Goal: Task Accomplishment & Management: Manage account settings

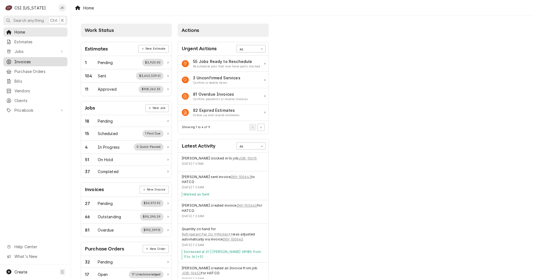
click at [15, 59] on span "Invoices" at bounding box center [39, 62] width 50 height 6
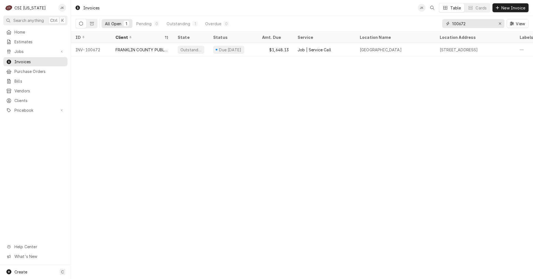
drag, startPoint x: 469, startPoint y: 23, endPoint x: 424, endPoint y: 24, distance: 44.7
click at [424, 24] on div "All Open 1 Pending 0 Outstanding 1 Overdue 0 100672 View" at bounding box center [302, 24] width 453 height 16
type input "100609"
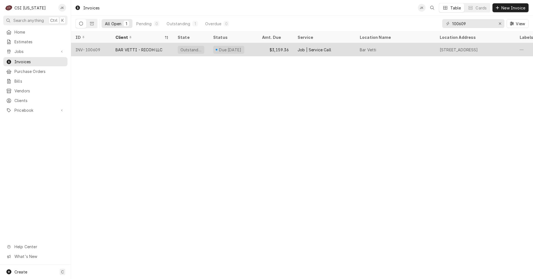
click at [311, 48] on div "Job | Service Call" at bounding box center [315, 50] width 34 height 6
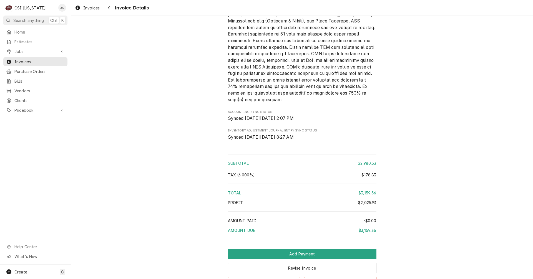
scroll to position [1814, 0]
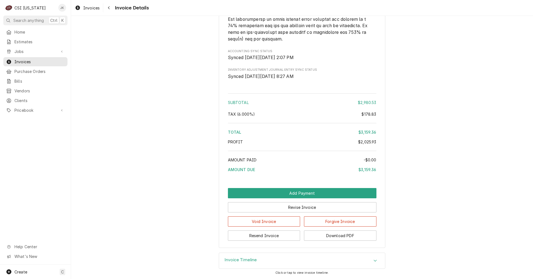
click at [238, 258] on h3 "Invoice Timeline" at bounding box center [241, 260] width 32 height 5
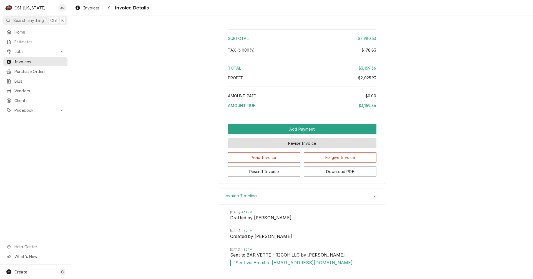
scroll to position [1878, 0]
click at [93, 8] on span "Invoices" at bounding box center [91, 8] width 16 height 6
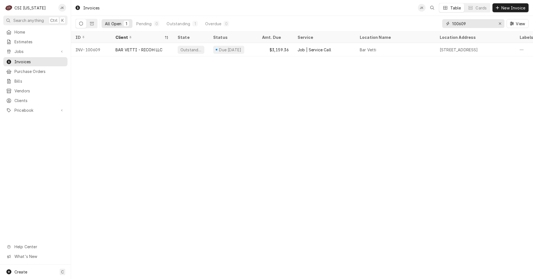
drag, startPoint x: 461, startPoint y: 24, endPoint x: 486, endPoint y: 23, distance: 25.3
click at [486, 23] on input "100609" at bounding box center [473, 23] width 42 height 9
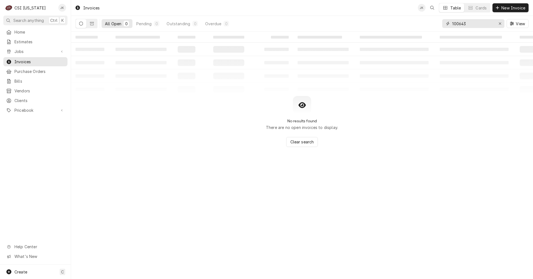
type input "100643"
click at [98, 26] on div "All Open 0 Pending 0 Outstanding 0 Overdue 0" at bounding box center [154, 24] width 156 height 16
click at [93, 26] on button "Dynamic Content Wrapper" at bounding box center [92, 23] width 11 height 9
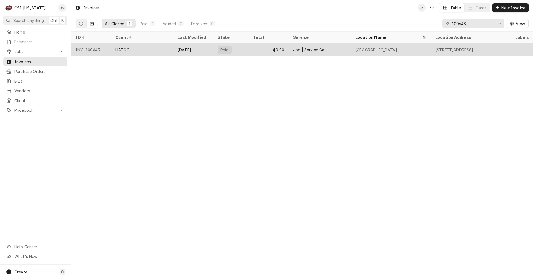
click at [146, 51] on div "HATCO" at bounding box center [142, 49] width 62 height 13
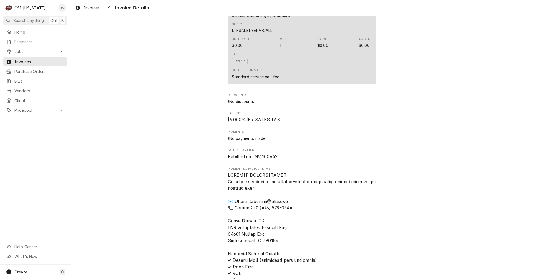
scroll to position [528, 0]
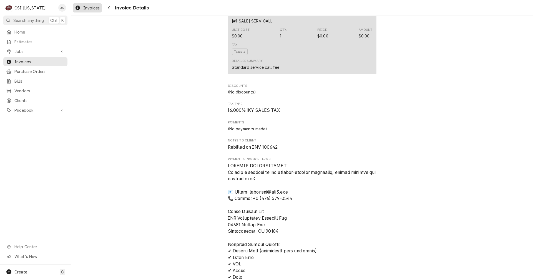
click at [91, 8] on span "Invoices" at bounding box center [91, 8] width 16 height 6
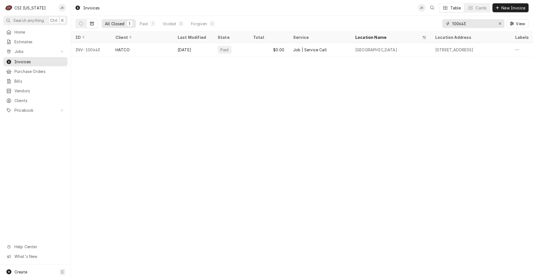
click at [466, 24] on input "100643" at bounding box center [473, 23] width 42 height 9
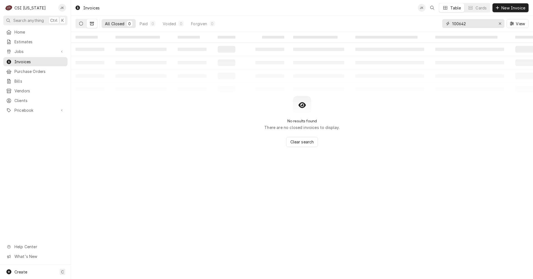
type input "100642"
click at [79, 24] on icon "Dynamic Content Wrapper" at bounding box center [81, 24] width 4 height 4
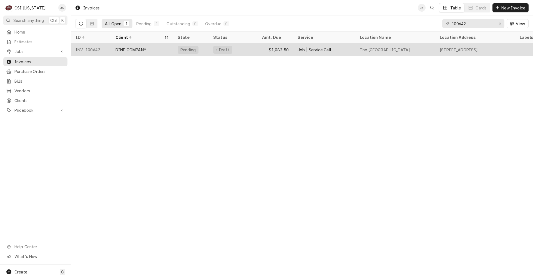
click at [164, 47] on div "DINE COMPANY" at bounding box center [142, 49] width 62 height 13
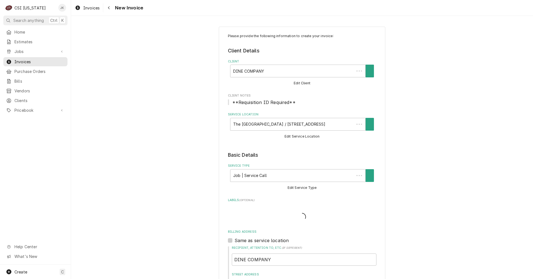
type textarea "x"
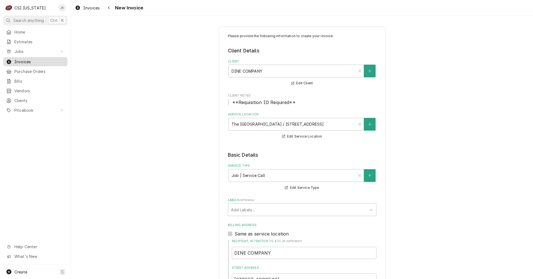
click at [23, 59] on span "Invoices" at bounding box center [39, 62] width 50 height 6
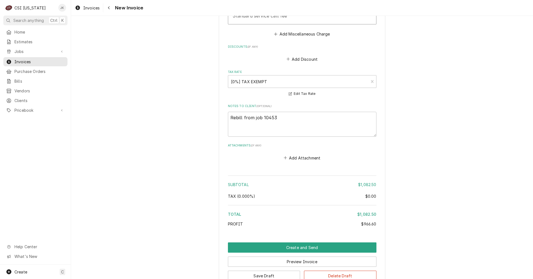
scroll to position [1111, 0]
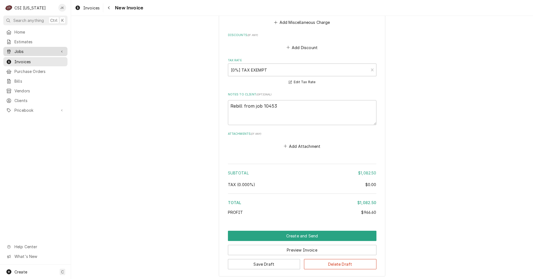
click at [24, 51] on span "Jobs" at bounding box center [35, 52] width 42 height 6
click at [20, 59] on span "Jobs" at bounding box center [39, 61] width 50 height 6
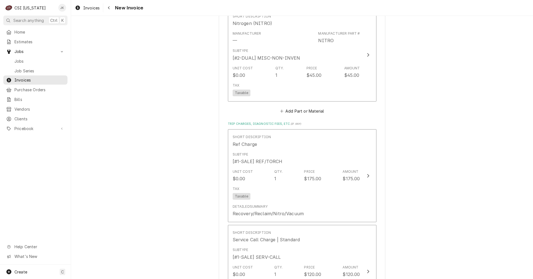
scroll to position [999, 0]
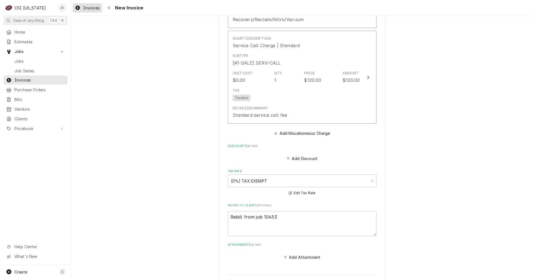
click at [82, 7] on div "Invoices" at bounding box center [87, 7] width 27 height 7
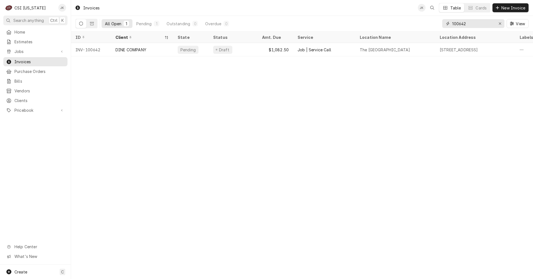
click at [467, 23] on input "100642" at bounding box center [473, 23] width 42 height 9
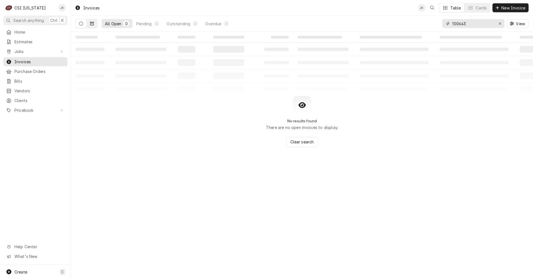
type input "100643"
click at [95, 24] on button "Dynamic Content Wrapper" at bounding box center [92, 23] width 11 height 9
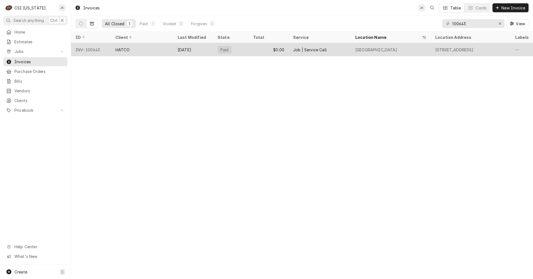
click at [139, 51] on div "HATCO" at bounding box center [142, 49] width 62 height 13
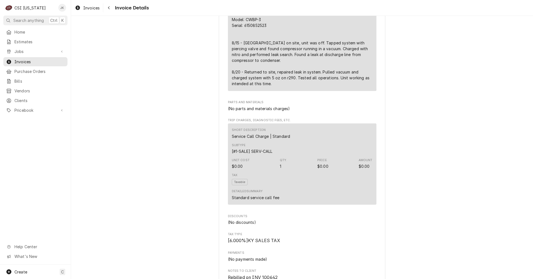
scroll to position [341, 0]
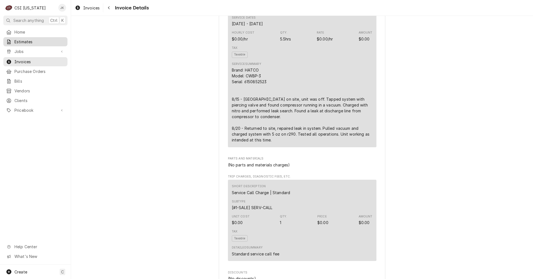
click at [22, 41] on span "Estimates" at bounding box center [39, 42] width 50 height 6
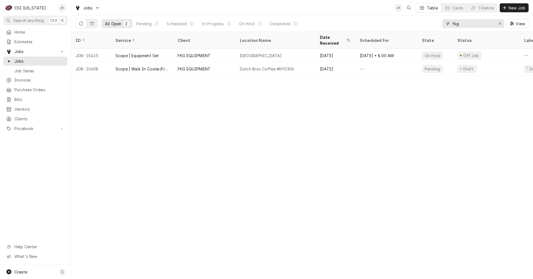
drag, startPoint x: 462, startPoint y: 26, endPoint x: 444, endPoint y: 25, distance: 17.2
click at [444, 25] on div "fkg" at bounding box center [473, 23] width 62 height 9
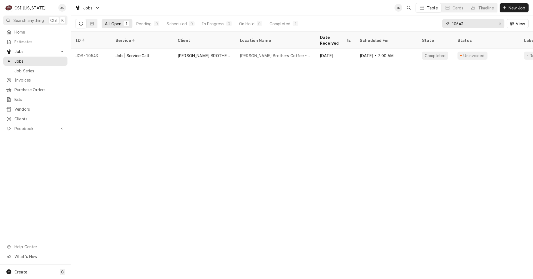
drag, startPoint x: 458, startPoint y: 25, endPoint x: 466, endPoint y: 24, distance: 7.8
click at [466, 24] on input "10543" at bounding box center [473, 23] width 42 height 9
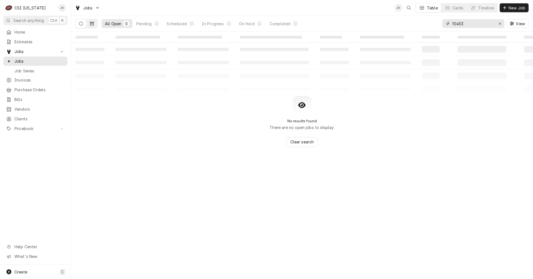
type input "10453"
click at [89, 24] on button "Dynamic Content Wrapper" at bounding box center [92, 23] width 11 height 9
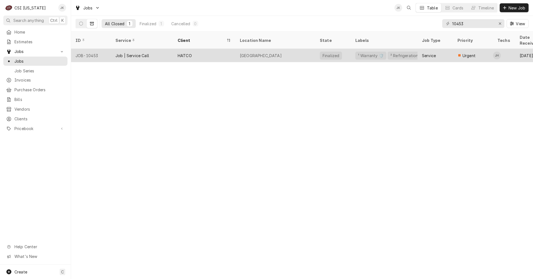
click at [169, 49] on div "Job | Service Call" at bounding box center [142, 55] width 62 height 13
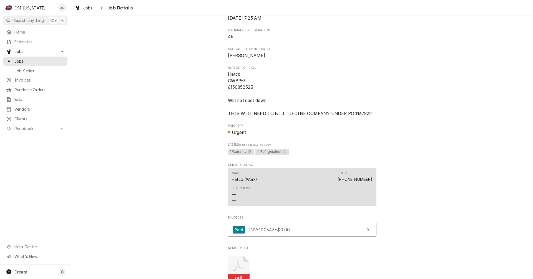
scroll to position [222, 0]
drag, startPoint x: 350, startPoint y: 120, endPoint x: 372, endPoint y: 120, distance: 21.4
click at [372, 117] on span "Hatco CWBP-3 6150852523 Will not cool down THIS WILL NEED TO BILL TO DINE COMPA…" at bounding box center [302, 94] width 149 height 46
copy span "1167822"
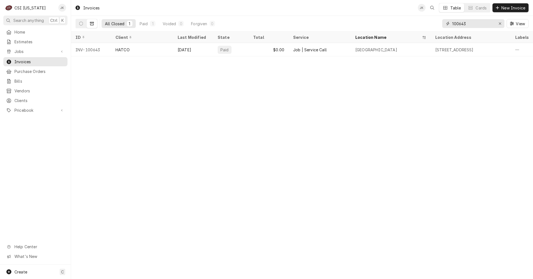
click at [469, 23] on input "100643" at bounding box center [473, 23] width 42 height 9
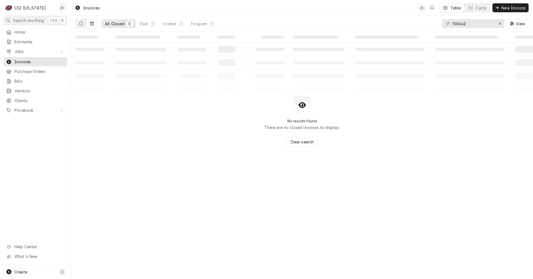
click at [79, 26] on button "Dynamic Content Wrapper" at bounding box center [81, 23] width 11 height 9
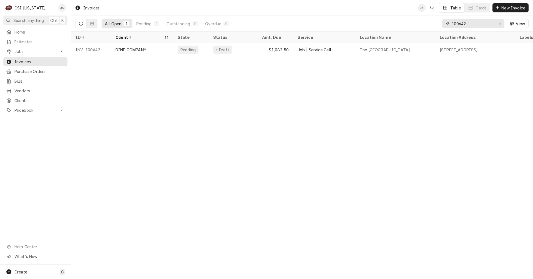
click at [463, 22] on input "100642" at bounding box center [473, 23] width 42 height 9
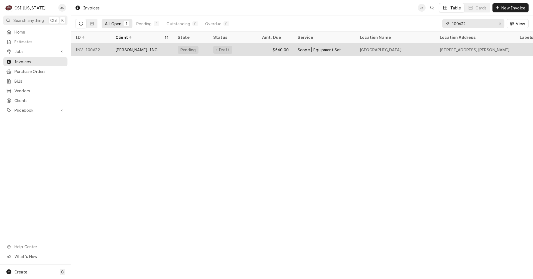
type input "100632"
click at [127, 52] on div "STAFFORD-SMITH, INC" at bounding box center [142, 49] width 62 height 13
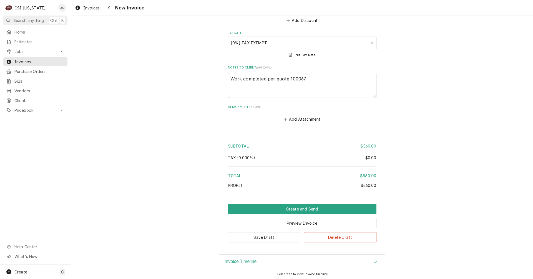
scroll to position [649, 0]
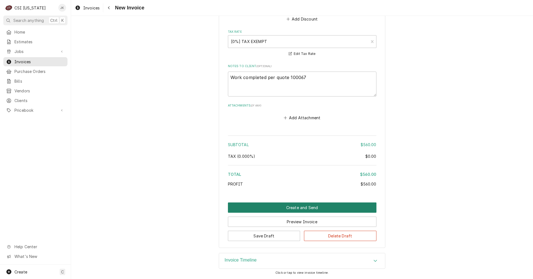
click at [295, 209] on button "Create and Send" at bounding box center [302, 208] width 149 height 10
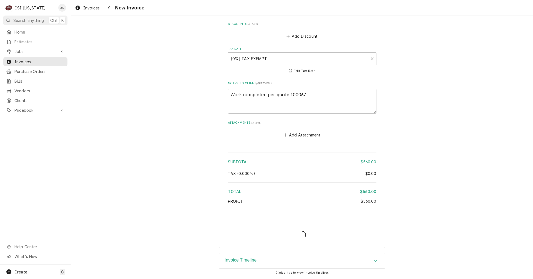
type textarea "x"
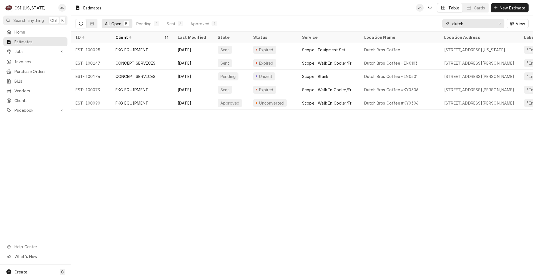
drag, startPoint x: 467, startPoint y: 23, endPoint x: 432, endPoint y: 26, distance: 35.1
click at [432, 26] on div "All Open 5 Pending 1 Sent 3 Approved 1 dutch View" at bounding box center [302, 24] width 453 height 16
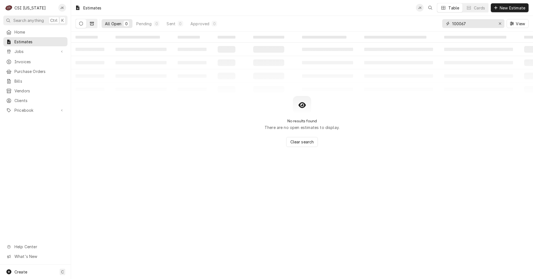
type input "100067"
click at [95, 24] on button "Dynamic Content Wrapper" at bounding box center [92, 23] width 11 height 9
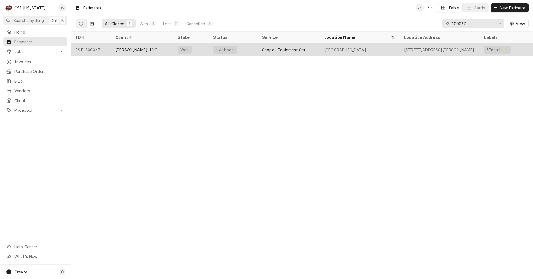
click at [143, 51] on div "STAFFORD-SMITH, INC" at bounding box center [136, 50] width 42 height 6
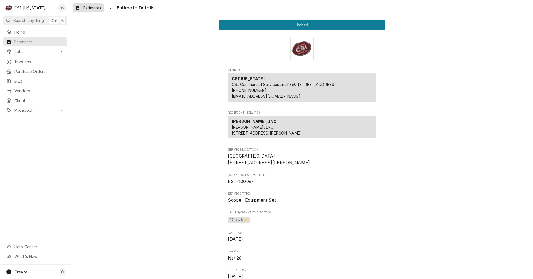
click at [92, 10] on span "Estimates" at bounding box center [92, 8] width 18 height 6
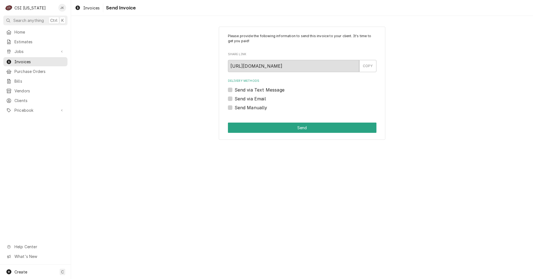
click at [256, 97] on label "Send via Email" at bounding box center [250, 99] width 31 height 7
click at [256, 97] on input "Send via Email" at bounding box center [309, 102] width 149 height 12
checkbox input "true"
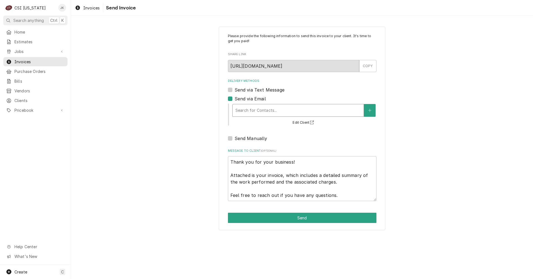
click at [254, 112] on div "Delivery Methods" at bounding box center [297, 111] width 125 height 10
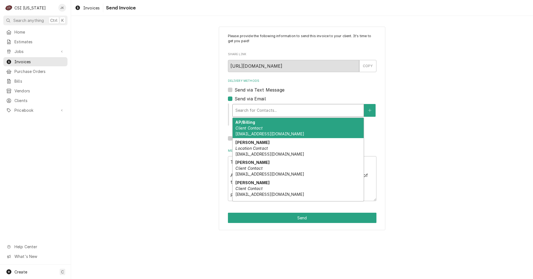
click at [258, 125] on div "AP/Billing Client Contact [EMAIL_ADDRESS][DOMAIN_NAME]" at bounding box center [298, 128] width 131 height 20
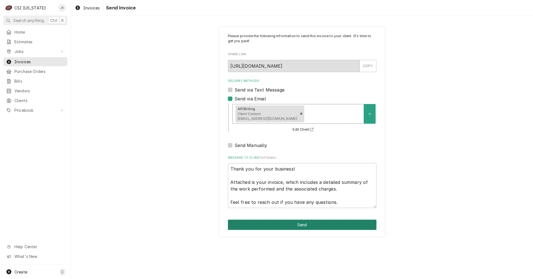
click at [298, 227] on button "Send" at bounding box center [302, 225] width 149 height 10
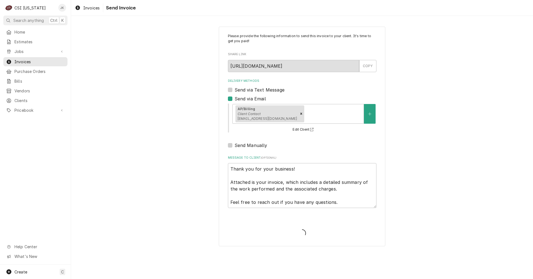
type textarea "x"
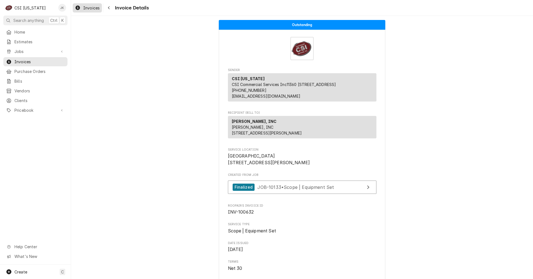
click at [94, 9] on span "Invoices" at bounding box center [91, 8] width 16 height 6
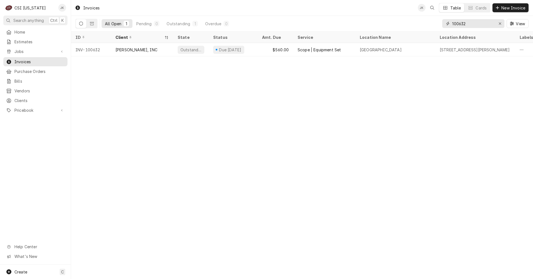
drag, startPoint x: 460, startPoint y: 24, endPoint x: 472, endPoint y: 24, distance: 11.9
click at [472, 24] on input "100632" at bounding box center [473, 23] width 42 height 9
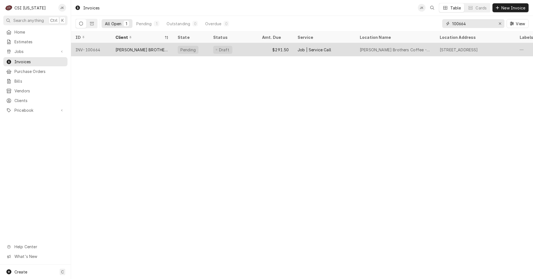
type input "100664"
click at [152, 47] on div "HEINE BROTHERS COFFEE" at bounding box center [141, 50] width 53 height 6
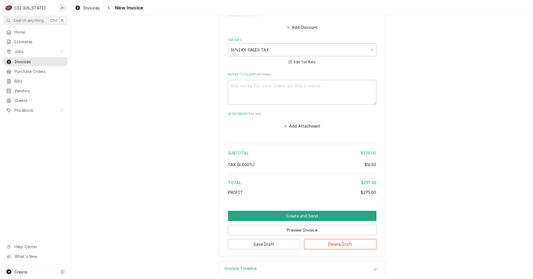
scroll to position [790, 0]
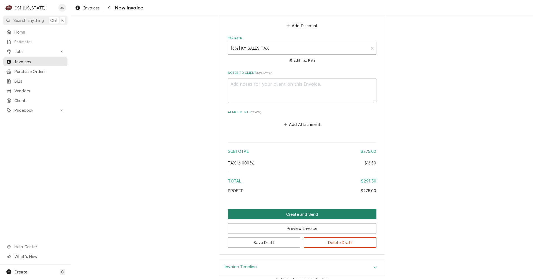
click at [287, 209] on button "Create and Send" at bounding box center [302, 214] width 149 height 10
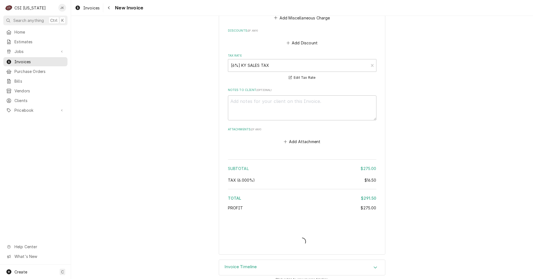
type textarea "x"
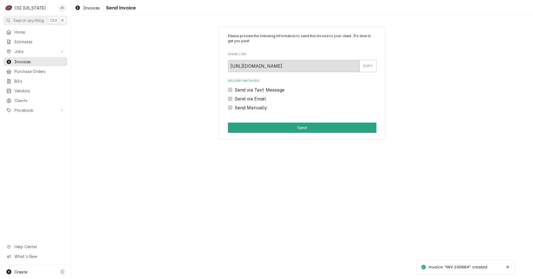
click at [257, 99] on label "Send via Email" at bounding box center [250, 99] width 31 height 7
click at [257, 99] on input "Send via Email" at bounding box center [309, 102] width 149 height 12
checkbox input "true"
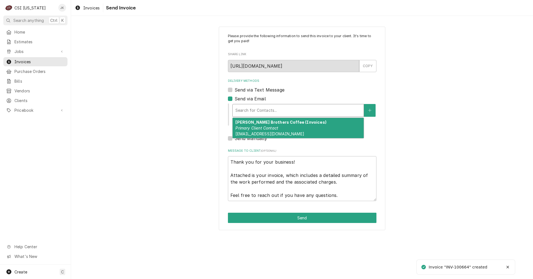
click at [260, 107] on div "Delivery Methods" at bounding box center [297, 111] width 125 height 10
click at [257, 131] on div "[PERSON_NAME] Brothers Coffee (Invoices) Primary Client Contact [EMAIL_ADDRESS]…" at bounding box center [298, 128] width 131 height 20
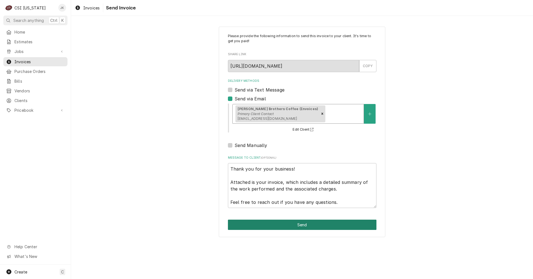
click at [318, 226] on button "Send" at bounding box center [302, 225] width 149 height 10
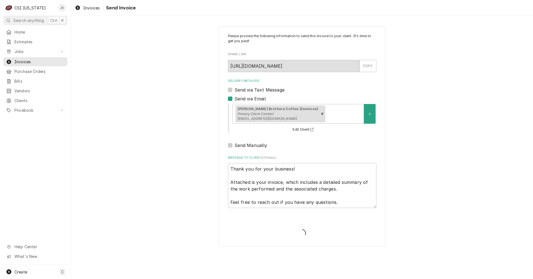
type textarea "x"
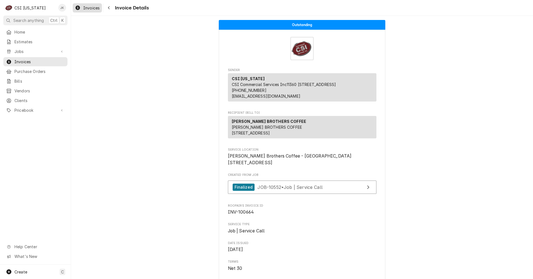
click at [89, 7] on span "Invoices" at bounding box center [91, 8] width 16 height 6
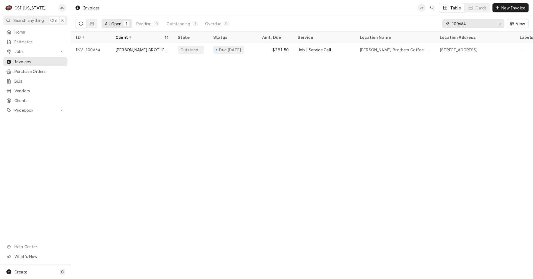
drag, startPoint x: 460, startPoint y: 24, endPoint x: 479, endPoint y: 24, distance: 18.3
click at [479, 24] on input "100664" at bounding box center [473, 23] width 42 height 9
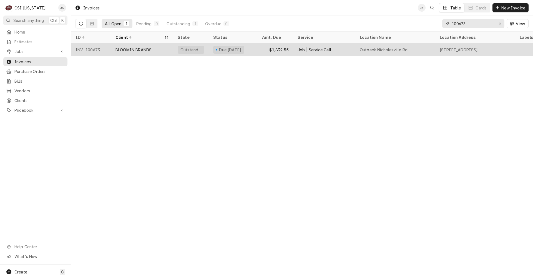
type input "100673"
click at [138, 50] on div "BLOOMIN BRANDS" at bounding box center [133, 50] width 36 height 6
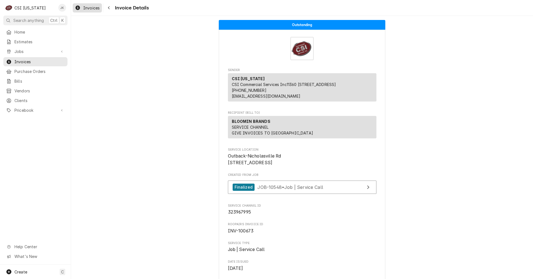
click at [92, 10] on span "Invoices" at bounding box center [91, 8] width 16 height 6
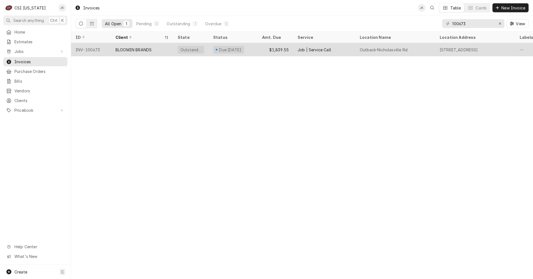
click at [134, 49] on div "BLOOMIN BRANDS" at bounding box center [133, 50] width 36 height 6
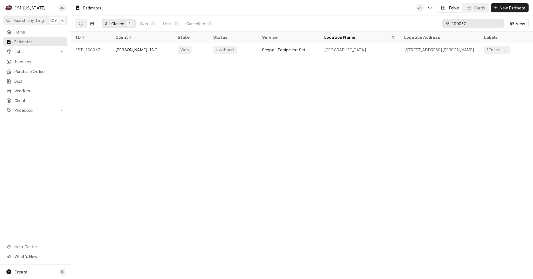
drag, startPoint x: 466, startPoint y: 23, endPoint x: 473, endPoint y: 23, distance: 7.5
click at [473, 23] on input "100067" at bounding box center [473, 23] width 42 height 9
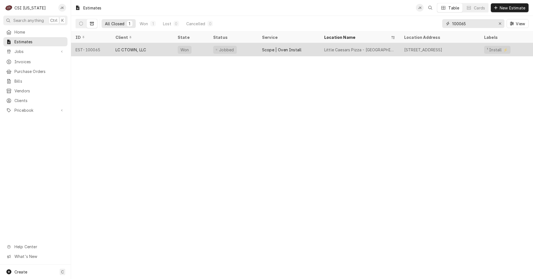
type input "100065"
click at [155, 52] on div "LC CTOWN, LLC" at bounding box center [142, 49] width 62 height 13
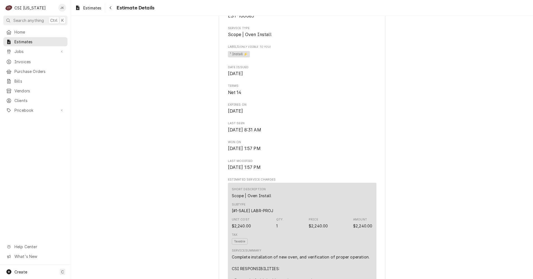
scroll to position [21, 0]
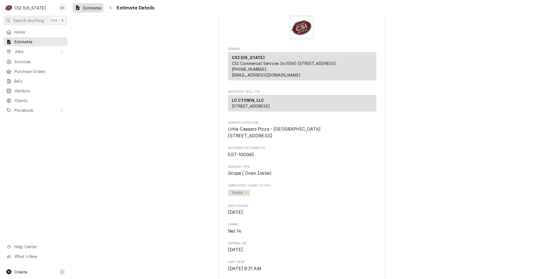
click at [101, 8] on span "Estimates" at bounding box center [92, 8] width 18 height 6
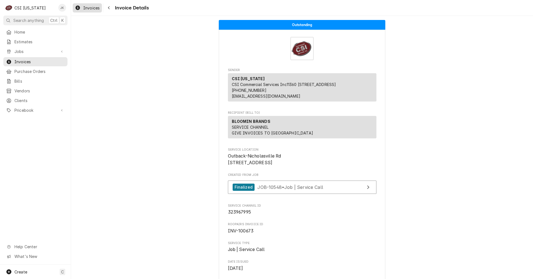
click at [89, 7] on span "Invoices" at bounding box center [91, 8] width 16 height 6
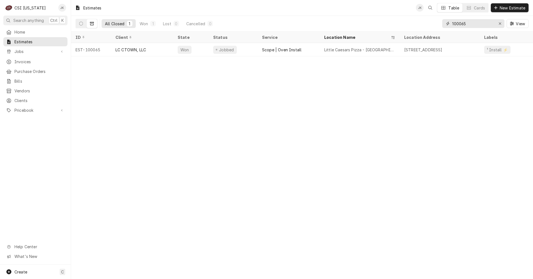
drag, startPoint x: 459, startPoint y: 25, endPoint x: 463, endPoint y: 25, distance: 3.3
click at [463, 25] on input "100065" at bounding box center [473, 23] width 42 height 9
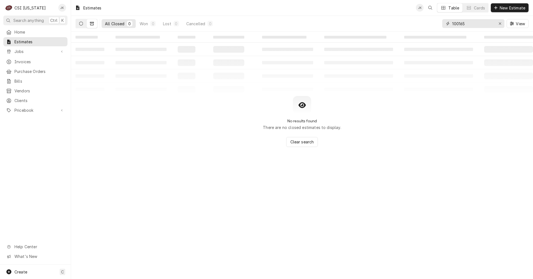
type input "100165"
click at [81, 22] on icon "Dynamic Content Wrapper" at bounding box center [81, 24] width 4 height 4
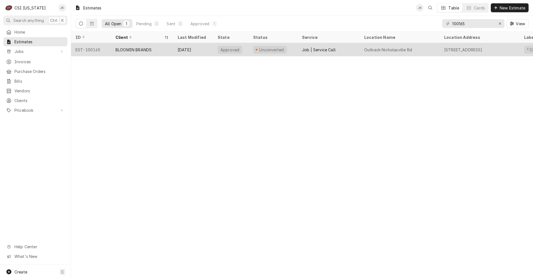
click at [123, 47] on div "BLOOMIN BRANDS" at bounding box center [133, 50] width 36 height 6
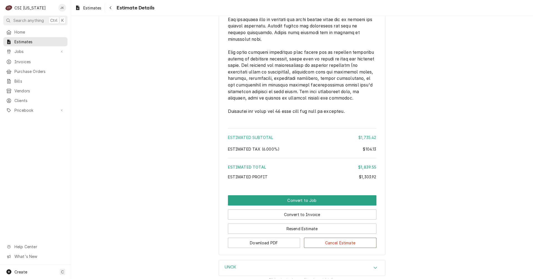
scroll to position [1062, 0]
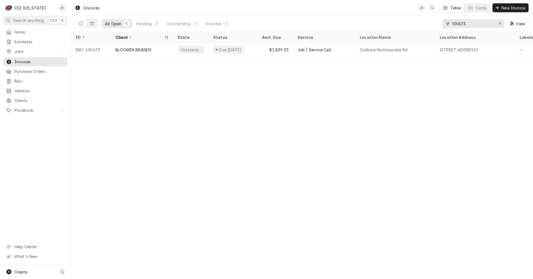
drag, startPoint x: 464, startPoint y: 24, endPoint x: 472, endPoint y: 23, distance: 8.4
click at [472, 23] on input "100673" at bounding box center [473, 23] width 42 height 9
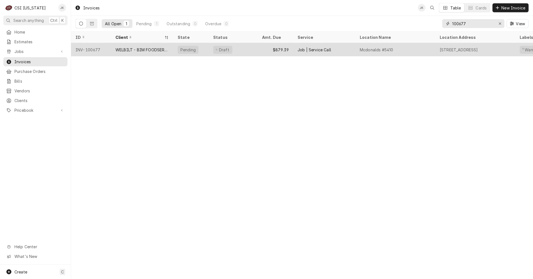
type input "100677"
click at [121, 50] on div "WELBILT - BIM FOODSERVICE GROUP" at bounding box center [141, 50] width 53 height 6
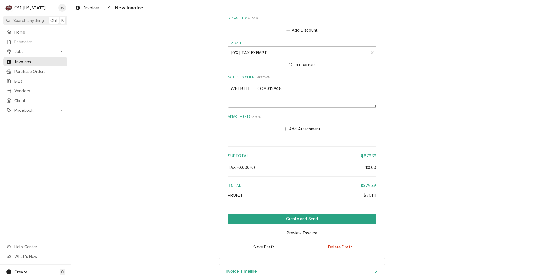
scroll to position [1062, 0]
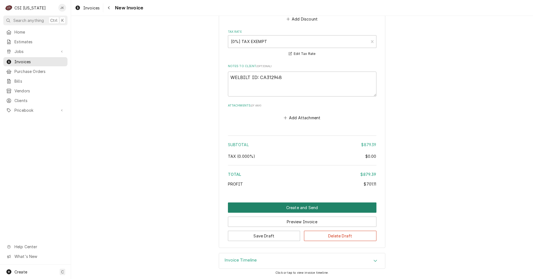
click at [297, 208] on button "Create and Send" at bounding box center [302, 208] width 149 height 10
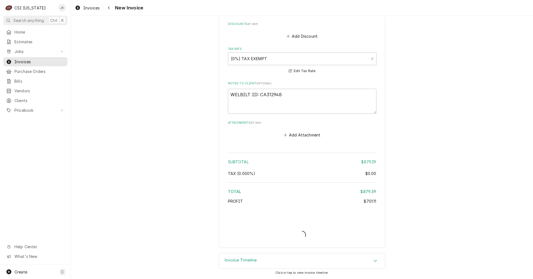
type textarea "x"
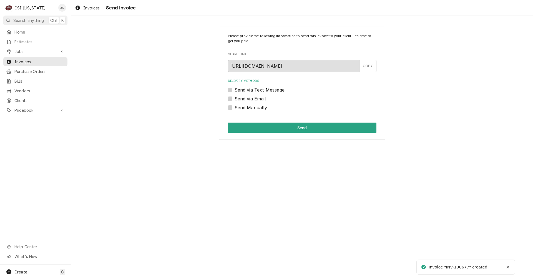
click at [249, 99] on label "Send via Email" at bounding box center [250, 99] width 31 height 7
click at [249, 99] on input "Send via Email" at bounding box center [309, 102] width 149 height 12
checkbox input "true"
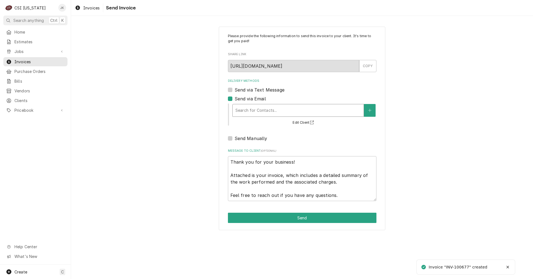
click at [263, 109] on div "Delivery Methods" at bounding box center [297, 111] width 125 height 10
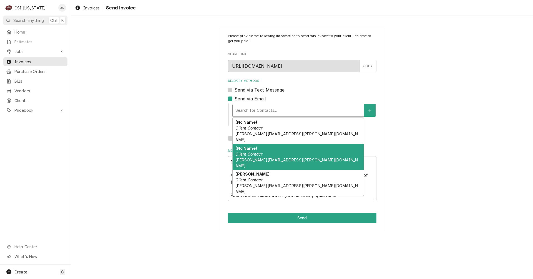
click at [259, 152] on em "Client Contact" at bounding box center [248, 154] width 27 height 5
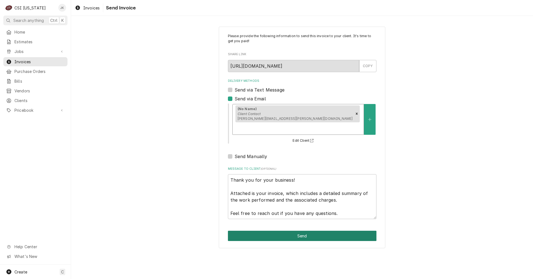
click at [293, 231] on button "Send" at bounding box center [302, 236] width 149 height 10
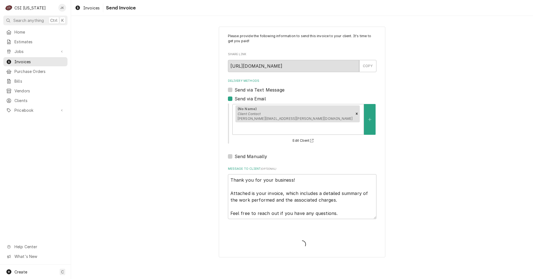
type textarea "x"
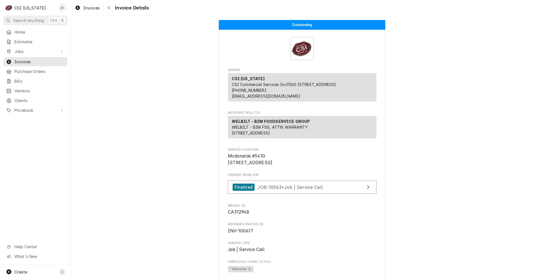
drag, startPoint x: 89, startPoint y: 9, endPoint x: 118, endPoint y: 7, distance: 28.9
click at [89, 9] on span "Invoices" at bounding box center [91, 8] width 16 height 6
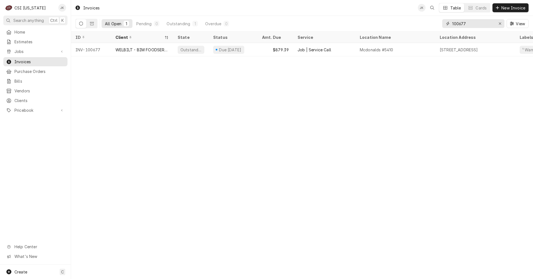
drag, startPoint x: 459, startPoint y: 24, endPoint x: 479, endPoint y: 23, distance: 19.7
click at [479, 23] on input "100677" at bounding box center [473, 23] width 42 height 9
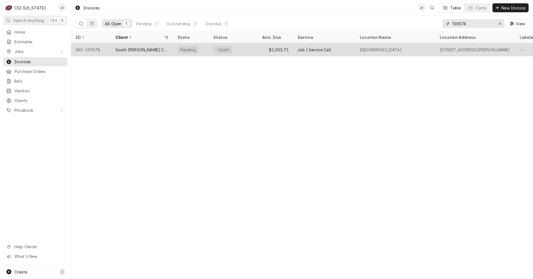
type input "100578"
click at [125, 51] on div "South Harrison Community School Corporation" at bounding box center [141, 50] width 53 height 6
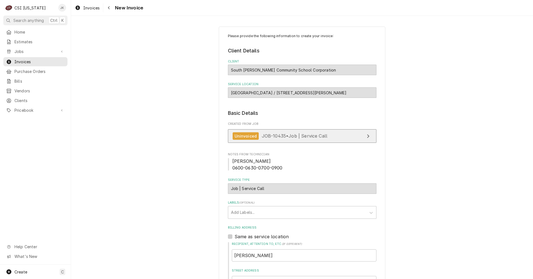
click at [287, 135] on span "JOB-10435 • Job | Service Call" at bounding box center [295, 136] width 66 height 6
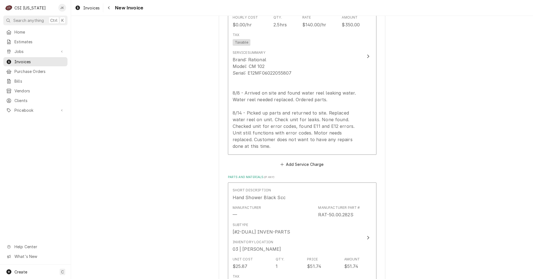
scroll to position [528, 0]
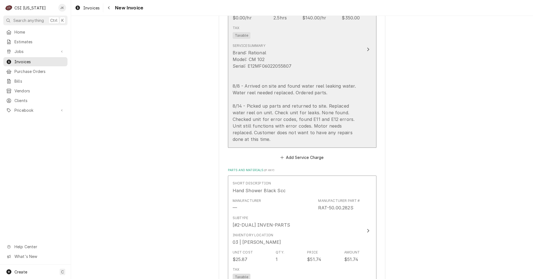
click at [304, 94] on div "Brand: Rational Model: CM 102 Serial: E12MF06022055807 8/8 - Arrived on site an…" at bounding box center [296, 95] width 127 height 93
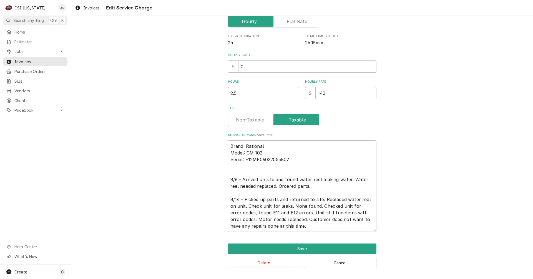
scroll to position [127, 0]
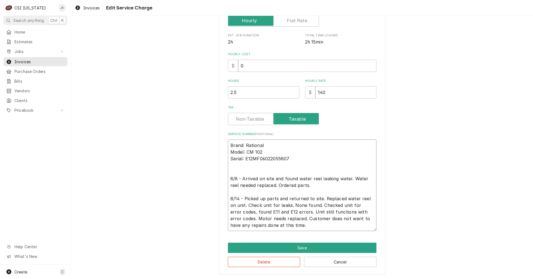
drag, startPoint x: 262, startPoint y: 183, endPoint x: 298, endPoint y: 184, distance: 35.8
click at [298, 184] on textarea "Brand: Rational Model: CM 102 Serial: E12MF06022055807 8/8 - Arrived on site an…" at bounding box center [302, 186] width 149 height 92
type textarea "x"
type textarea "Brand: Rational Model: CM 102 Serial: E12MF06022055807 8/8 - Arri 8/14 - Picked…"
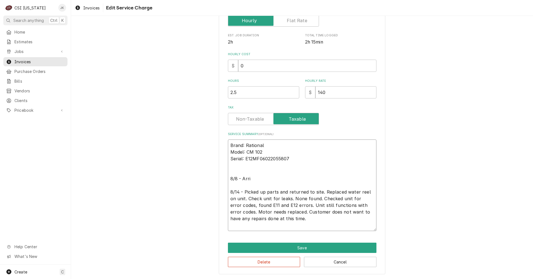
scroll to position [120, 0]
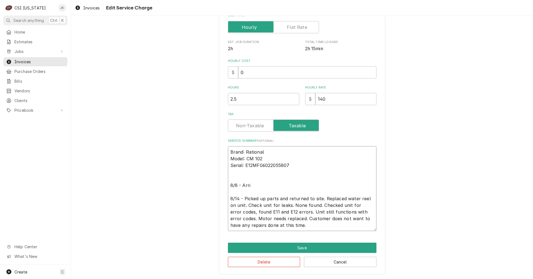
type textarea "x"
type textarea "Brand: Rational Model: CM 102 Serial: E12MF06022055807 8/8 - Arr 8/14 - Picked …"
type textarea "x"
type textarea "Brand: Rational Model: CM 102 Serial: E12MF06022055807 8/8 - Ar 8/14 - Picked u…"
type textarea "x"
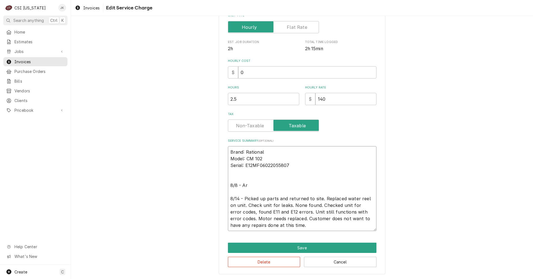
type textarea "Brand: Rational Model: CM 102 Serial: E12MF06022055807 8/8 - A 8/14 - Picked up…"
type textarea "x"
type textarea "Brand: Rational Model: CM 102 Serial: E12MF06022055807 8/8 - 8/14 - Picked up p…"
type textarea "x"
type textarea "Brand: Rational Model: CM 102 Serial: E12MF06022055807 8/8 - W 8/14 - Picked up…"
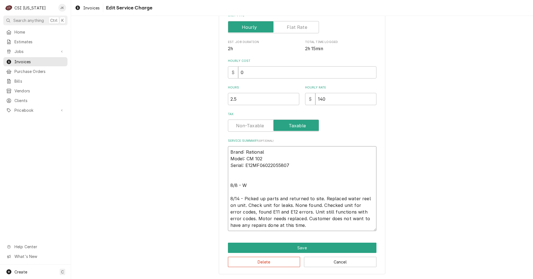
type textarea "x"
type textarea "Brand: Rational Model: CM 102 Serial: E12MF06022055807 8/8 - Wi 8/14 - Picked u…"
type textarea "x"
type textarea "Brand: Rational Model: CM 102 Serial: E12MF06022055807 8/8 - Wit 8/14 - Picked …"
type textarea "x"
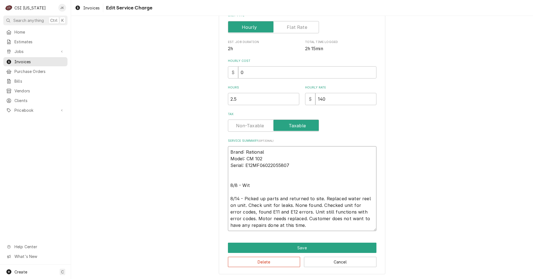
type textarea "Brand: Rational Model: CM 102 Serial: E12MF06022055807 8/8 - With 8/14 - Picked…"
type textarea "x"
type textarea "Brand: Rational Model: CM 102 Serial: E12MF06022055807 8/8 - With 8/14 - Picked…"
type textarea "x"
type textarea "Brand: Rational Model: CM 102 Serial: E12MF06022055807 8/8 - With i 8/14 - Pick…"
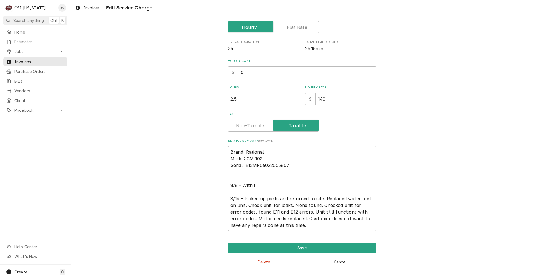
type textarea "x"
type textarea "Brand: Rational Model: CM 102 Serial: E12MF06022055807 8/8 - With in 8/14 - Pic…"
type textarea "x"
type textarea "Brand: Rational Model: CM 102 Serial: E12MF06022055807 8/8 - With inf 8/14 - Pi…"
type textarea "x"
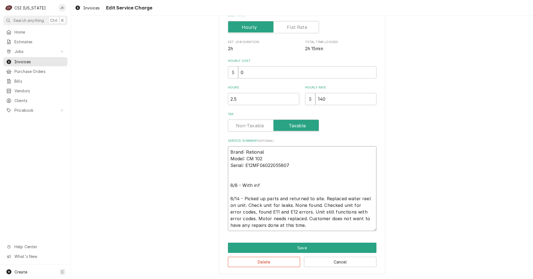
type textarea "Brand: Rational Model: CM 102 Serial: E12MF06022055807 8/8 - With info 8/14 - P…"
type textarea "x"
type textarea "Brand: Rational Model: CM 102 Serial: E12MF06022055807 8/8 - With infor 8/14 - …"
type textarea "x"
type textarea "Brand: Rational Model: CM 102 Serial: E12MF06022055807 8/8 - With inform 8/14 -…"
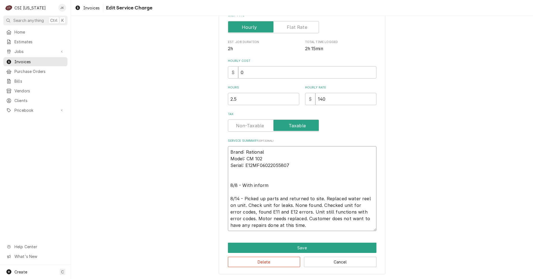
type textarea "x"
type textarea "Brand: Rational Model: CM 102 Serial: E12MF06022055807 8/8 - With informa 8/14 …"
type textarea "x"
type textarea "Brand: Rational Model: CM 102 Serial: E12MF06022055807 8/8 - With informat 8/14…"
type textarea "x"
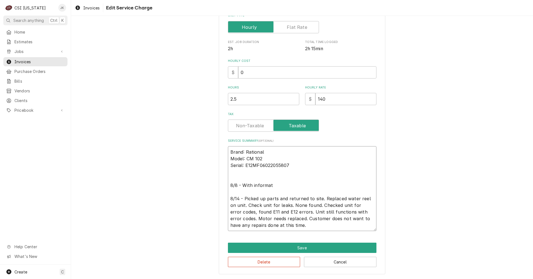
type textarea "Brand: Rational Model: CM 102 Serial: E12MF06022055807 8/8 - With informati 8/1…"
type textarea "x"
type textarea "Brand: Rational Model: CM 102 Serial: E12MF06022055807 8/8 - With informatio 8/…"
type textarea "x"
type textarea "Brand: Rational Model: CM 102 Serial: E12MF06022055807 8/8 - With information 8…"
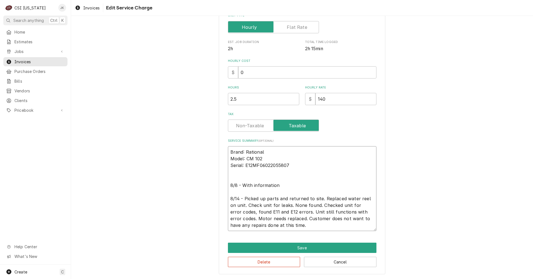
type textarea "x"
type textarea "Brand: Rational Model: CM 102 Serial: E12MF06022055807 8/8 - With information 8…"
type textarea "x"
type textarea "Brand: Rational Model: CM 102 Serial: E12MF06022055807 8/8 - With information f…"
type textarea "x"
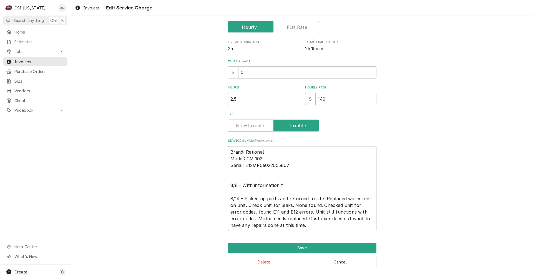
type textarea "Brand: Rational Model: CM 102 Serial: E12MF06022055807 8/8 - With information f…"
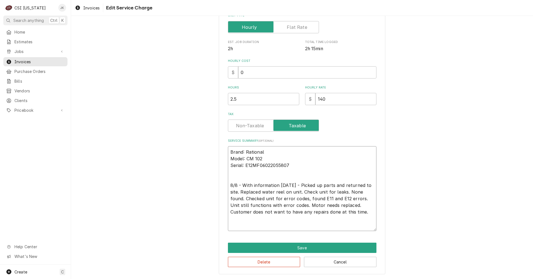
type textarea "x"
type textarea "Brand: Rational Model: CM 102 Serial: E12MF06022055807 8/8 - With information f…"
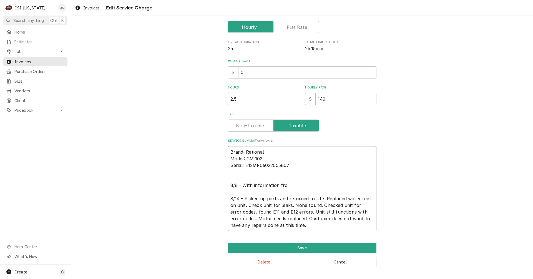
type textarea "x"
type textarea "Brand: Rational Model: CM 102 Serial: E12MF06022055807 8/8 - With information f…"
type textarea "x"
type textarea "Brand: Rational Model: CM 102 Serial: E12MF06022055807 8/8 - With information f…"
type textarea "x"
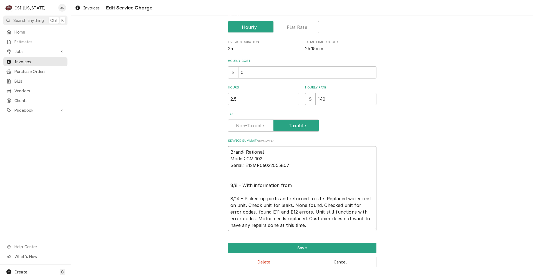
type textarea "Brand: Rational Model: CM 102 Serial: E12MF06022055807 8/8 - With information f…"
type textarea "x"
type textarea "Brand: Rational Model: CM 102 Serial: E12MF06022055807 8/8 - With information f…"
type textarea "x"
type textarea "Brand: Rational Model: CM 102 Serial: E12MF06022055807 8/8 - With information f…"
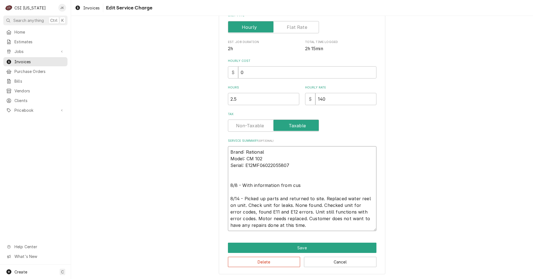
type textarea "x"
type textarea "Brand: Rational Model: CM 102 Serial: E12MF06022055807 8/8 - With information f…"
type textarea "x"
type textarea "Brand: Rational Model: CM 102 Serial: E12MF06022055807 8/8 - With information f…"
type textarea "x"
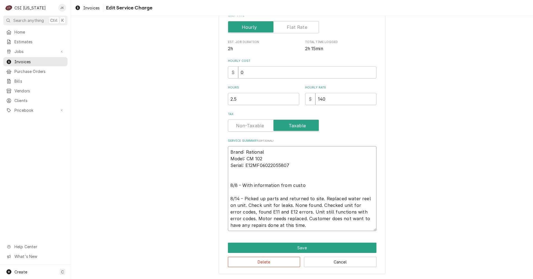
type textarea "Brand: Rational Model: CM 102 Serial: E12MF06022055807 8/8 - With information f…"
type textarea "x"
type textarea "Brand: Rational Model: CM 102 Serial: E12MF06022055807 8/8 - With information f…"
type textarea "x"
type textarea "Brand: Rational Model: CM 102 Serial: E12MF06022055807 8/8 - With information f…"
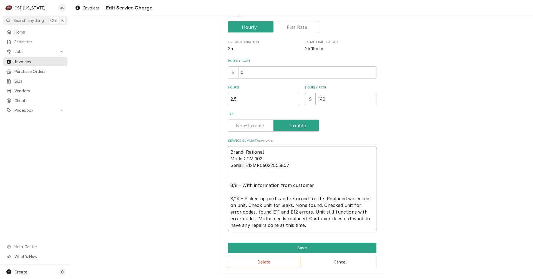
type textarea "x"
type textarea "Brand: Rational Model: CM 102 Serial: E12MF06022055807 8/8 - With information f…"
type textarea "x"
type textarea "Brand: Rational Model: CM 102 Serial: E12MF06022055807 8/8 - With information f…"
type textarea "x"
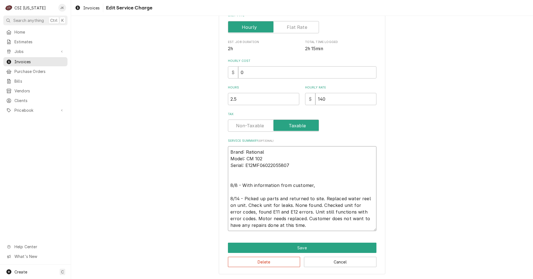
type textarea "Brand: Rational Model: CM 102 Serial: E12MF06022055807 8/8 - With information f…"
type textarea "x"
type textarea "Brand: Rational Model: CM 102 Serial: E12MF06022055807 8/8 - With information f…"
type textarea "x"
type textarea "Brand: Rational Model: CM 102 Serial: E12MF06022055807 8/8 - With information f…"
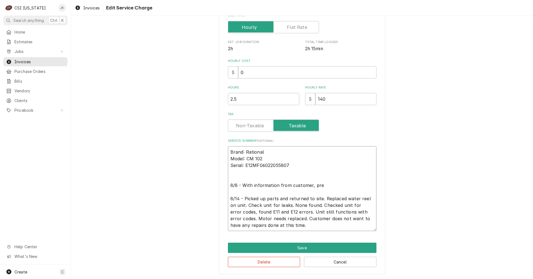
type textarea "x"
type textarea "Brand: Rational Model: CM 102 Serial: E12MF06022055807 8/8 - With information f…"
type textarea "x"
type textarea "Brand: Rational Model: CM 102 Serial: E12MF06022055807 8/8 - With information f…"
type textarea "x"
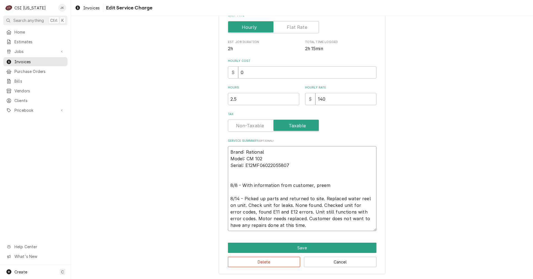
type textarea "Brand: Rational Model: CM 102 Serial: E12MF06022055807 8/8 - With information f…"
type textarea "x"
type textarea "Brand: Rational Model: CM 102 Serial: E12MF06022055807 8/8 - With information f…"
type textarea "x"
type textarea "Brand: Rational Model: CM 102 Serial: E12MF06022055807 8/8 - With information f…"
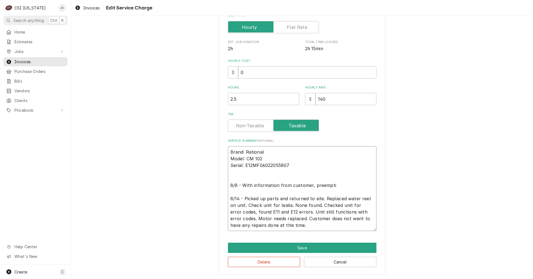
type textarea "x"
type textarea "Brand: Rational Model: CM 102 Serial: E12MF06022055807 8/8 - With information f…"
type textarea "x"
type textarea "Brand: Rational Model: CM 102 Serial: E12MF06022055807 8/8 - With information f…"
type textarea "x"
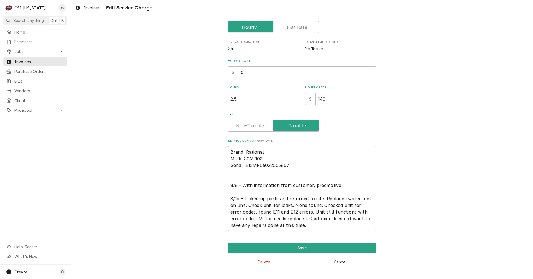
type textarea "Brand: Rational Model: CM 102 Serial: E12MF06022055807 8/8 - With information f…"
type textarea "x"
type textarea "Brand: Rational Model: CM 102 Serial: E12MF06022055807 8/8 - With information f…"
type textarea "x"
type textarea "Brand: Rational Model: CM 102 Serial: E12MF06022055807 8/8 - With information f…"
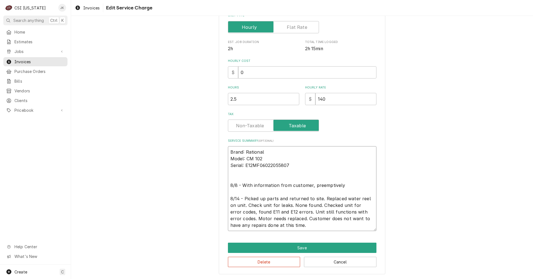
type textarea "x"
type textarea "Brand: Rational Model: CM 102 Serial: E12MF06022055807 8/8 - With information f…"
type textarea "x"
type textarea "Brand: Rational Model: CM 102 Serial: E12MF06022055807 8/8 - With information f…"
type textarea "x"
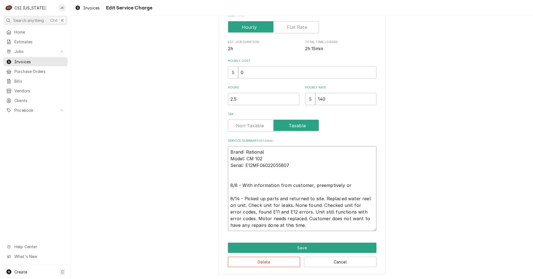
type textarea "Brand: Rational Model: CM 102 Serial: E12MF06022055807 8/8 - With information f…"
type textarea "x"
type textarea "Brand: Rational Model: CM 102 Serial: E12MF06022055807 8/8 - With information f…"
type textarea "x"
type textarea "Brand: Rational Model: CM 102 Serial: E12MF06022055807 8/8 - With information f…"
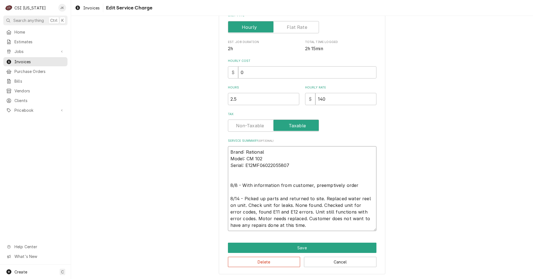
type textarea "x"
type textarea "Brand: Rational Model: CM 102 Serial: E12MF06022055807 8/8 - With information f…"
type textarea "x"
type textarea "Brand: Rational Model: CM 102 Serial: E12MF06022055807 8/8 - With information f…"
type textarea "x"
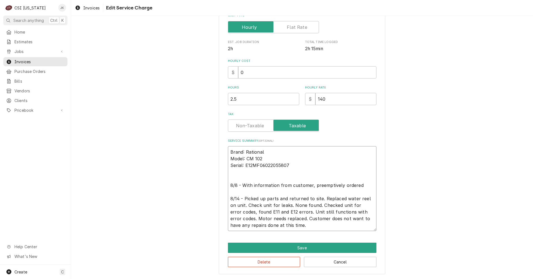
type textarea "Brand: Rational Model: CM 102 Serial: E12MF06022055807 8/8 - With information f…"
type textarea "x"
type textarea "Brand: Rational Model: CM 102 Serial: E12MF06022055807 8/8 - With information f…"
type textarea "x"
type textarea "Brand: Rational Model: CM 102 Serial: E12MF06022055807 8/8 - With information f…"
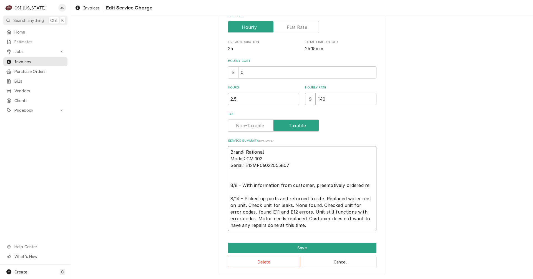
type textarea "x"
type textarea "Brand: Rational Model: CM 102 Serial: E12MF06022055807 8/8 - With information f…"
type textarea "x"
type textarea "Brand: Rational Model: CM 102 Serial: E12MF06022055807 8/8 - With information f…"
type textarea "x"
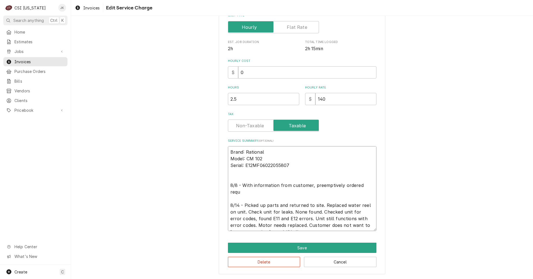
type textarea "Brand: Rational Model: CM 102 Serial: E12MF06022055807 8/8 - With information f…"
type textarea "x"
type textarea "Brand: Rational Model: CM 102 Serial: E12MF06022055807 8/8 - With information f…"
type textarea "x"
type textarea "Brand: Rational Model: CM 102 Serial: E12MF06022055807 8/8 - With information f…"
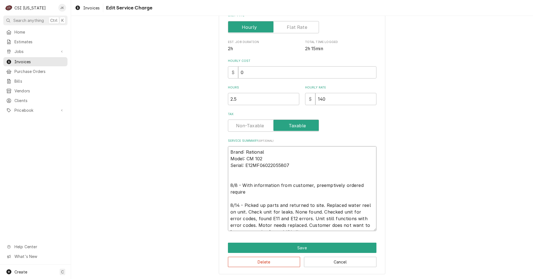
scroll to position [127, 0]
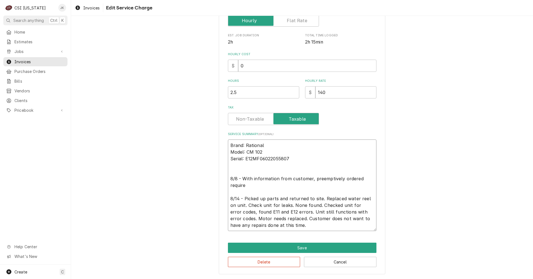
type textarea "x"
type textarea "Brand: Rational Model: CM 102 Serial: E12MF06022055807 8/8 - With information f…"
type textarea "x"
type textarea "Brand: Rational Model: CM 102 Serial: E12MF06022055807 8/8 - With information f…"
type textarea "x"
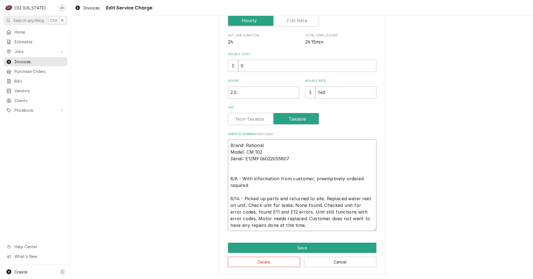
type textarea "Brand: Rational Model: CM 102 Serial: E12MF06022055807 8/8 - With information f…"
type textarea "x"
type textarea "Brand: Rational Model: CM 102 Serial: E12MF06022055807 8/8 - With information f…"
type textarea "x"
type textarea "Brand: Rational Model: CM 102 Serial: E12MF06022055807 8/8 - With information f…"
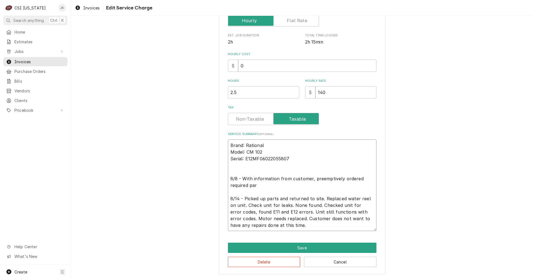
type textarea "x"
type textarea "Brand: Rational Model: CM 102 Serial: E12MF06022055807 8/8 - With information f…"
type textarea "x"
type textarea "Brand: Rational Model: CM 102 Serial: E12MF06022055807 8/8 - With information f…"
type textarea "x"
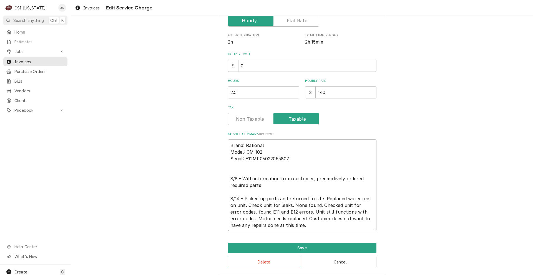
type textarea "Brand: Rational Model: CM 102 Serial: E12MF06022055807 8/8 - With information f…"
type textarea "x"
type textarea "Brand: Rational Model: CM 102 Serial: E12MF06022055807 8/8 - With information f…"
type textarea "x"
type textarea "Brand: Rational Model: CM 102 Serial: E12MF06022055807 8/8 - With information f…"
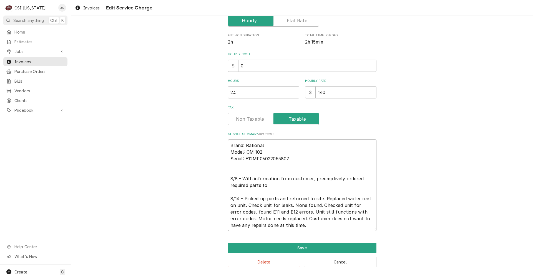
type textarea "x"
type textarea "Brand: Rational Model: CM 102 Serial: E12MF06022055807 8/8 - With information f…"
type textarea "x"
type textarea "Brand: Rational Model: CM 102 Serial: E12MF06022055807 8/8 - With information f…"
type textarea "x"
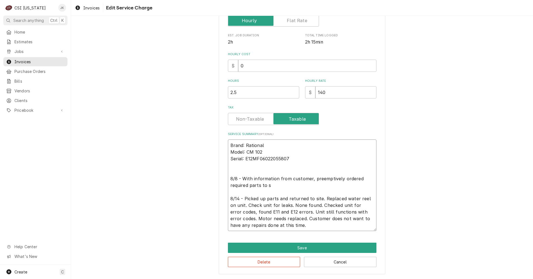
type textarea "Brand: Rational Model: CM 102 Serial: E12MF06022055807 8/8 - With information f…"
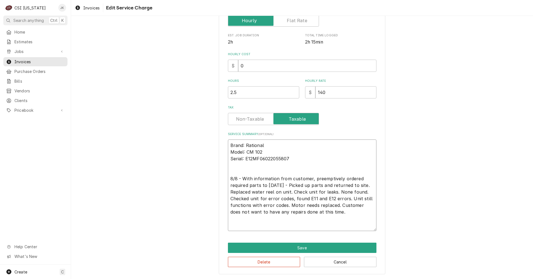
type textarea "x"
type textarea "Brand: Rational Model: CM 102 Serial: E12MF06022055807 8/8 - With information f…"
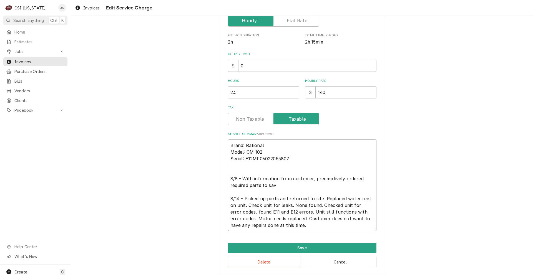
type textarea "x"
type textarea "Brand: Rational Model: CM 102 Serial: E12MF06022055807 8/8 - With information f…"
type textarea "x"
type textarea "Brand: Rational Model: CM 102 Serial: E12MF06022055807 8/8 - With information f…"
type textarea "x"
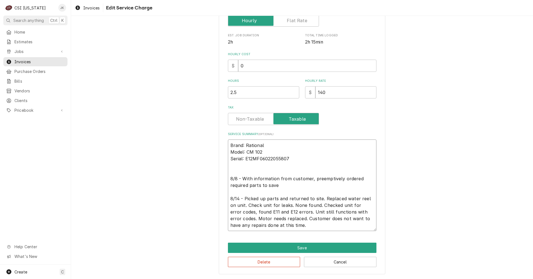
type textarea "Brand: Rational Model: CM 102 Serial: E12MF06022055807 8/8 - With information f…"
type textarea "x"
type textarea "Brand: Rational Model: CM 102 Serial: E12MF06022055807 8/8 - With information f…"
type textarea "x"
type textarea "Brand: Rational Model: CM 102 Serial: E12MF06022055807 8/8 - With information f…"
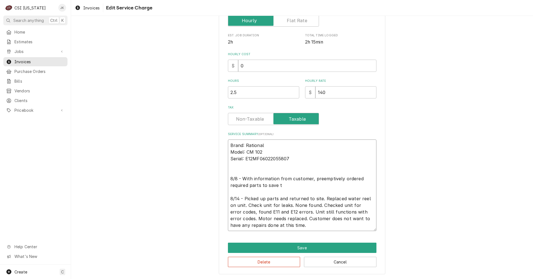
type textarea "x"
type textarea "Brand: Rational Model: CM 102 Serial: E12MF06022055807 8/8 - With information f…"
type textarea "x"
type textarea "Brand: Rational Model: CM 102 Serial: E12MF06022055807 8/8 - With information f…"
type textarea "x"
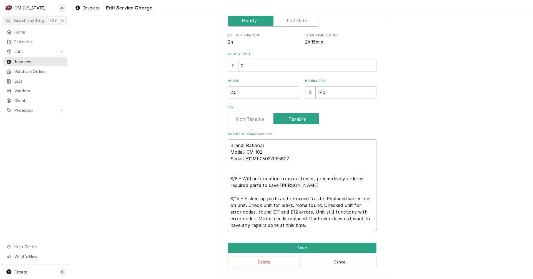
type textarea "Brand: Rational Model: CM 102 Serial: E12MF06022055807 8/8 - With information f…"
type textarea "x"
type textarea "Brand: Rational Model: CM 102 Serial: E12MF06022055807 8/8 - With information f…"
type textarea "x"
type textarea "Brand: Rational Model: CM 102 Serial: E12MF06022055807 8/8 - With information f…"
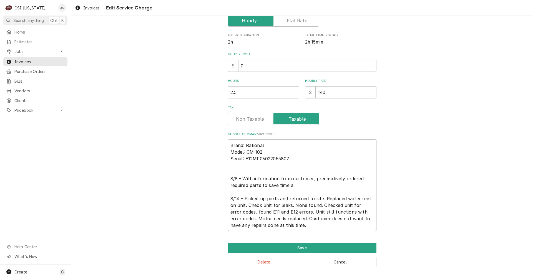
type textarea "x"
type textarea "Brand: Rational Model: CM 102 Serial: E12MF06022055807 8/8 - With information f…"
type textarea "x"
type textarea "Brand: Rational Model: CM 102 Serial: E12MF06022055807 8/8 - With information f…"
type textarea "x"
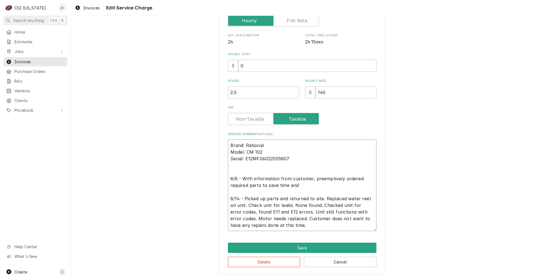
type textarea "Brand: Rational Model: CM 102 Serial: E12MF06022055807 8/8 - With information f…"
type textarea "x"
type textarea "Brand: Rational Model: CM 102 Serial: E12MF06022055807 8/8 - With information f…"
type textarea "x"
type textarea "Brand: Rational Model: CM 102 Serial: E12MF06022055807 8/8 - With information f…"
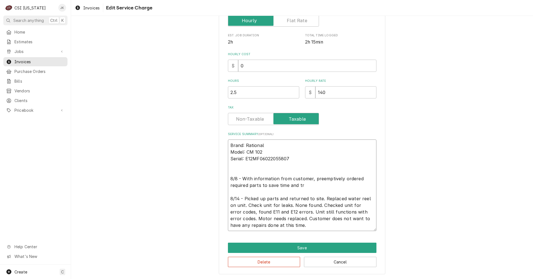
type textarea "x"
type textarea "Brand: Rational Model: CM 102 Serial: E12MF06022055807 8/8 - With information f…"
type textarea "x"
type textarea "Brand: Rational Model: CM 102 Serial: E12MF06022055807 8/8 - With information f…"
type textarea "x"
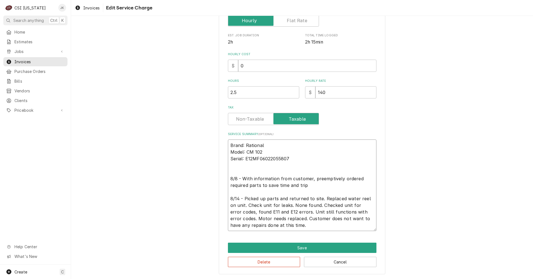
type textarea "Brand: Rational Model: CM 102 Serial: E12MF06022055807 8/8 - With information f…"
type textarea "x"
type textarea "Brand: Rational Model: CM 102 Serial: E12MF06022055807 8/8 - With information f…"
type textarea "x"
type textarea "Brand: Rational Model: CM 102 Serial: E12MF06022055807 8/8 - With information f…"
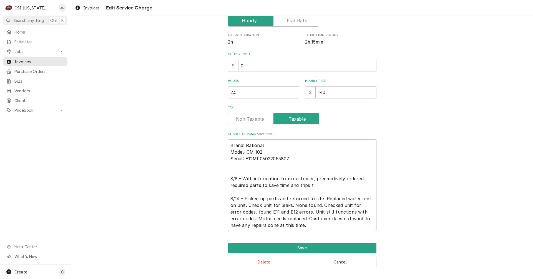
type textarea "x"
type textarea "Brand: Rational Model: CM 102 Serial: E12MF06022055807 8/8 - With information f…"
click at [309, 177] on textarea "Brand: Rational Model: CM 102 Serial: E12MF06022055807 8/8 - With information f…" at bounding box center [302, 186] width 149 height 92
drag, startPoint x: 311, startPoint y: 178, endPoint x: 338, endPoint y: 176, distance: 27.0
click at [338, 176] on textarea "Brand: Rational Model: CM 102 Serial: E12MF06022055807 8/8 - With information f…" at bounding box center [302, 186] width 149 height 92
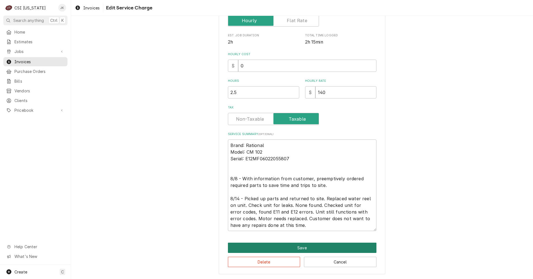
click at [303, 248] on button "Save" at bounding box center [302, 248] width 149 height 10
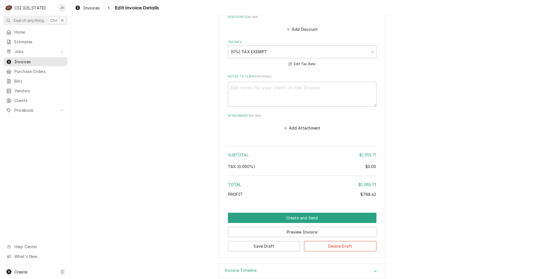
scroll to position [1142, 0]
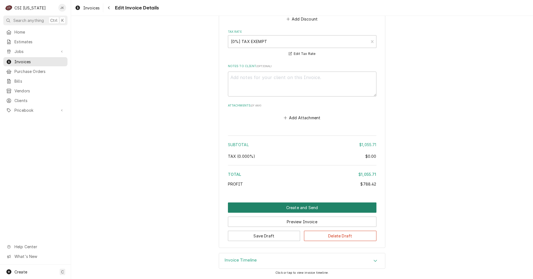
click at [297, 209] on button "Create and Send" at bounding box center [302, 208] width 149 height 10
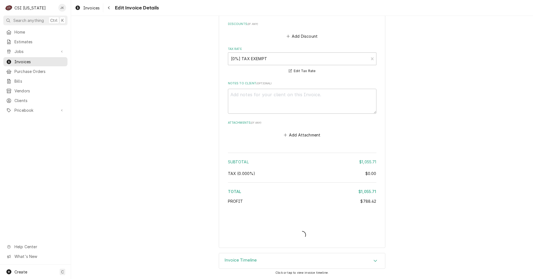
scroll to position [1124, 0]
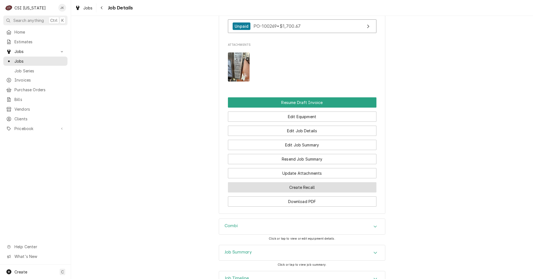
scroll to position [444, 0]
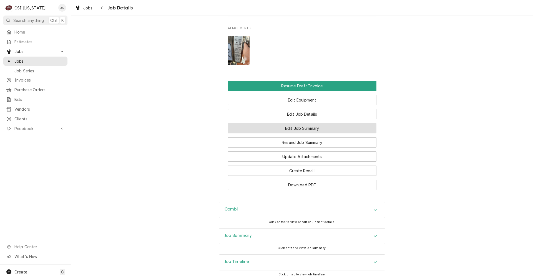
click at [318, 134] on button "Edit Job Summary" at bounding box center [302, 128] width 149 height 10
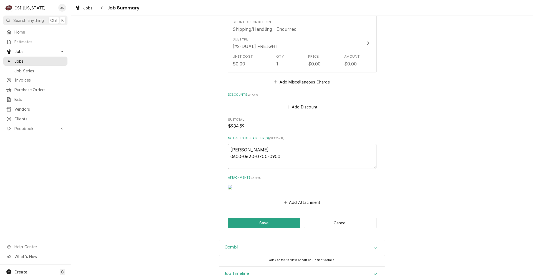
scroll to position [1372, 0]
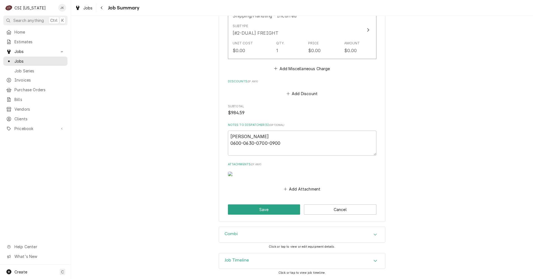
click at [242, 261] on h3 "Job Timeline" at bounding box center [237, 260] width 24 height 5
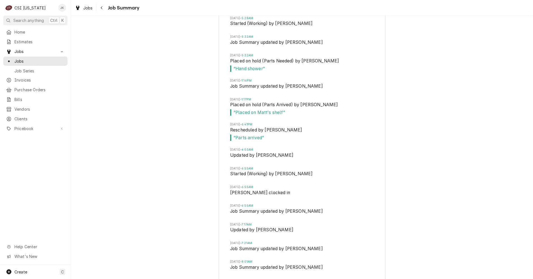
scroll to position [1638, 0]
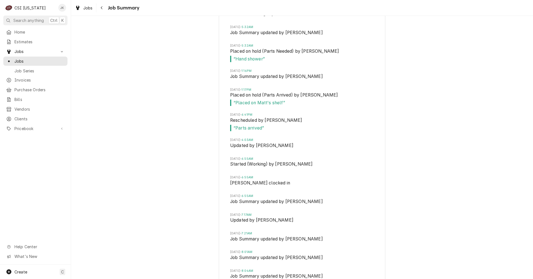
type textarea "x"
drag, startPoint x: 26, startPoint y: 89, endPoint x: 32, endPoint y: 89, distance: 5.9
click at [26, 89] on span "Purchase Orders" at bounding box center [39, 90] width 50 height 6
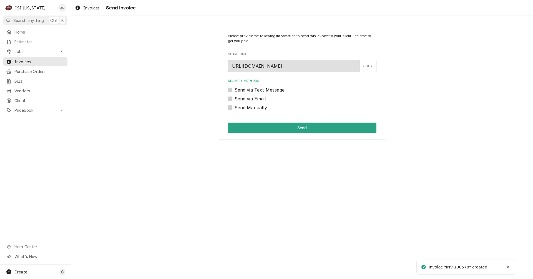
click at [256, 99] on label "Send via Email" at bounding box center [250, 99] width 31 height 7
click at [256, 99] on input "Send via Email" at bounding box center [309, 102] width 149 height 12
checkbox input "true"
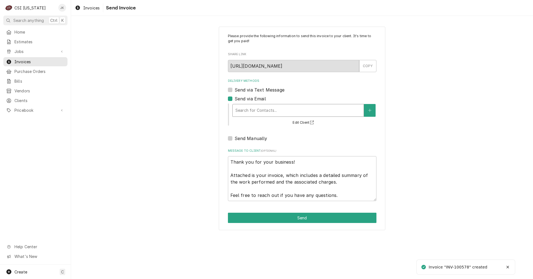
click at [262, 109] on div "Delivery Methods" at bounding box center [297, 111] width 125 height 10
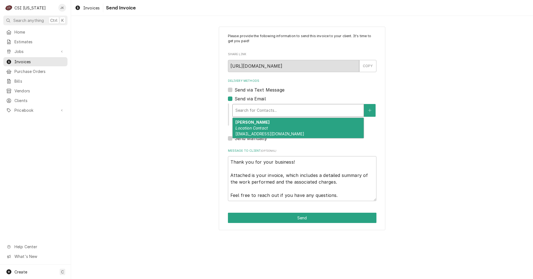
click at [268, 124] on div "[PERSON_NAME] Location Contact [EMAIL_ADDRESS][DOMAIN_NAME]" at bounding box center [298, 128] width 131 height 20
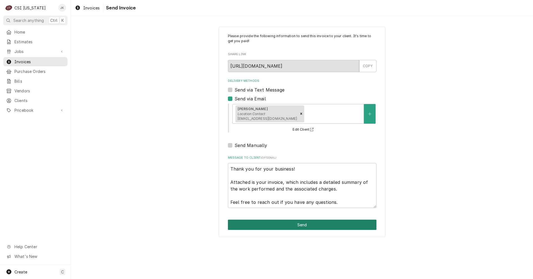
click at [316, 225] on button "Send" at bounding box center [302, 225] width 149 height 10
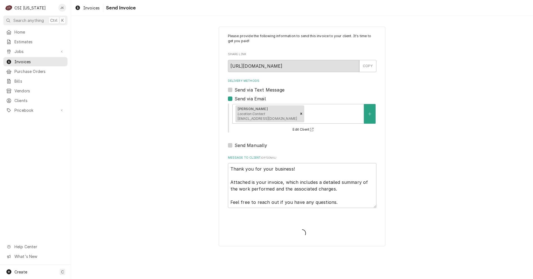
type textarea "x"
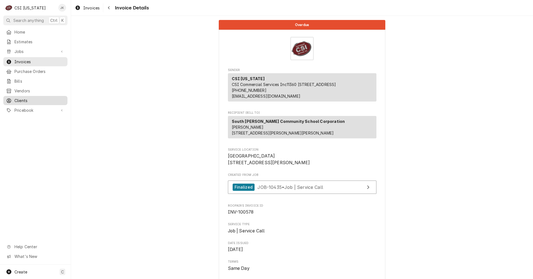
click at [23, 99] on span "Clients" at bounding box center [39, 101] width 50 height 6
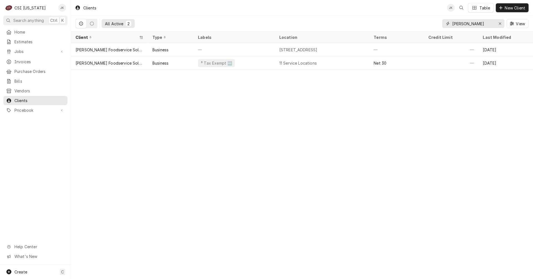
drag, startPoint x: 466, startPoint y: 22, endPoint x: 424, endPoint y: 21, distance: 42.2
click at [424, 21] on div "All Active 2 dykes View" at bounding box center [302, 24] width 453 height 16
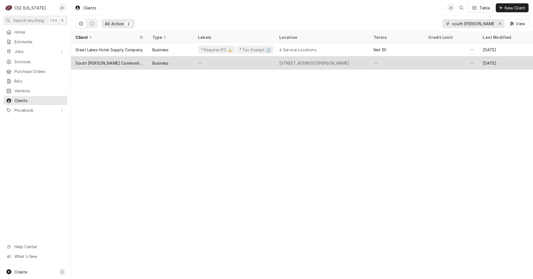
type input "south harrison"
click at [121, 64] on div "South [PERSON_NAME] Community School Corporation" at bounding box center [110, 63] width 68 height 6
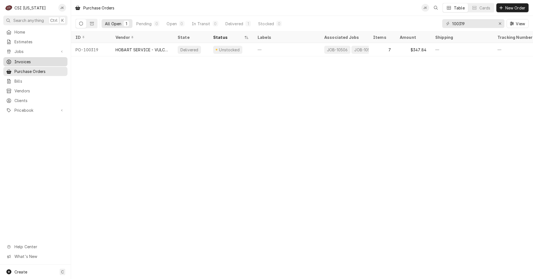
click at [22, 59] on span "Invoices" at bounding box center [39, 62] width 50 height 6
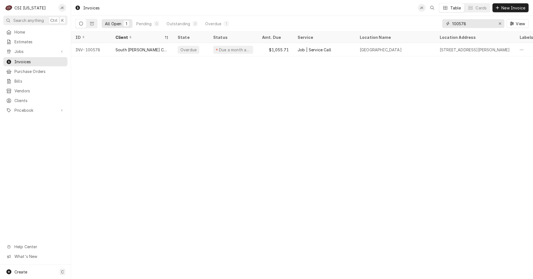
drag, startPoint x: 459, startPoint y: 25, endPoint x: 479, endPoint y: 23, distance: 20.4
click at [479, 23] on input "100578" at bounding box center [473, 23] width 42 height 9
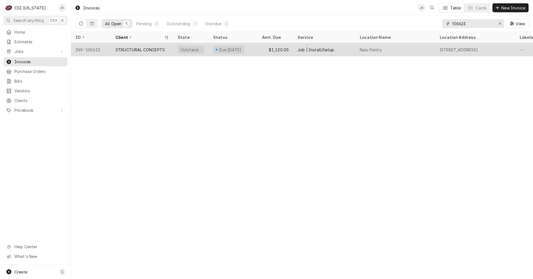
type input "100623"
click at [141, 47] on div "STRUCTURAL CONCEPTS" at bounding box center [139, 50] width 49 height 6
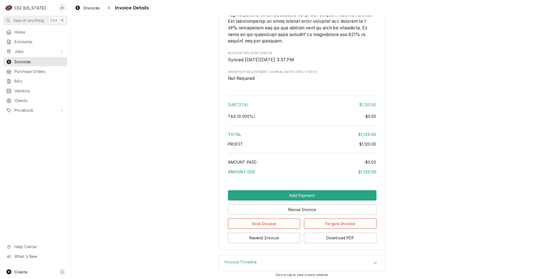
scroll to position [862, 0]
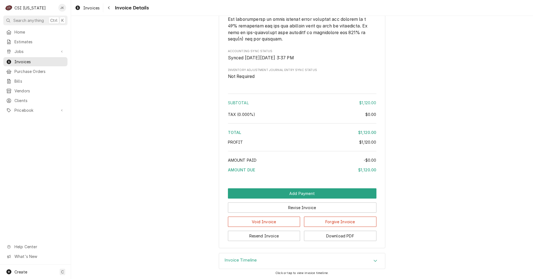
click at [234, 258] on h3 "Invoice Timeline" at bounding box center [241, 260] width 32 height 5
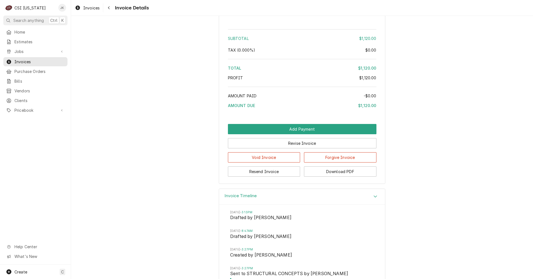
scroll to position [945, 0]
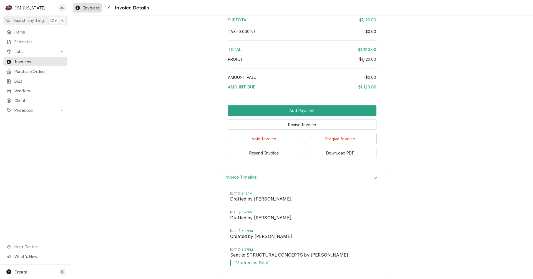
click at [93, 6] on span "Invoices" at bounding box center [91, 8] width 16 height 6
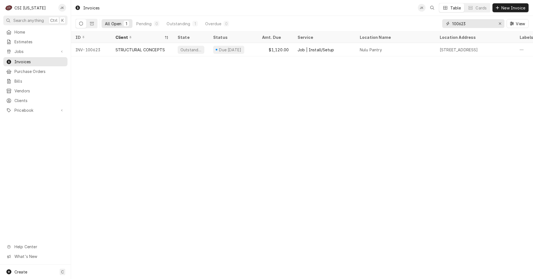
drag, startPoint x: 460, startPoint y: 24, endPoint x: 471, endPoint y: 23, distance: 11.2
click at [471, 23] on input "100623" at bounding box center [473, 23] width 42 height 9
drag, startPoint x: 461, startPoint y: 24, endPoint x: 466, endPoint y: 24, distance: 5.0
click at [466, 24] on input "100662" at bounding box center [473, 23] width 42 height 9
click at [465, 24] on input "100672" at bounding box center [473, 23] width 42 height 9
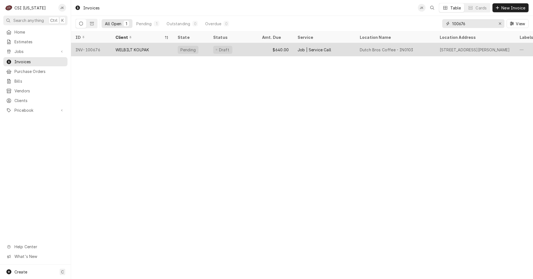
type input "100676"
click at [134, 50] on div "WELBILT KOLPAK" at bounding box center [132, 50] width 34 height 6
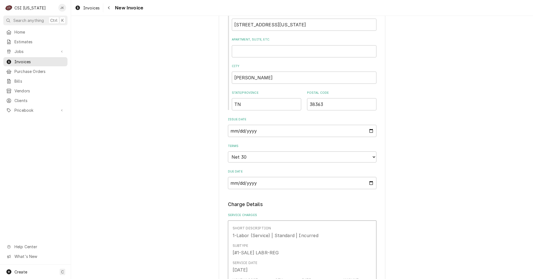
scroll to position [83, 0]
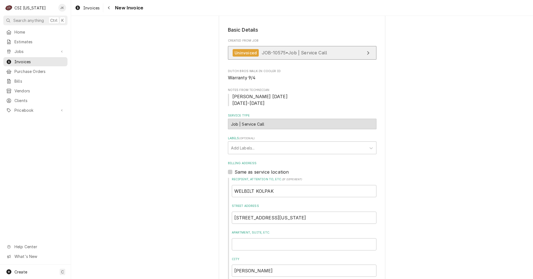
click at [300, 54] on span "JOB-10575 • Job | Service Call" at bounding box center [295, 53] width 66 height 6
type textarea "x"
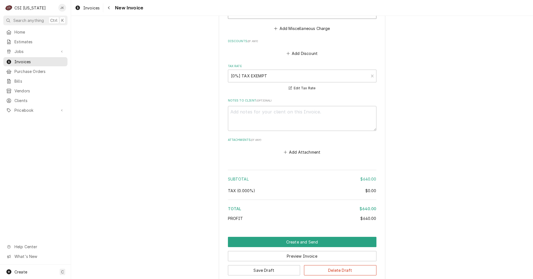
scroll to position [805, 0]
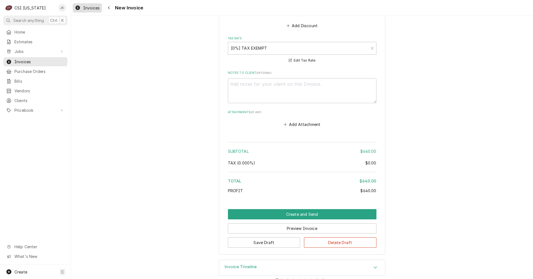
click at [90, 7] on span "Invoices" at bounding box center [91, 8] width 16 height 6
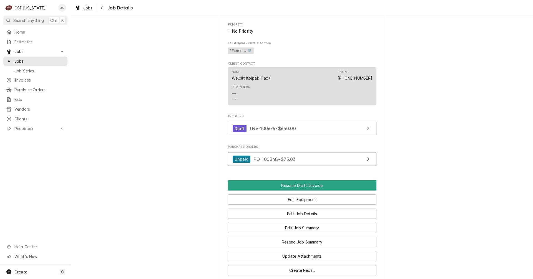
scroll to position [333, 0]
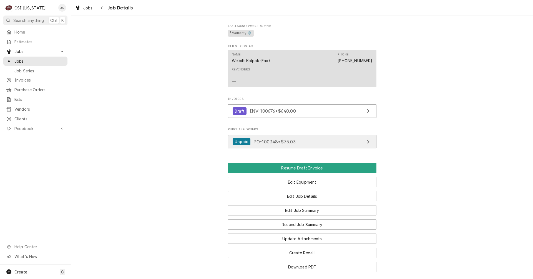
click at [262, 144] on span "PO-100348 • $75.03" at bounding box center [274, 142] width 42 height 6
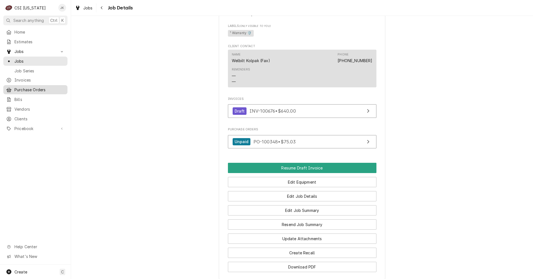
click at [26, 89] on span "Purchase Orders" at bounding box center [39, 90] width 50 height 6
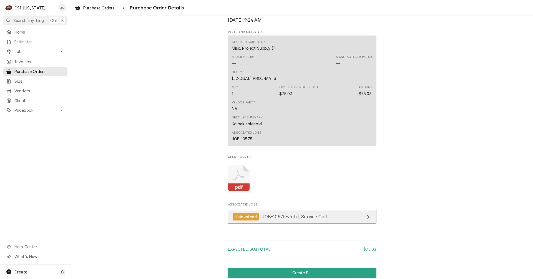
scroll to position [396, 0]
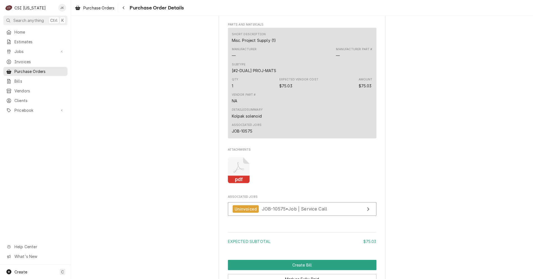
click at [241, 184] on icon "Attachments" at bounding box center [239, 170] width 22 height 26
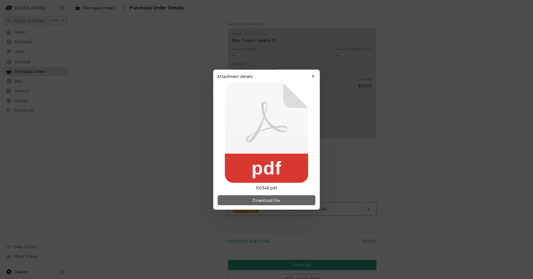
click at [265, 200] on span "Download File" at bounding box center [266, 200] width 29 height 6
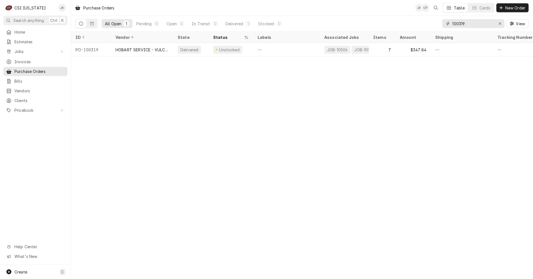
drag, startPoint x: 468, startPoint y: 24, endPoint x: 441, endPoint y: 24, distance: 26.7
click at [441, 24] on div "All Open 1 Pending 0 Open 0 In Transit 0 Delivered 1 Stocked 0 100319 View" at bounding box center [302, 24] width 453 height 16
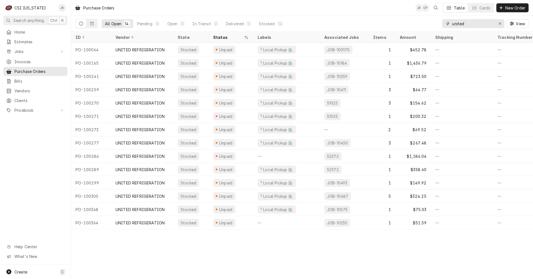
type input "united"
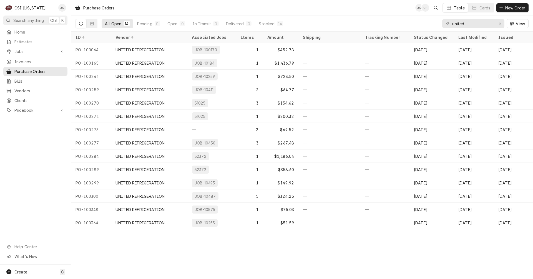
scroll to position [0, 133]
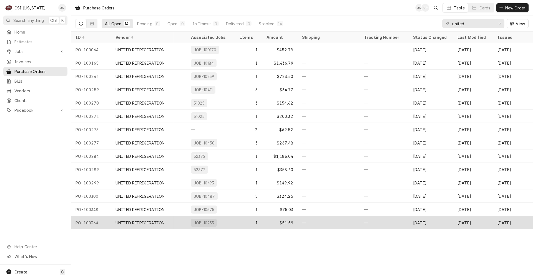
click at [327, 221] on div "—" at bounding box center [329, 222] width 62 height 13
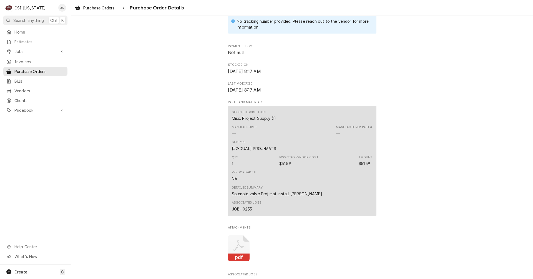
scroll to position [389, 0]
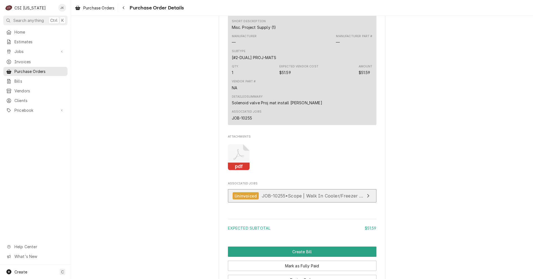
click at [303, 199] on span "JOB-10255 • Scope | Walk In Cooler/Freezer Install" at bounding box center [318, 196] width 112 height 6
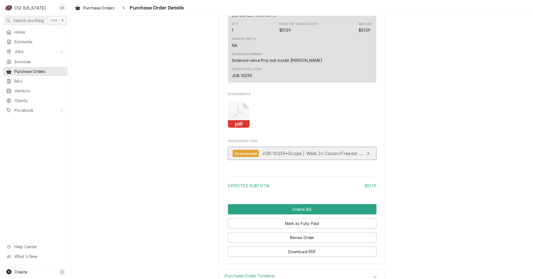
scroll to position [444, 0]
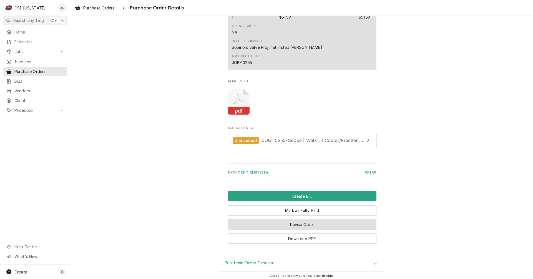
click at [305, 230] on button "Revise Order" at bounding box center [302, 225] width 149 height 10
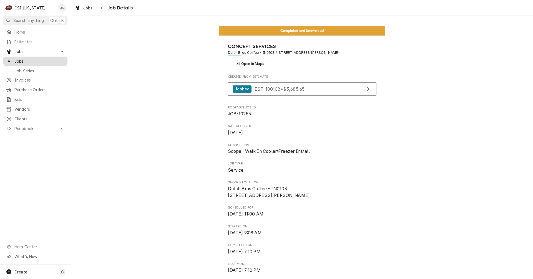
click at [28, 60] on span "Jobs" at bounding box center [39, 61] width 50 height 6
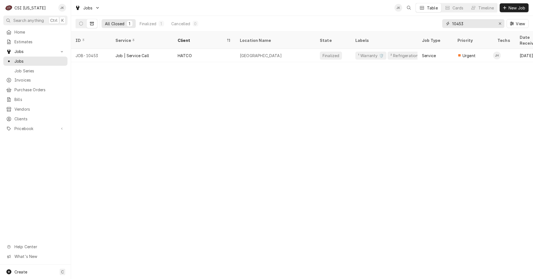
drag, startPoint x: 456, startPoint y: 22, endPoint x: 470, endPoint y: 23, distance: 14.4
click at [470, 23] on input "10453" at bounding box center [473, 23] width 42 height 9
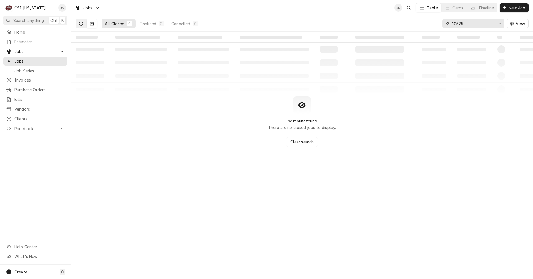
type input "10575"
click at [81, 23] on icon "Dynamic Content Wrapper" at bounding box center [81, 24] width 4 height 4
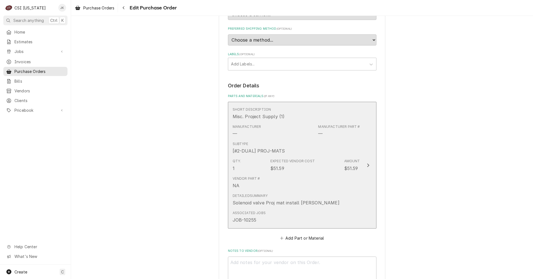
scroll to position [167, 0]
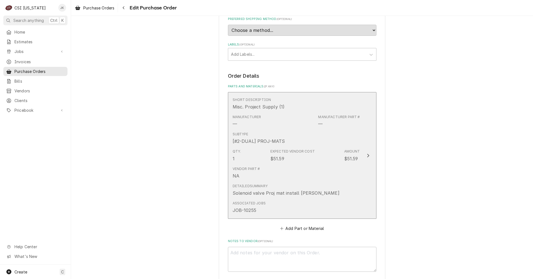
click at [306, 182] on div "Detailed Summary Solenoid valve Proj mat install [PERSON_NAME]" at bounding box center [296, 190] width 127 height 17
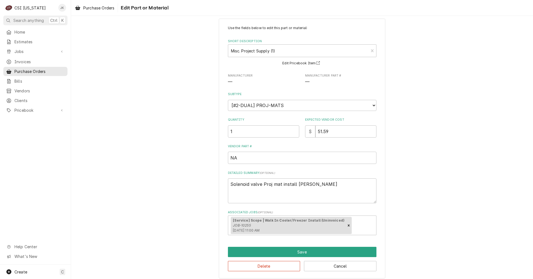
scroll to position [12, 0]
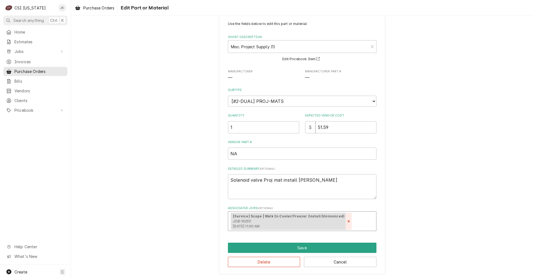
click at [347, 221] on icon "Remove [object Object]" at bounding box center [349, 222] width 4 height 4
type textarea "x"
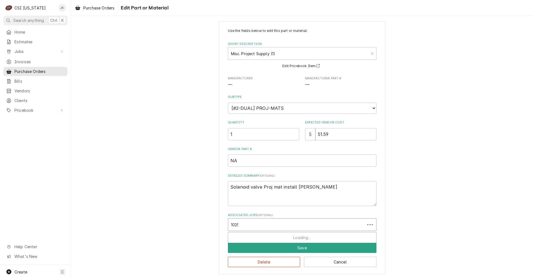
type input "10255"
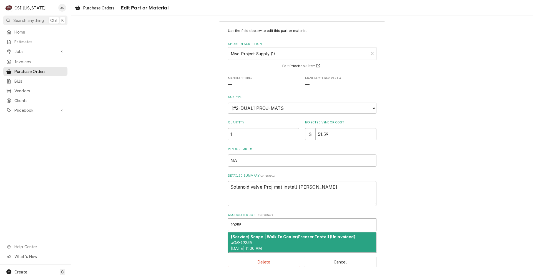
click at [330, 239] on strong "[Service] Scope | Walk In Cooler/Freezer Install (Uninvoiced)" at bounding box center [293, 237] width 124 height 5
type textarea "x"
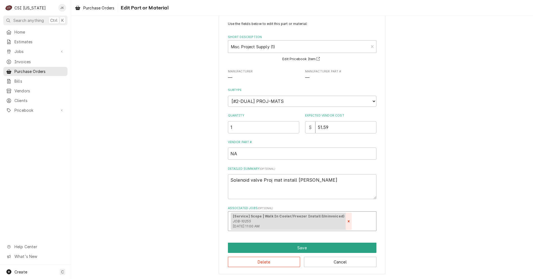
click at [347, 222] on icon "Remove [object Object]" at bounding box center [349, 222] width 4 height 4
type textarea "x"
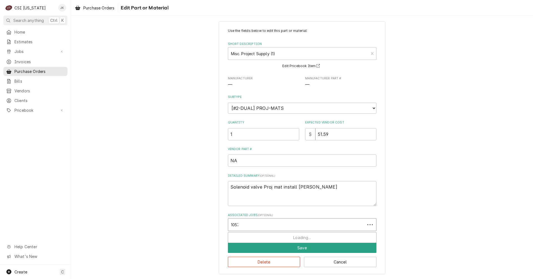
type input "10575"
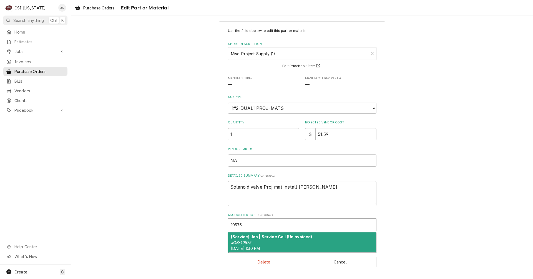
click at [305, 240] on div "[Service] Job | Service Call (Uninvoiced) JOB-10575 [DATE] 1:30 PM" at bounding box center [302, 243] width 148 height 20
type textarea "x"
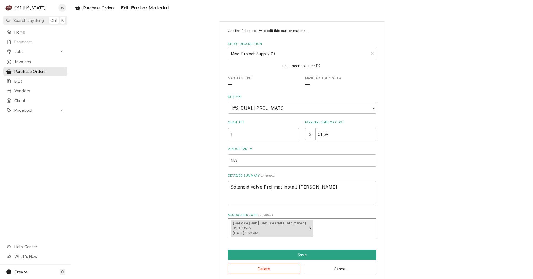
scroll to position [12, 0]
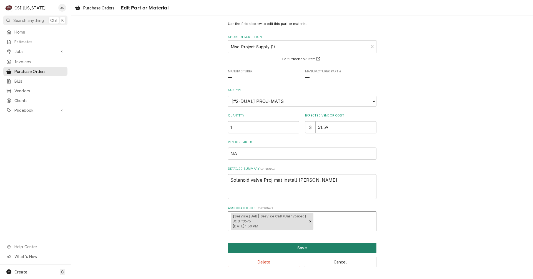
click at [339, 251] on button "Save" at bounding box center [302, 248] width 149 height 10
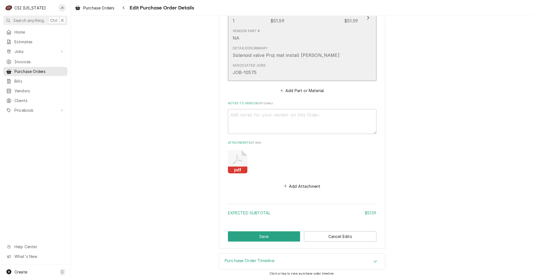
scroll to position [305, 0]
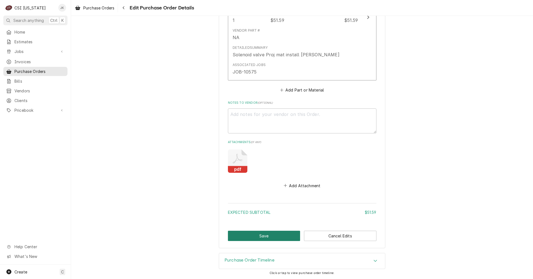
click at [283, 238] on button "Save" at bounding box center [264, 236] width 72 height 10
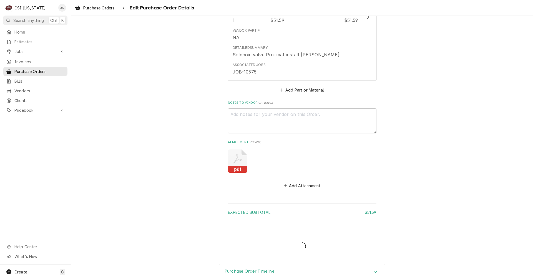
type textarea "x"
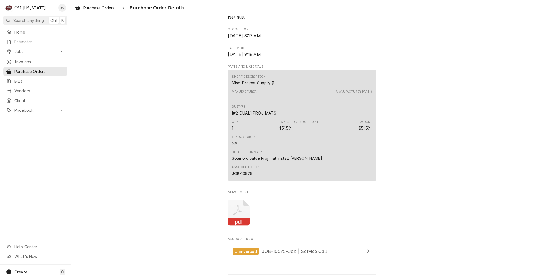
scroll to position [361, 0]
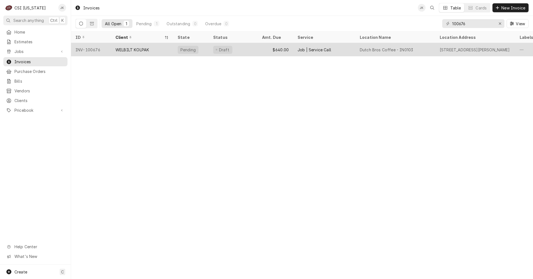
click at [359, 48] on div "Dutch Bros Coffee - IN0103" at bounding box center [395, 49] width 80 height 13
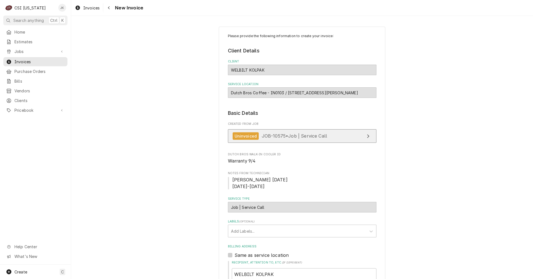
click at [274, 137] on span "JOB-10575 • Job | Service Call" at bounding box center [295, 136] width 66 height 6
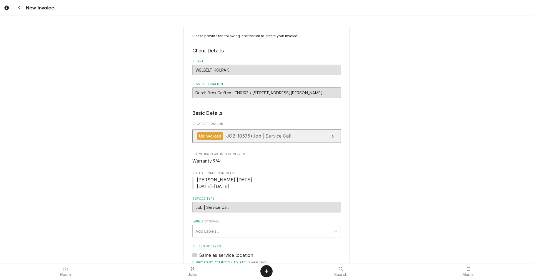
type textarea "x"
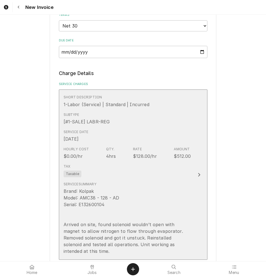
scroll to position [416, 0]
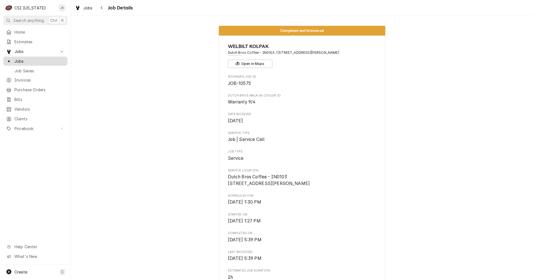
click at [18, 60] on span "Jobs" at bounding box center [39, 61] width 50 height 6
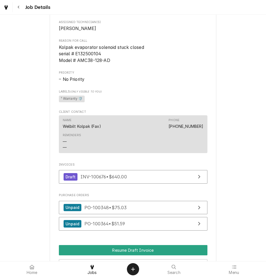
scroll to position [278, 0]
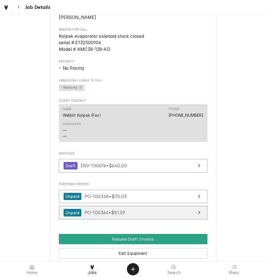
click at [108, 215] on span "PO-100364 • $51.59" at bounding box center [104, 213] width 41 height 6
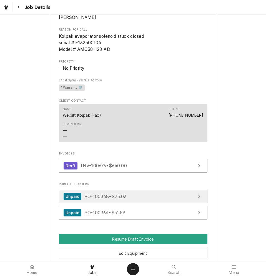
click at [120, 200] on div "Unpaid PO-100348 • $75.03" at bounding box center [95, 196] width 63 height 7
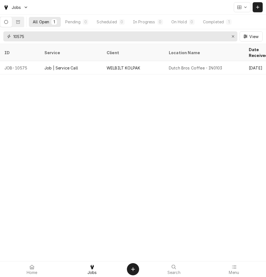
drag, startPoint x: 19, startPoint y: 37, endPoint x: 27, endPoint y: 37, distance: 8.9
click at [27, 37] on input "10575" at bounding box center [119, 36] width 213 height 10
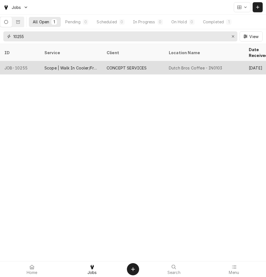
type input "10255"
click at [49, 65] on div "Scope | Walk In Cooler/Freezer Install" at bounding box center [70, 68] width 53 height 6
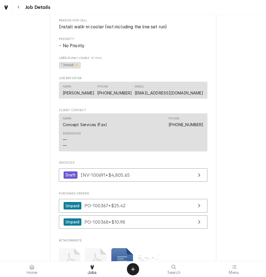
scroll to position [333, 0]
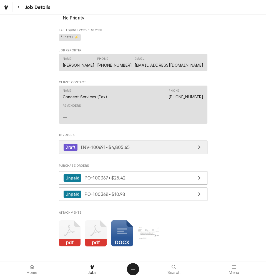
click at [117, 150] on span "INV-100691 • $4,805.65" at bounding box center [105, 147] width 49 height 6
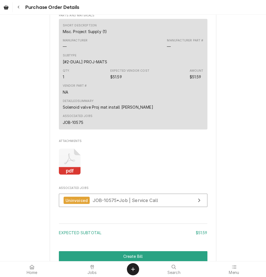
scroll to position [389, 0]
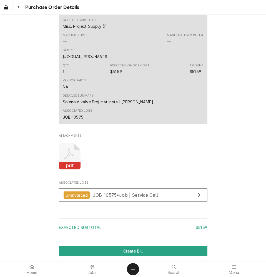
click at [72, 170] on icon "Attachments" at bounding box center [70, 156] width 22 height 26
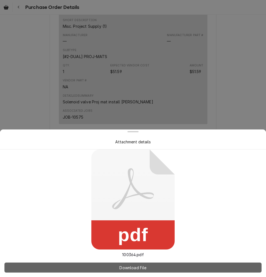
click at [127, 269] on span "Download File" at bounding box center [132, 268] width 29 height 6
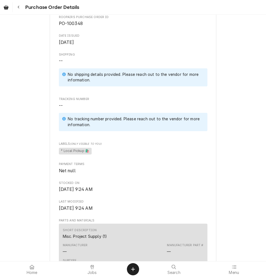
scroll to position [333, 0]
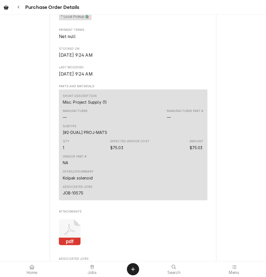
click at [70, 237] on icon "Attachments" at bounding box center [70, 232] width 22 height 26
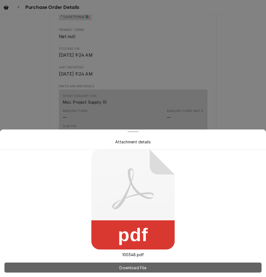
click at [124, 265] on span "Download File" at bounding box center [132, 268] width 29 height 6
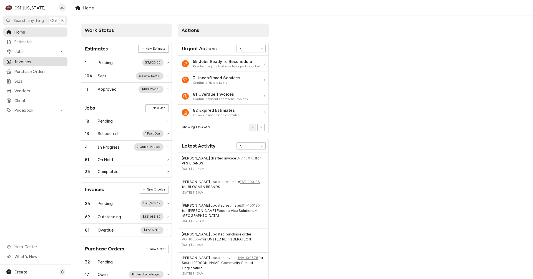
click at [30, 59] on span "Invoices" at bounding box center [39, 62] width 50 height 6
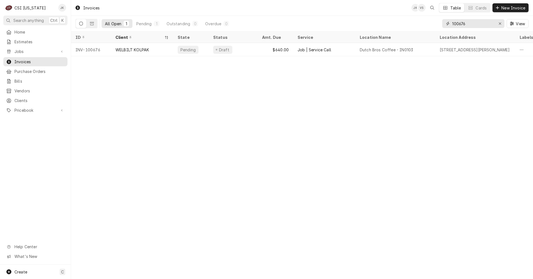
drag, startPoint x: 461, startPoint y: 24, endPoint x: 468, endPoint y: 24, distance: 7.2
click at [468, 24] on input "100676" at bounding box center [473, 23] width 42 height 9
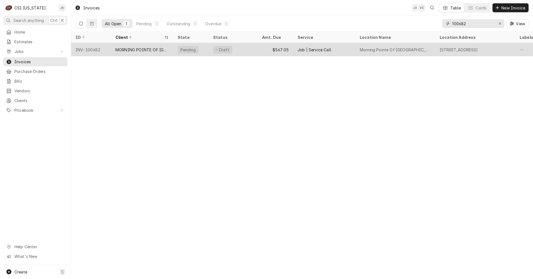
type input "100682"
click at [139, 48] on div "MORNING POINTE OF [GEOGRAPHIC_DATA]" at bounding box center [141, 50] width 53 height 6
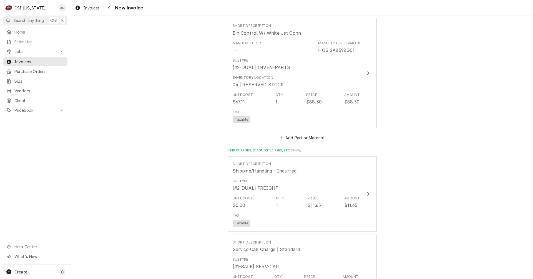
scroll to position [666, 0]
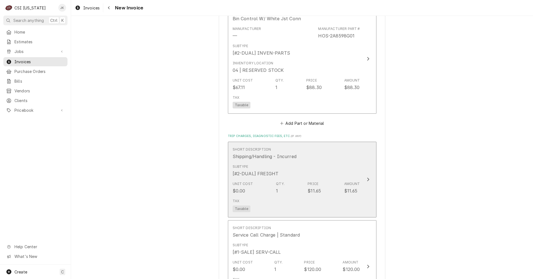
click at [273, 190] on div "Unit Cost $0.00 Qty. 1 Price $11.65 Amount $11.65" at bounding box center [296, 187] width 127 height 17
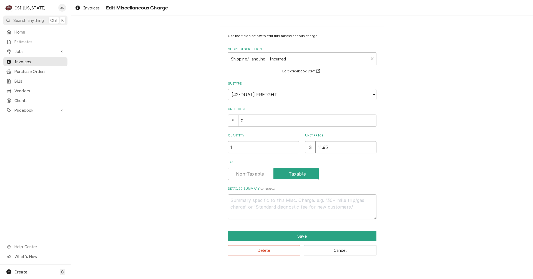
click at [321, 149] on input "11.65" at bounding box center [345, 147] width 61 height 12
type textarea "x"
type input "1.65"
type textarea "x"
type input "16.65"
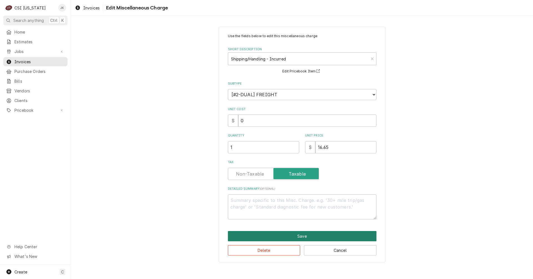
click at [268, 237] on button "Save" at bounding box center [302, 236] width 149 height 10
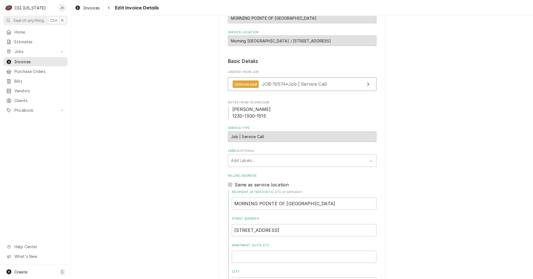
scroll to position [51, 0]
click at [268, 83] on span "JOB-10574 • Job | Service Call" at bounding box center [295, 85] width 66 height 6
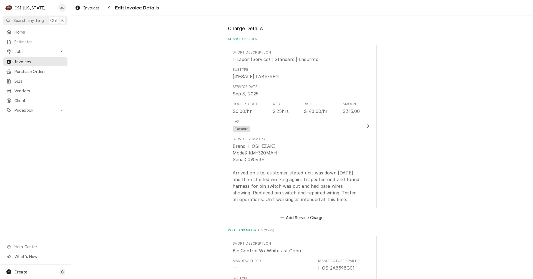
scroll to position [440, 0]
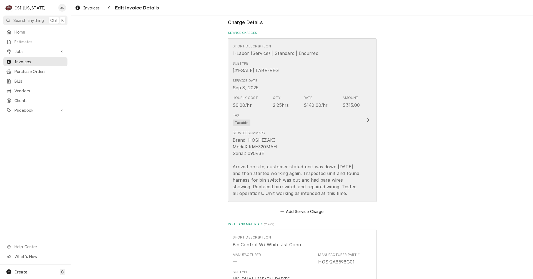
click at [250, 187] on div "Brand: HOSHIZAKI Model: KM-320MAH Serial: 09043E Arrived on site, customer stat…" at bounding box center [296, 167] width 127 height 60
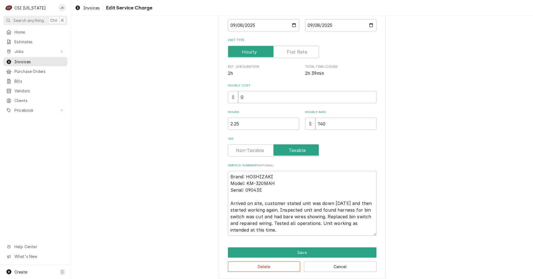
scroll to position [100, 0]
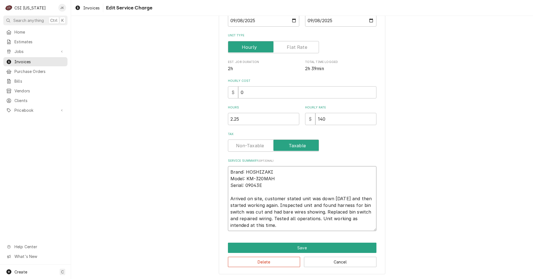
click at [324, 212] on textarea "Brand: HOSHIZAKI Model: KM-320MAH Serial: 09043E Arrived on site, customer stat…" at bounding box center [302, 198] width 149 height 65
type textarea "x"
type textarea "Brand: HOSHIZAKI Model: KM-320MAH Serial: 09043E Arrived on site, customer stat…"
type textarea "x"
type textarea "Brand: HOSHIZAKI Model: KM-320MAH Serial: 09043E Arrived on site, customer stat…"
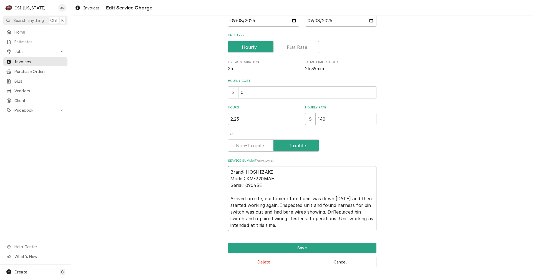
type textarea "x"
type textarea "Brand: HOSHIZAKI Model: KM-320MAH Serial: 09043E Arrived on site, customer stat…"
type textarea "x"
type textarea "Brand: HOSHIZAKI Model: KM-320MAH Serial: 09043E Arrived on site, customer stat…"
type textarea "x"
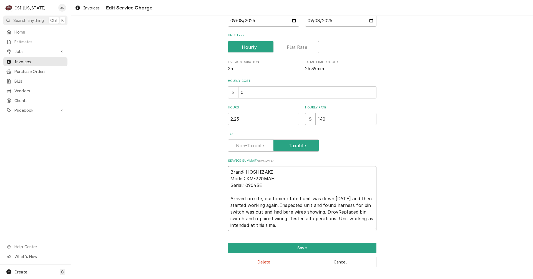
type textarea "Brand: HOSHIZAKI Model: KM-320MAH Serial: 09043E Arrived on site, customer stat…"
type textarea "x"
type textarea "Brand: HOSHIZAKI Model: KM-320MAH Serial: 09043E Arrived on site, customer stat…"
type textarea "x"
type textarea "Brand: HOSHIZAKI Model: KM-320MAH Serial: 09043E Arrived on site, customer stat…"
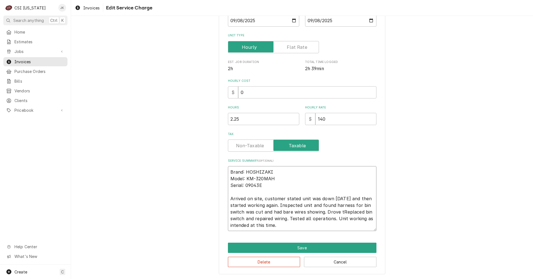
type textarea "x"
type textarea "Brand: HOSHIZAKI Model: KM-320MAH Serial: 09043E Arrived on site, customer stat…"
type textarea "x"
type textarea "Brand: HOSHIZAKI Model: KM-320MAH Serial: 09043E Arrived on site, customer stat…"
type textarea "x"
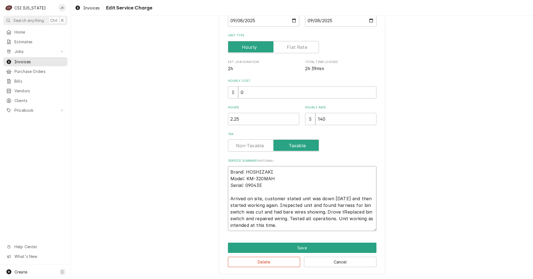
type textarea "Brand: HOSHIZAKI Model: KM-320MAH Serial: 09043E Arrived on site, customer stat…"
type textarea "x"
type textarea "Brand: HOSHIZAKI Model: KM-320MAH Serial: 09043E Arrived on site, customer stat…"
type textarea "x"
type textarea "Brand: HOSHIZAKI Model: KM-320MAH Serial: 09043E Arrived on site, customer stat…"
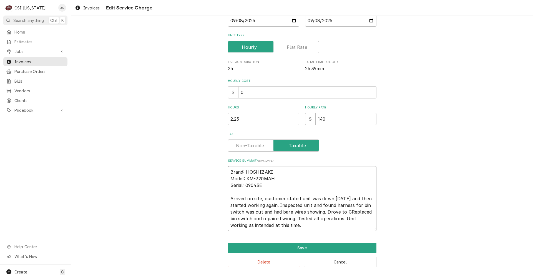
type textarea "x"
type textarea "Brand: HOSHIZAKI Model: KM-320MAH Serial: 09043E Arrived on site, customer stat…"
type textarea "x"
type textarea "Brand: HOSHIZAKI Model: KM-320MAH Serial: 09043E Arrived on site, customer stat…"
type textarea "x"
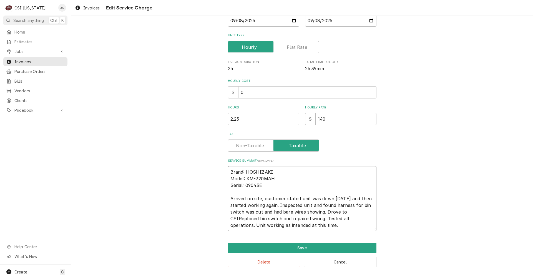
type textarea "Brand: HOSHIZAKI Model: KM-320MAH Serial: 09043E Arrived on site, customer stat…"
type textarea "x"
type textarea "Brand: HOSHIZAKI Model: KM-320MAH Serial: 09043E Arrived on site, customer stat…"
type textarea "x"
type textarea "Brand: HOSHIZAKI Model: KM-320MAH Serial: 09043E Arrived on site, customer stat…"
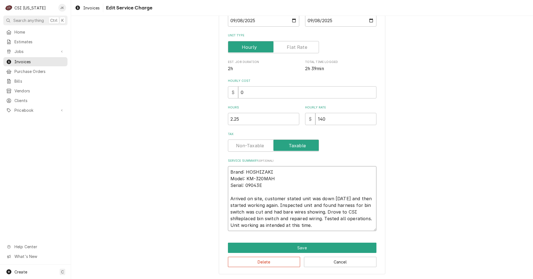
type textarea "x"
type textarea "Brand: HOSHIZAKI Model: KM-320MAH Serial: 09043E Arrived on site, customer stat…"
type textarea "x"
type textarea "Brand: HOSHIZAKI Model: KM-320MAH Serial: 09043E Arrived on site, customer stat…"
type textarea "x"
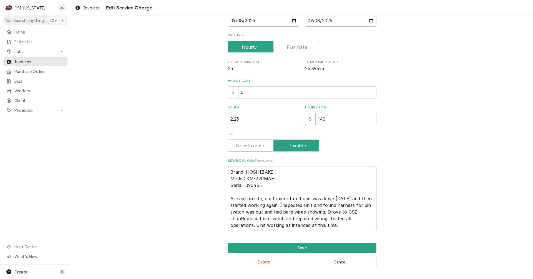
type textarea "Brand: HOSHIZAKI Model: KM-320MAH Serial: 09043E Arrived on site, customer stat…"
type textarea "x"
type textarea "Brand: HOSHIZAKI Model: KM-320MAH Serial: 09043E Arrived on site, customer stat…"
type textarea "x"
type textarea "Brand: HOSHIZAKI Model: KM-320MAH Serial: 09043E Arrived on site, customer stat…"
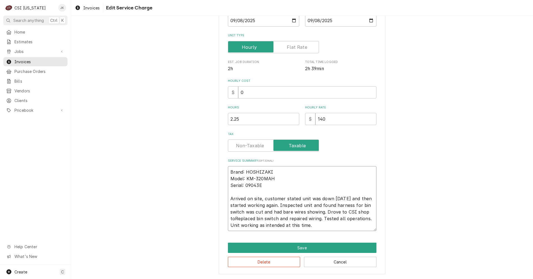
type textarea "x"
type textarea "Brand: HOSHIZAKI Model: KM-320MAH Serial: 09043E Arrived on site, customer stat…"
type textarea "x"
type textarea "Brand: HOSHIZAKI Model: KM-320MAH Serial: 09043E Arrived on site, customer stat…"
type textarea "x"
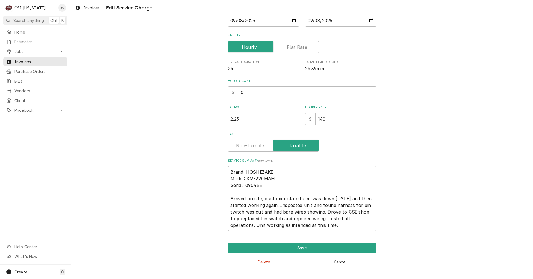
type textarea "Brand: HOSHIZAKI Model: KM-320MAH Serial: 09043E Arrived on site, customer stat…"
type textarea "x"
type textarea "Brand: HOSHIZAKI Model: KM-320MAH Serial: 09043E Arrived on site, customer stat…"
type textarea "x"
type textarea "Brand: HOSHIZAKI Model: KM-320MAH Serial: 09043E Arrived on site, customer stat…"
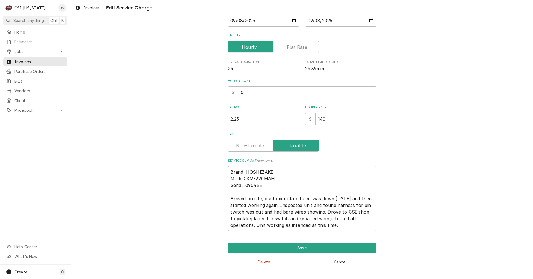
type textarea "x"
type textarea "Brand: HOSHIZAKI Model: KM-320MAH Serial: 09043E Arrived on site, customer stat…"
type textarea "x"
type textarea "Brand: HOSHIZAKI Model: KM-320MAH Serial: 09043E Arrived on site, customer stat…"
type textarea "x"
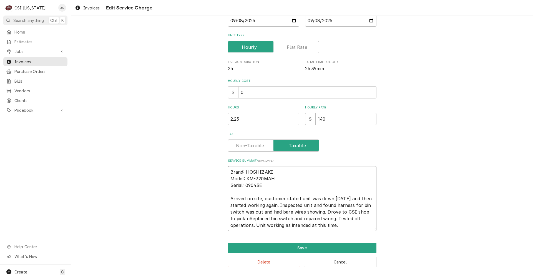
type textarea "Brand: HOSHIZAKI Model: KM-320MAH Serial: 09043E Arrived on site, customer stat…"
type textarea "x"
type textarea "Brand: HOSHIZAKI Model: KM-320MAH Serial: 09043E Arrived on site, customer stat…"
type textarea "x"
type textarea "Brand: HOSHIZAKI Model: KM-320MAH Serial: 09043E Arrived on site, customer stat…"
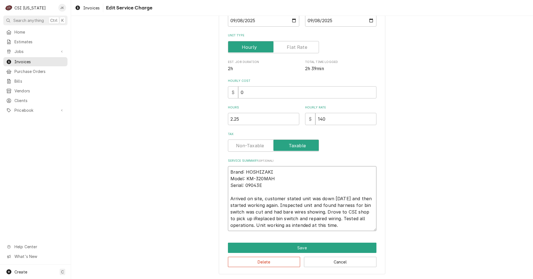
type textarea "x"
type textarea "Brand: HOSHIZAKI Model: KM-320MAH Serial: 09043E Arrived on site, customer stat…"
type textarea "x"
type textarea "Brand: HOSHIZAKI Model: KM-320MAH Serial: 09043E Arrived on site, customer stat…"
type textarea "x"
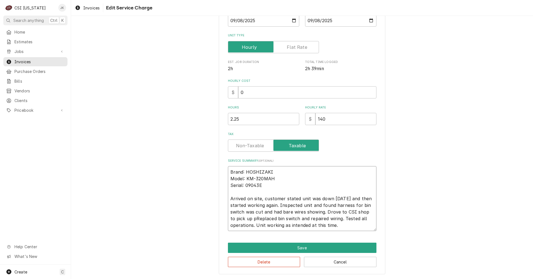
type textarea "Brand: HOSHIZAKI Model: KM-320MAH Serial: 09043E Arrived on site, customer stat…"
type textarea "x"
type textarea "Brand: HOSHIZAKI Model: KM-320MAH Serial: 09043E Arrived on site, customer stat…"
type textarea "x"
type textarea "Brand: HOSHIZAKI Model: KM-320MAH Serial: 09043E Arrived on site, customer stat…"
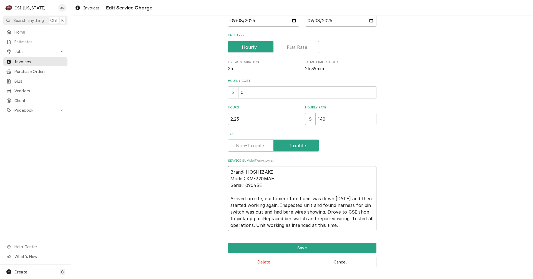
type textarea "x"
type textarea "Brand: HOSHIZAKI Model: KM-320MAH Serial: 09043E Arrived on site, customer stat…"
type textarea "x"
type textarea "Brand: HOSHIZAKI Model: KM-320MAH Serial: 09043E Arrived on site, customer stat…"
type textarea "x"
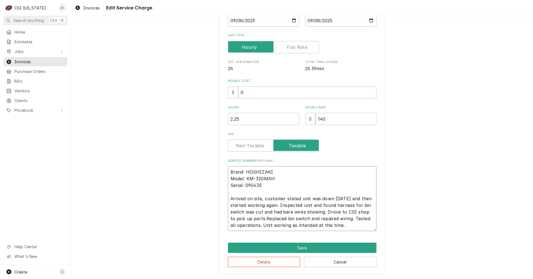
type textarea "Brand: HOSHIZAKI Model: KM-320MAH Serial: 09043E Arrived on site, customer stat…"
type textarea "x"
type textarea "Brand: HOSHIZAKI Model: KM-320MAH Serial: 09043E Arrived on site, customer stat…"
type textarea "x"
type textarea "Brand: HOSHIZAKI Model: KM-320MAH Serial: 09043E Arrived on site, customer stat…"
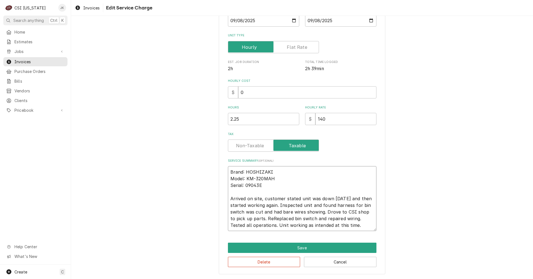
type textarea "x"
type textarea "Brand: HOSHIZAKI Model: KM-320MAH Serial: 09043E Arrived on site, customer stat…"
type textarea "x"
type textarea "Brand: HOSHIZAKI Model: KM-320MAH Serial: 09043E Arrived on site, customer stat…"
type textarea "x"
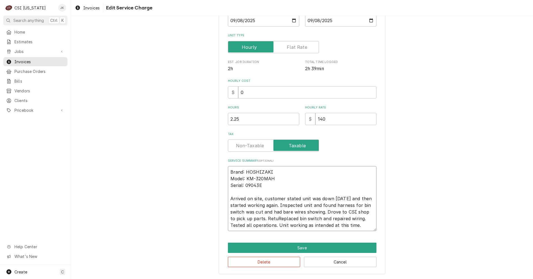
type textarea "Brand: HOSHIZAKI Model: KM-320MAH Serial: 09043E Arrived on site, customer stat…"
type textarea "x"
type textarea "Brand: HOSHIZAKI Model: KM-320MAH Serial: 09043E Arrived on site, customer stat…"
type textarea "x"
type textarea "Brand: HOSHIZAKI Model: KM-320MAH Serial: 09043E Arrived on site, customer stat…"
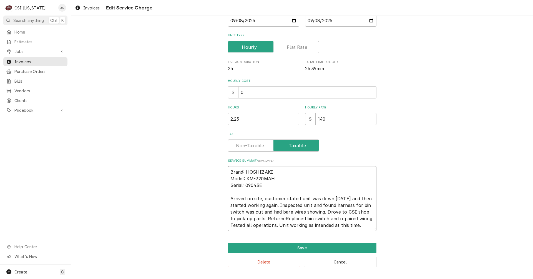
type textarea "x"
type textarea "Brand: HOSHIZAKI Model: KM-320MAH Serial: 09043E Arrived on site, customer stat…"
type textarea "x"
type textarea "Brand: HOSHIZAKI Model: KM-320MAH Serial: 09043E Arrived on site, customer stat…"
type textarea "x"
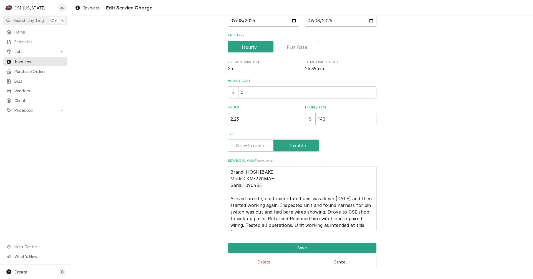
type textarea "Brand: HOSHIZAKI Model: KM-320MAH Serial: 09043E Arrived on site, customer stat…"
type textarea "x"
type textarea "Brand: HOSHIZAKI Model: KM-320MAH Serial: 09043E Arrived on site, customer stat…"
type textarea "x"
type textarea "Brand: HOSHIZAKI Model: KM-320MAH Serial: 09043E Arrived on site, customer stat…"
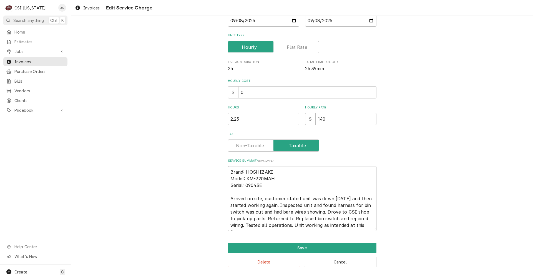
type textarea "x"
type textarea "Brand: HOSHIZAKI Model: KM-320MAH Serial: 09043E Arrived on site, customer stat…"
type textarea "x"
type textarea "Brand: HOSHIZAKI Model: KM-320MAH Serial: 09043E Arrived on site, customer stat…"
type textarea "x"
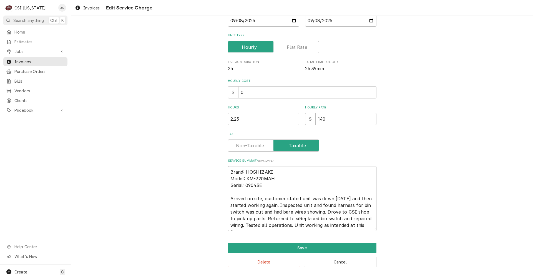
type textarea "Brand: HOSHIZAKI Model: KM-320MAH Serial: 09043E Arrived on site, customer stat…"
type textarea "x"
type textarea "Brand: HOSHIZAKI Model: KM-320MAH Serial: 09043E Arrived on site, customer stat…"
type textarea "x"
type textarea "Brand: HOSHIZAKI Model: KM-320MAH Serial: 09043E Arrived on site, customer stat…"
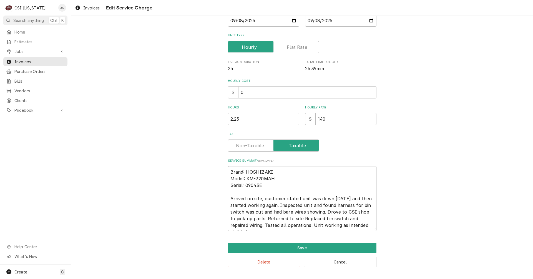
type textarea "x"
type textarea "Brand: HOSHIZAKI Model: KM-320MAH Serial: 09043E Arrived on site, customer stat…"
type textarea "x"
type textarea "Brand: HOSHIZAKI Model: KM-320MAH Serial: 09043E Arrived on site, customer stat…"
type textarea "x"
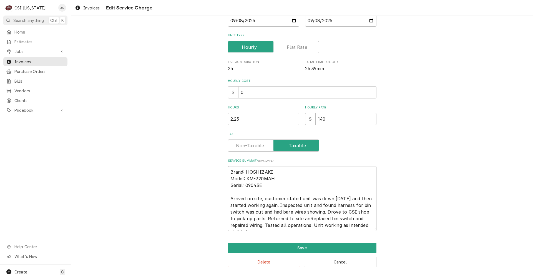
type textarea "Brand: HOSHIZAKI Model: KM-320MAH Serial: 09043E Arrived on site, customer stat…"
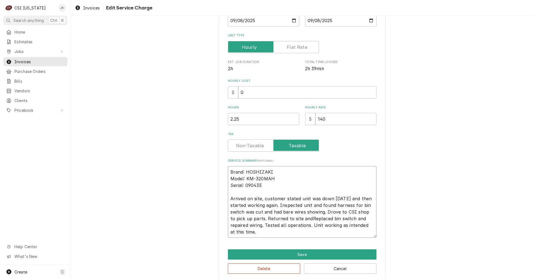
type textarea "x"
type textarea "Brand: HOSHIZAKI Model: KM-320MAH Serial: 09043E Arrived on site, customer stat…"
type textarea "x"
type textarea "Brand: HOSHIZAKI Model: KM-320MAH Serial: 09043E Arrived on site, customer stat…"
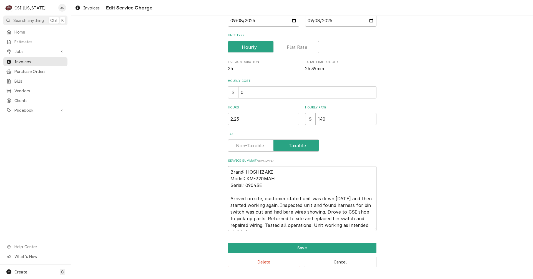
type textarea "x"
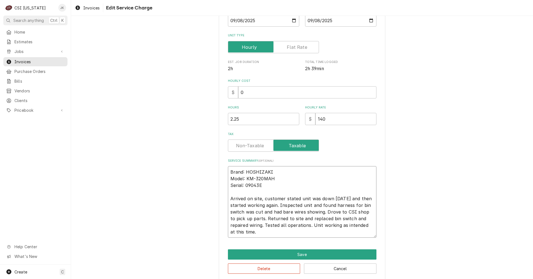
type textarea "Brand: HOSHIZAKI Model: KM-320MAH Serial: 09043E Arrived on site, customer stat…"
click at [234, 119] on input "2.25" at bounding box center [263, 119] width 71 height 12
type textarea "x"
type input "2.45"
click at [234, 117] on input "2.45" at bounding box center [263, 119] width 71 height 12
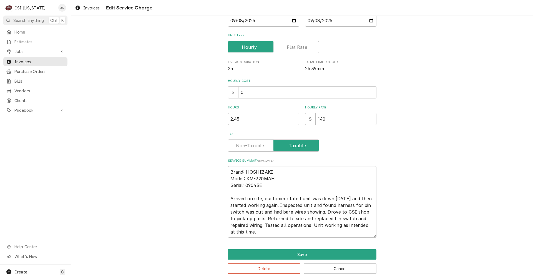
type textarea "x"
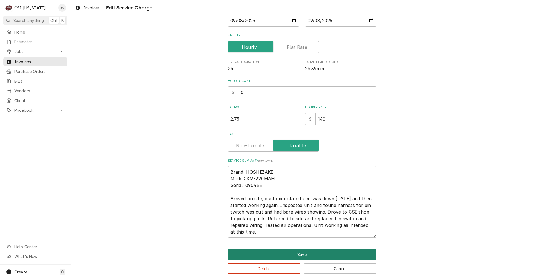
type input "2.75"
click at [286, 255] on button "Save" at bounding box center [302, 255] width 149 height 10
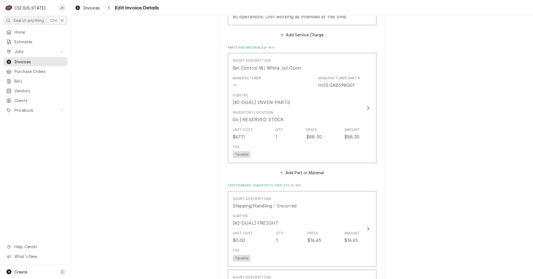
scroll to position [628, 0]
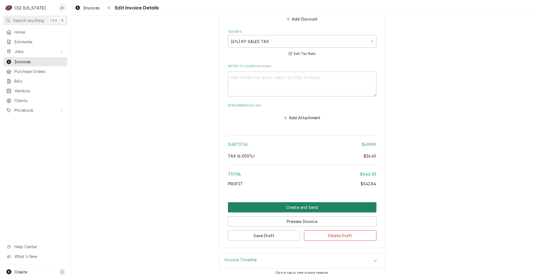
click at [311, 208] on button "Create and Send" at bounding box center [302, 207] width 149 height 10
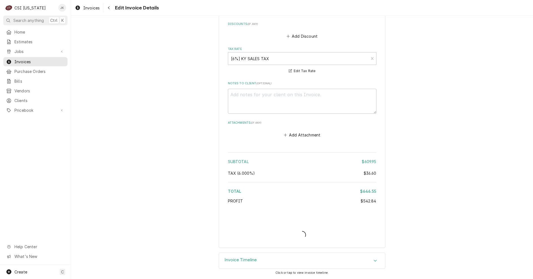
type textarea "x"
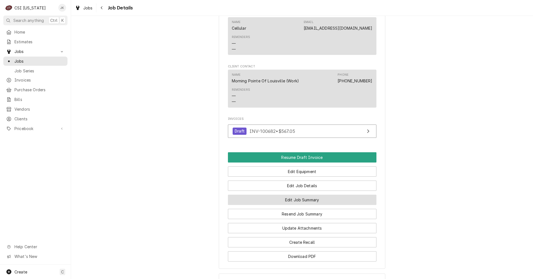
scroll to position [416, 0]
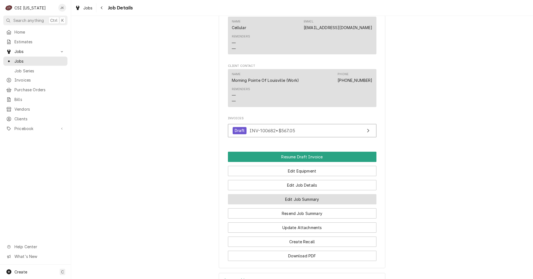
click at [294, 205] on button "Edit Job Summary" at bounding box center [302, 199] width 149 height 10
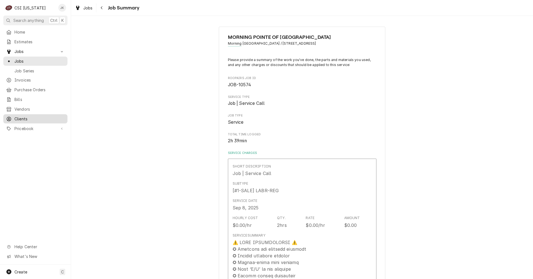
click at [25, 116] on span "Clients" at bounding box center [39, 119] width 50 height 6
type textarea "x"
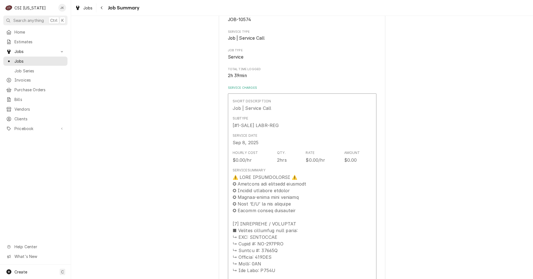
scroll to position [65, 0]
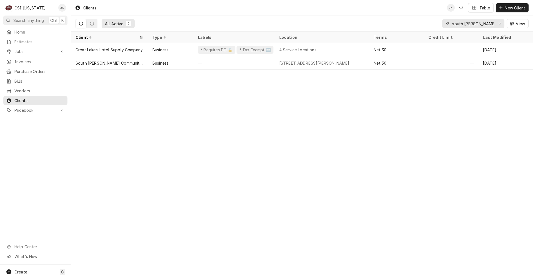
drag, startPoint x: 483, startPoint y: 22, endPoint x: 421, endPoint y: 22, distance: 62.2
click at [421, 22] on div "All Active [STREET_ADDRESS][PERSON_NAME]" at bounding box center [302, 24] width 453 height 16
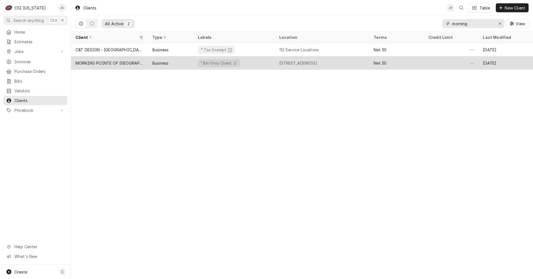
type input "morning"
click at [160, 61] on div "Business" at bounding box center [160, 63] width 16 height 6
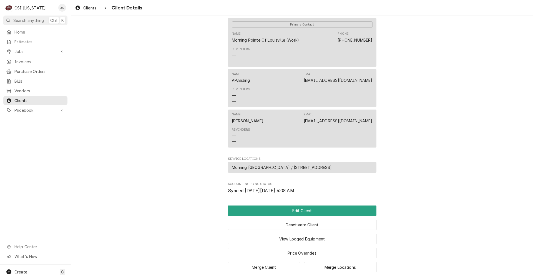
scroll to position [222, 0]
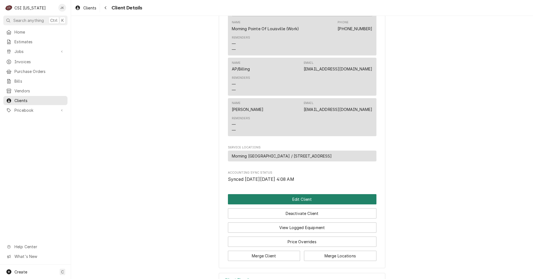
click at [311, 205] on button "Edit Client" at bounding box center [302, 199] width 149 height 10
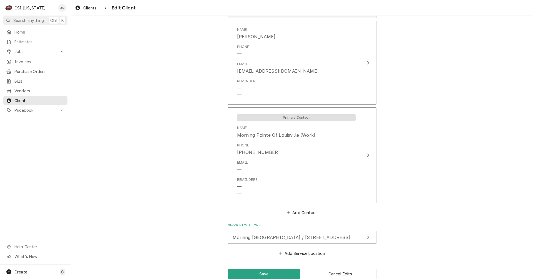
scroll to position [515, 0]
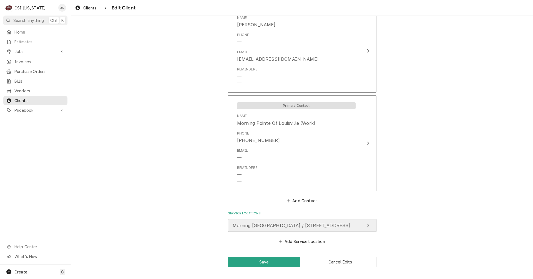
click at [287, 226] on span "Morning Pointe Of Louisville / 4711 South Hurstbourn Parkway, Louisville, KY 40…" at bounding box center [292, 226] width 118 height 6
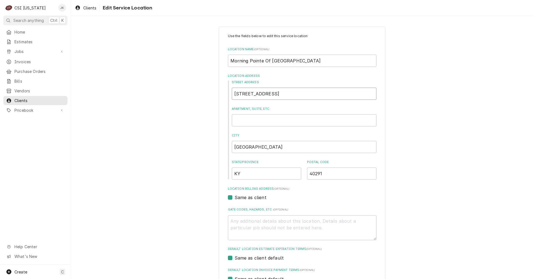
click at [280, 95] on input "4711 South Hurstbourn Parkway" at bounding box center [304, 94] width 145 height 12
type textarea "x"
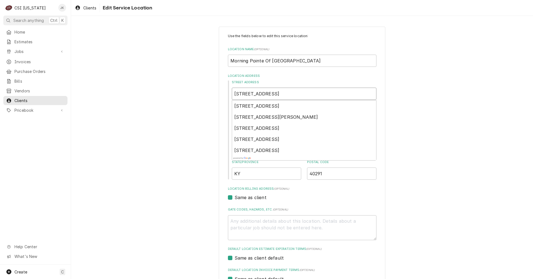
type input "4711 South Hurstbourne Parkway"
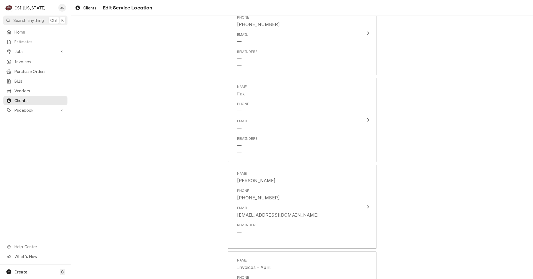
scroll to position [444, 0]
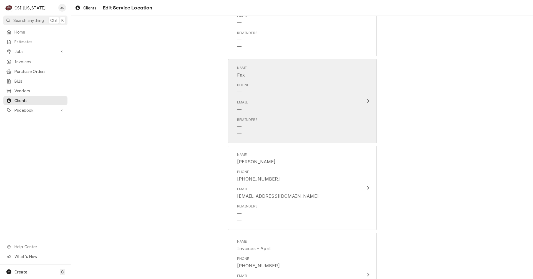
click at [311, 112] on div "Email —" at bounding box center [296, 106] width 119 height 17
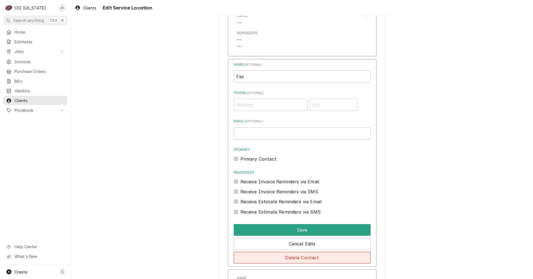
click at [308, 257] on button "Delete Contact" at bounding box center [302, 258] width 137 height 12
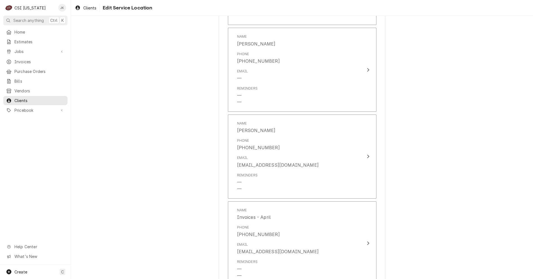
scroll to position [442, 0]
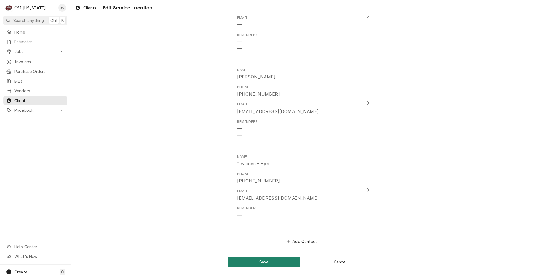
click at [288, 262] on button "Save" at bounding box center [264, 262] width 72 height 10
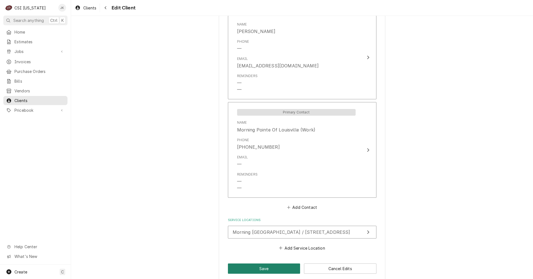
click at [248, 268] on button "Save" at bounding box center [264, 269] width 72 height 10
type textarea "x"
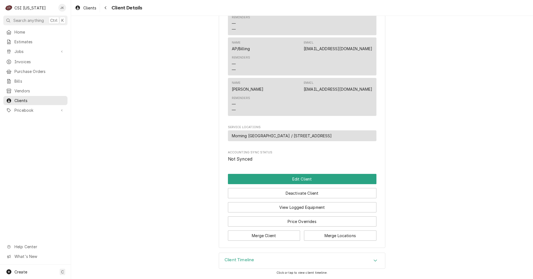
scroll to position [255, 0]
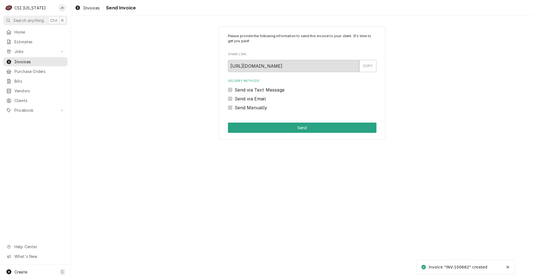
click at [255, 99] on label "Send via Email" at bounding box center [250, 99] width 31 height 7
click at [255, 99] on input "Send via Email" at bounding box center [309, 102] width 149 height 12
checkbox input "true"
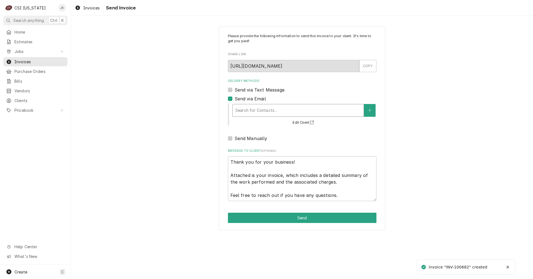
click at [285, 108] on div "Delivery Methods" at bounding box center [297, 111] width 125 height 10
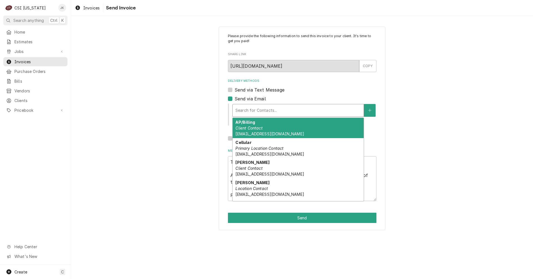
click at [273, 130] on div "AP/Billing Client Contact [EMAIL_ADDRESS][DOMAIN_NAME]" at bounding box center [298, 128] width 131 height 20
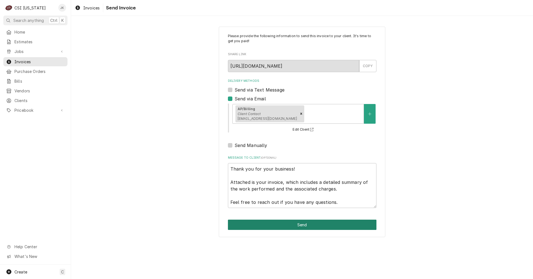
click at [288, 222] on button "Send" at bounding box center [302, 225] width 149 height 10
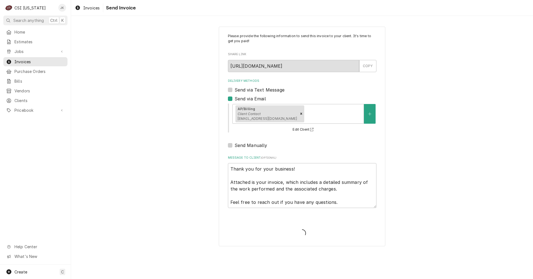
type textarea "x"
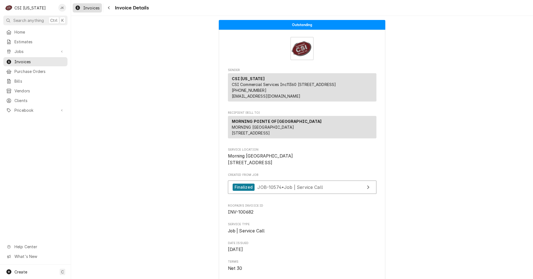
click at [89, 9] on span "Invoices" at bounding box center [91, 8] width 16 height 6
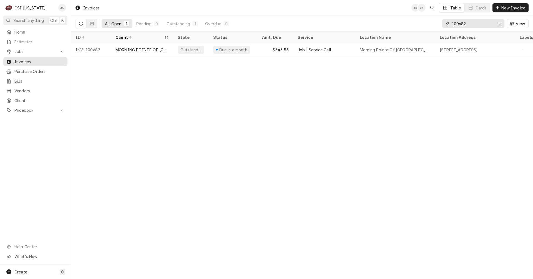
click at [466, 24] on input "100682" at bounding box center [473, 23] width 42 height 9
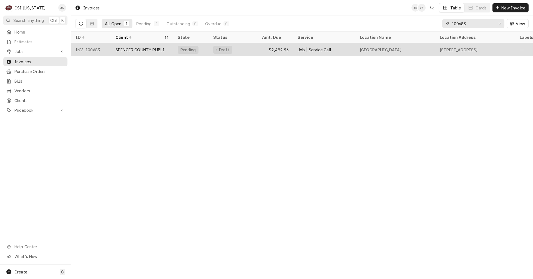
type input "100683"
click at [140, 51] on div "SPENCER COUNTY PUBLIC SCHOOLS" at bounding box center [141, 50] width 53 height 6
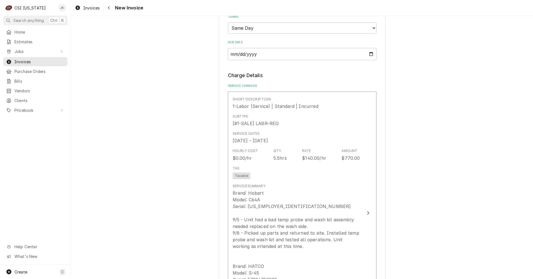
scroll to position [416, 0]
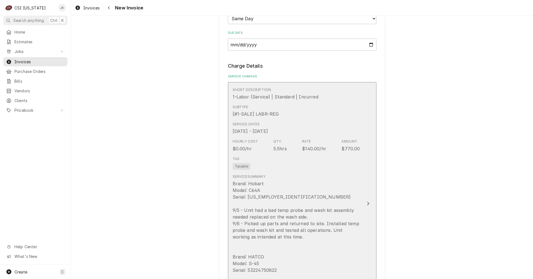
click at [312, 218] on div "Brand: Hobart Model: C64A Serial: 85-1064428 9/5 - Unit had a bad temp probe an…" at bounding box center [296, 250] width 127 height 140
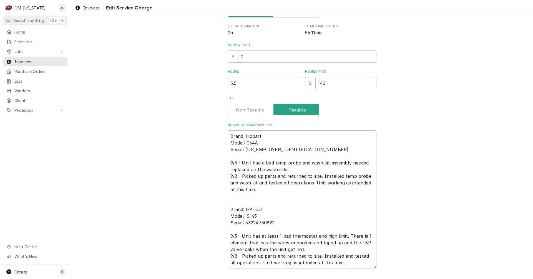
scroll to position [139, 0]
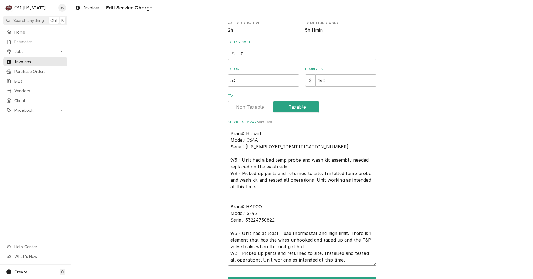
click at [287, 166] on textarea "Brand: Hobart Model: C64A Serial: 85-1064428 9/5 - Unit had a bad temp probe an…" at bounding box center [302, 197] width 149 height 138
type textarea "x"
type textarea "Brand: Hobart Model: C64A Serial: 85-1064428 9/5 - Unit had a bad temp probe an…"
type textarea "x"
type textarea "Brand: Hobart Model: C64A Serial: 85-1064428 9/5 - Unit had a bad temp probe an…"
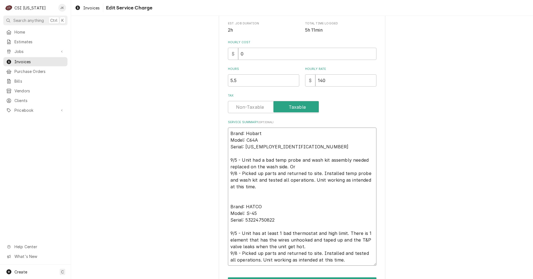
type textarea "x"
type textarea "Brand: Hobart Model: C64A Serial: 85-1064428 9/5 - Unit had a bad temp probe an…"
type textarea "x"
type textarea "Brand: Hobart Model: C64A Serial: 85-1064428 9/5 - Unit had a bad temp probe an…"
type textarea "x"
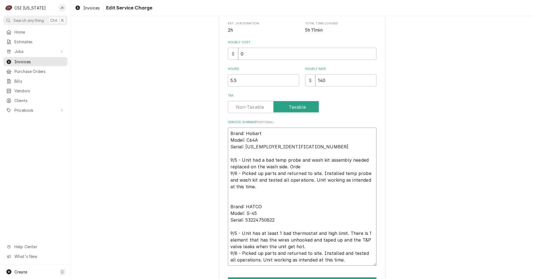
type textarea "Brand: Hobart Model: C64A Serial: 85-1064428 9/5 - Unit had a bad temp probe an…"
type textarea "x"
type textarea "Brand: Hobart Model: C64A Serial: 85-1064428 9/5 - Unit had a bad temp probe an…"
type textarea "x"
type textarea "Brand: Hobart Model: C64A Serial: 85-1064428 9/5 - Unit had a bad temp probe an…"
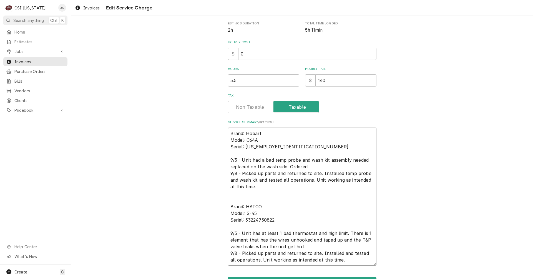
type textarea "x"
type textarea "Brand: Hobart Model: C64A Serial: 85-1064428 9/5 - Unit had a bad temp probe an…"
type textarea "x"
type textarea "Brand: Hobart Model: C64A Serial: 85-1064428 9/5 - Unit had a bad temp probe an…"
type textarea "x"
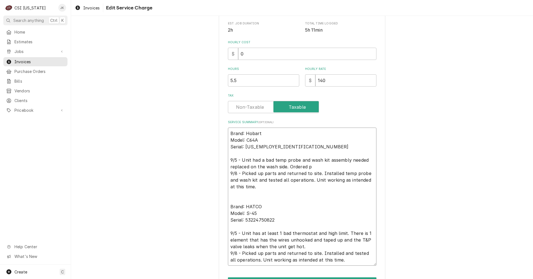
type textarea "Brand: Hobart Model: C64A Serial: 85-1064428 9/5 - Unit had a bad temp probe an…"
type textarea "x"
type textarea "Brand: Hobart Model: C64A Serial: 85-1064428 9/5 - Unit had a bad temp probe an…"
type textarea "x"
type textarea "Brand: Hobart Model: C64A Serial: 85-1064428 9/5 - Unit had a bad temp probe an…"
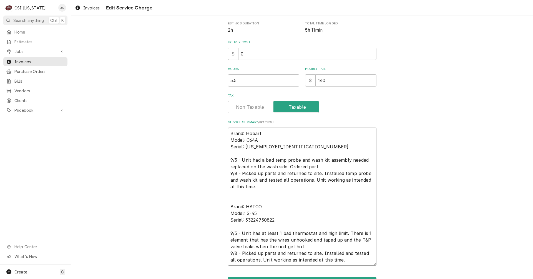
type textarea "x"
type textarea "Brand: Hobart Model: C64A Serial: 85-1064428 9/5 - Unit had a bad temp probe an…"
type textarea "x"
type textarea "Brand: Hobart Model: C64A Serial: 85-1064428 9/5 - Unit had a bad temp probe an…"
click at [308, 248] on textarea "Brand: Hobart Model: C64A Serial: 85-1064428 9/5 - Unit had a bad temp probe an…" at bounding box center [302, 197] width 149 height 138
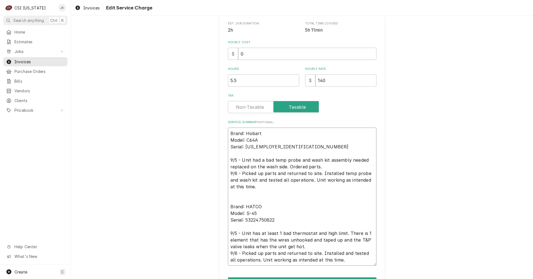
type textarea "x"
type textarea "Brand: Hobart Model: C64A Serial: 85-1064428 9/5 - Unit had a bad temp probe an…"
type textarea "x"
type textarea "Brand: Hobart Model: C64A Serial: 85-1064428 9/5 - Unit had a bad temp probe an…"
type textarea "x"
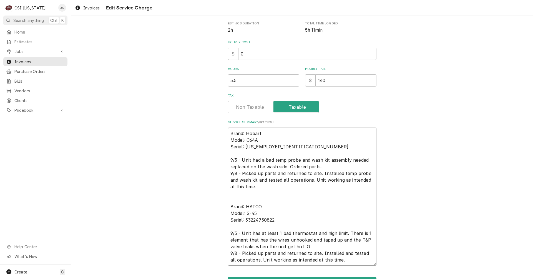
type textarea "Brand: Hobart Model: C64A Serial: 85-1064428 9/5 - Unit had a bad temp probe an…"
type textarea "x"
type textarea "Brand: Hobart Model: C64A Serial: 85-1064428 9/5 - Unit had a bad temp probe an…"
type textarea "x"
type textarea "Brand: Hobart Model: C64A Serial: 85-1064428 9/5 - Unit had a bad temp probe an…"
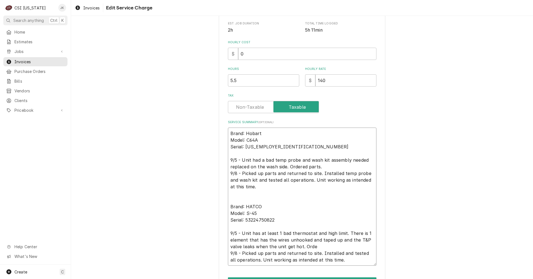
type textarea "x"
type textarea "Brand: Hobart Model: C64A Serial: 85-1064428 9/5 - Unit had a bad temp probe an…"
type textarea "x"
type textarea "Brand: Hobart Model: C64A Serial: 85-1064428 9/5 - Unit had a bad temp probe an…"
type textarea "x"
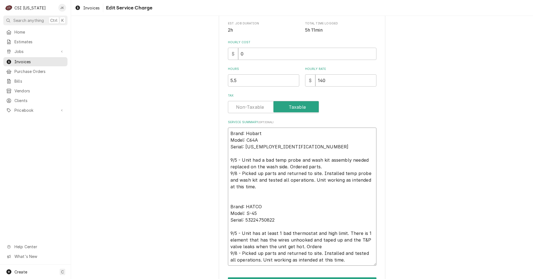
type textarea "Brand: Hobart Model: C64A Serial: 85-1064428 9/5 - Unit had a bad temp probe an…"
type textarea "x"
type textarea "Brand: Hobart Model: C64A Serial: 85-1064428 9/5 - Unit had a bad temp probe an…"
type textarea "x"
type textarea "Brand: Hobart Model: C64A Serial: 85-1064428 9/5 - Unit had a bad temp probe an…"
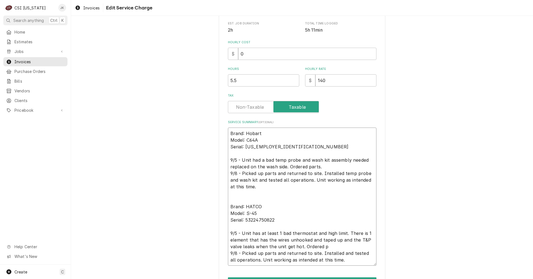
type textarea "x"
type textarea "Brand: Hobart Model: C64A Serial: 85-1064428 9/5 - Unit had a bad temp probe an…"
type textarea "x"
type textarea "Brand: Hobart Model: C64A Serial: 85-1064428 9/5 - Unit had a bad temp probe an…"
type textarea "x"
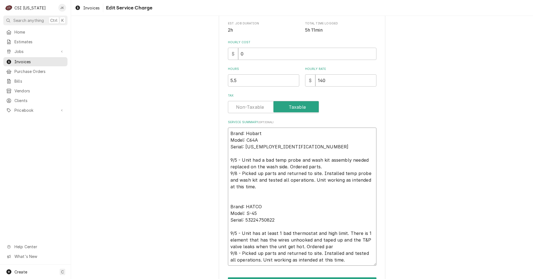
type textarea "Brand: Hobart Model: C64A Serial: 85-1064428 9/5 - Unit had a bad temp probe an…"
type textarea "x"
type textarea "Brand: Hobart Model: C64A Serial: 85-1064428 9/5 - Unit had a bad temp probe an…"
type textarea "x"
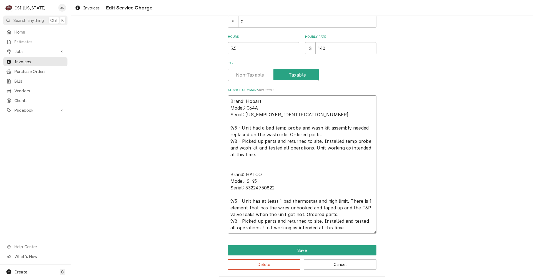
scroll to position [174, 0]
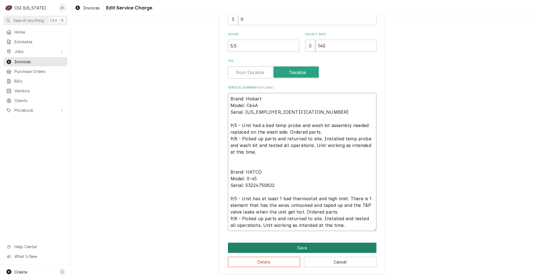
type textarea "Brand: Hobart Model: C64A Serial: 85-1064428 9/5 - Unit had a bad temp probe an…"
click at [316, 243] on button "Save" at bounding box center [302, 248] width 149 height 10
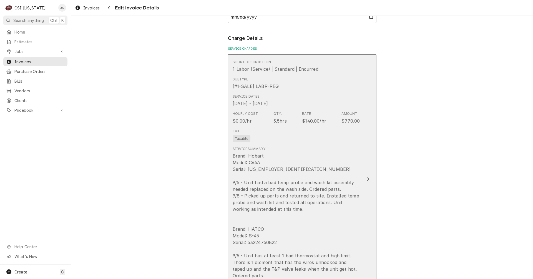
click at [291, 145] on div "Service Summary Brand: Hobart Model: C64A Serial: 85-1064428 9/5 - Unit had a b…" at bounding box center [296, 222] width 127 height 157
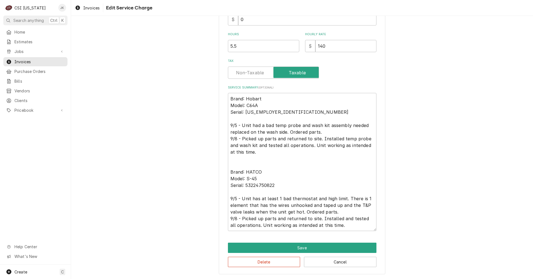
scroll to position [18, 0]
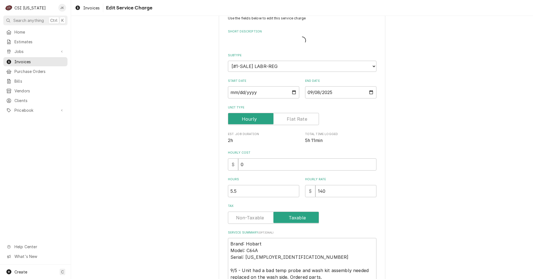
type textarea "x"
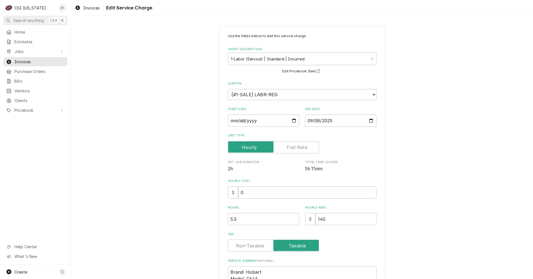
click at [247, 245] on label "Tax" at bounding box center [273, 246] width 91 height 12
click at [247, 245] on input "Tax" at bounding box center [273, 246] width 86 height 12
checkbox input "false"
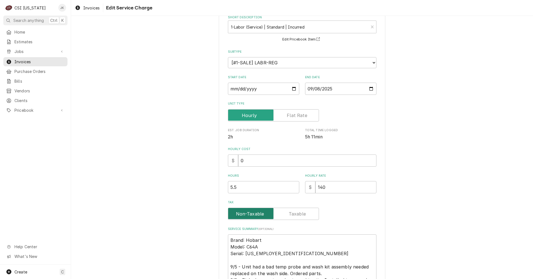
scroll to position [174, 0]
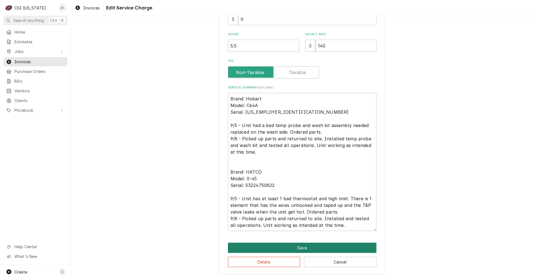
click at [335, 246] on button "Save" at bounding box center [302, 248] width 149 height 10
type textarea "x"
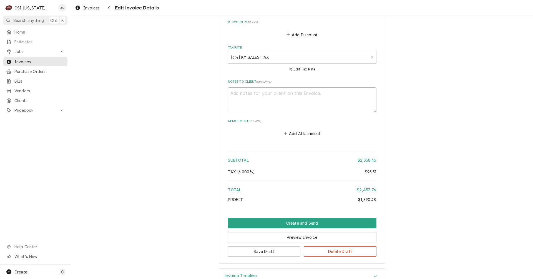
scroll to position [1660, 0]
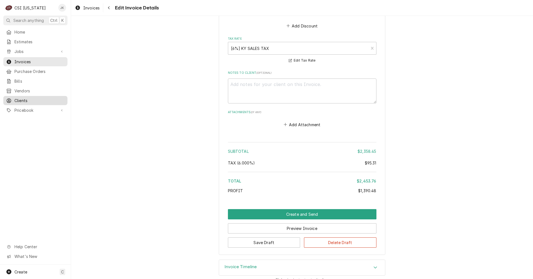
click at [25, 98] on span "Clients" at bounding box center [39, 101] width 50 height 6
click at [88, 7] on span "Invoices" at bounding box center [91, 8] width 16 height 6
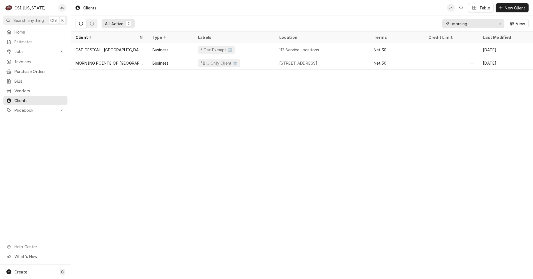
drag, startPoint x: 479, startPoint y: 22, endPoint x: 432, endPoint y: 25, distance: 47.0
click at [432, 25] on div "All Active 2 morning View" at bounding box center [302, 24] width 453 height 16
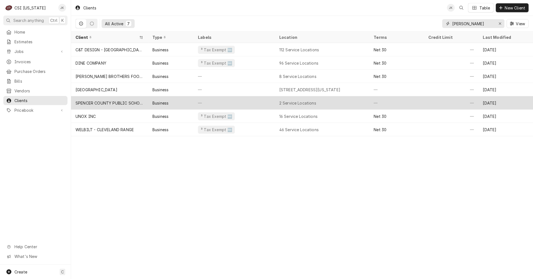
type input "[PERSON_NAME]"
click at [116, 103] on div "SPENCER COUNTY PUBLIC SCHOOLS" at bounding box center [110, 103] width 68 height 6
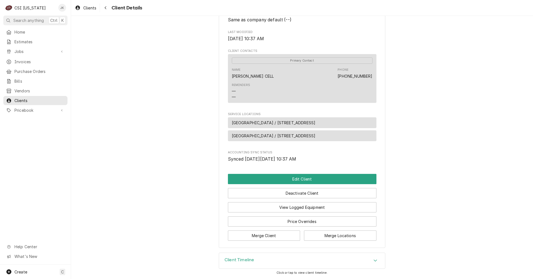
scroll to position [166, 0]
click at [310, 181] on button "Edit Client" at bounding box center [302, 179] width 149 height 10
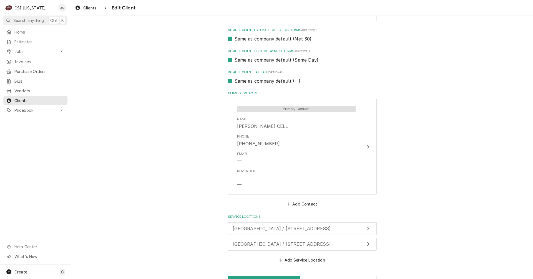
scroll to position [342, 0]
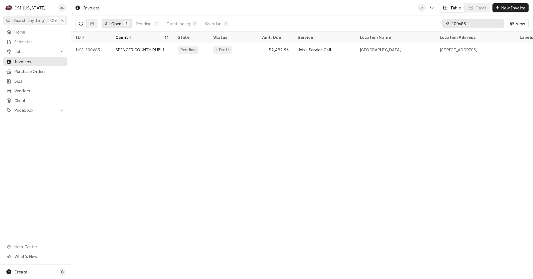
click at [467, 23] on input "100683" at bounding box center [473, 23] width 42 height 9
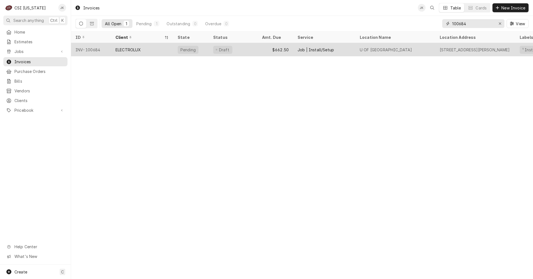
type input "100684"
click at [145, 50] on div "ELECTROLUX" at bounding box center [142, 49] width 62 height 13
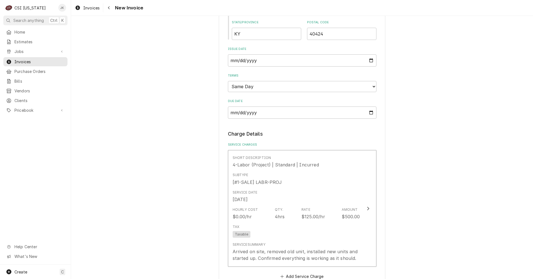
scroll to position [389, 0]
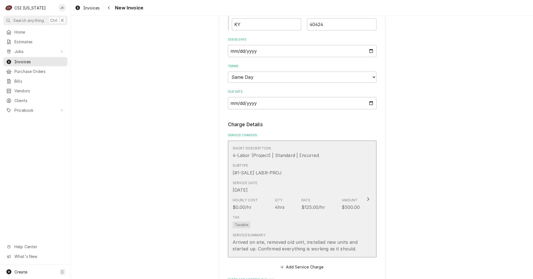
click at [289, 198] on div "Hourly Cost $0.00/hr Qty. 4hrs Rate $125.00/hr Amount $500.00" at bounding box center [296, 204] width 127 height 17
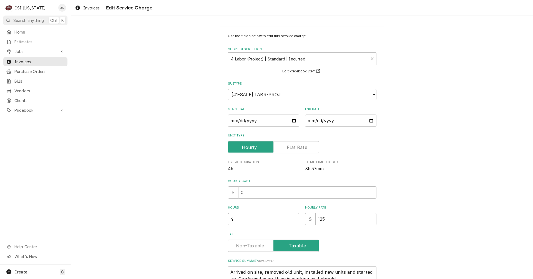
drag, startPoint x: 233, startPoint y: 220, endPoint x: 218, endPoint y: 217, distance: 14.9
click at [219, 217] on div "Use the fields below to edit this service charge Short Description 4-Labor (Pro…" at bounding box center [302, 181] width 167 height 308
type textarea "x"
type input "6"
type textarea "x"
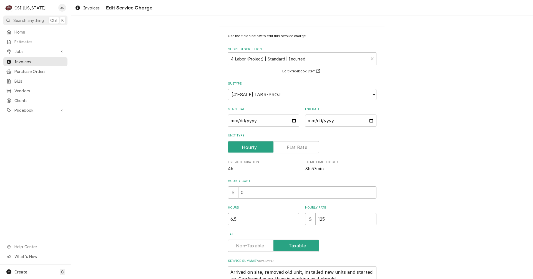
type input "6.5"
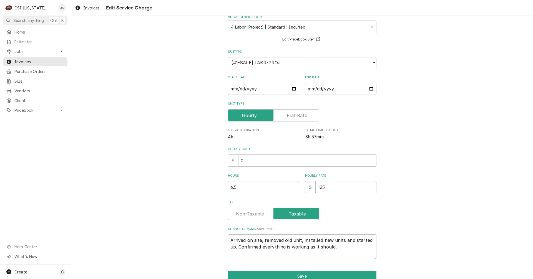
scroll to position [56, 0]
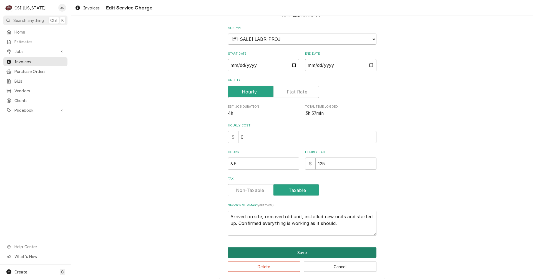
click at [303, 249] on button "Save" at bounding box center [302, 253] width 149 height 10
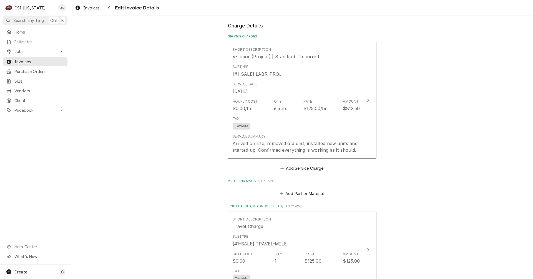
scroll to position [500, 0]
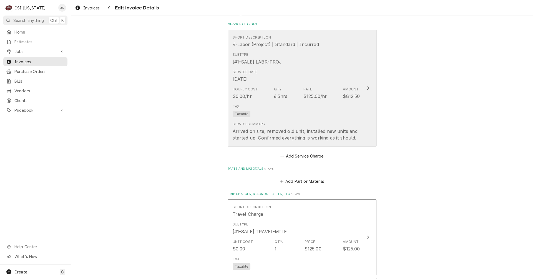
click at [321, 112] on div "Tax Taxable" at bounding box center [296, 111] width 127 height 18
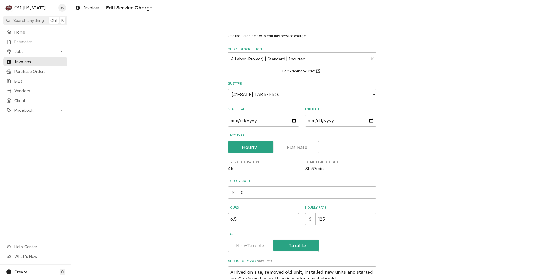
drag, startPoint x: 240, startPoint y: 219, endPoint x: 210, endPoint y: 220, distance: 29.2
click at [210, 220] on div "Use the fields below to edit this service charge Short Description 4-Labor (Pro…" at bounding box center [302, 181] width 462 height 318
type textarea "x"
type input "7"
type textarea "x"
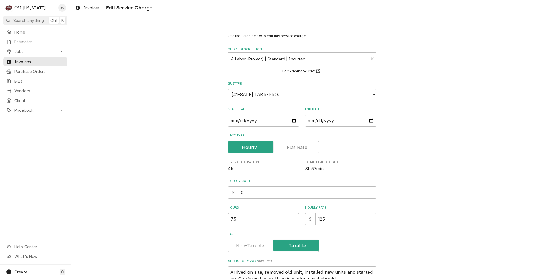
type input "7.5"
click at [199, 215] on div "Use the fields below to edit this service charge Short Description 4-Labor (Pro…" at bounding box center [302, 181] width 462 height 318
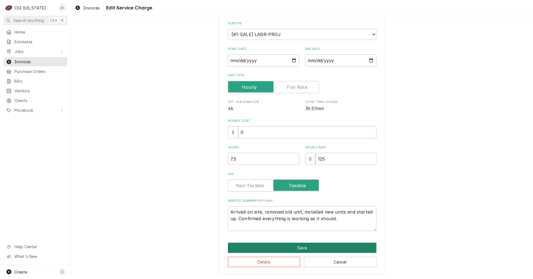
click at [274, 246] on button "Save" at bounding box center [302, 248] width 149 height 10
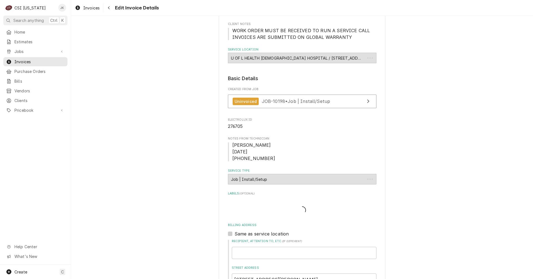
scroll to position [493, 0]
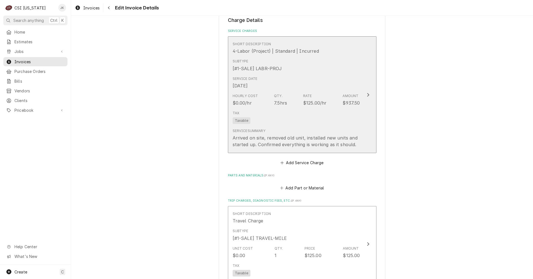
click at [338, 116] on div "Tax Taxable" at bounding box center [296, 118] width 127 height 18
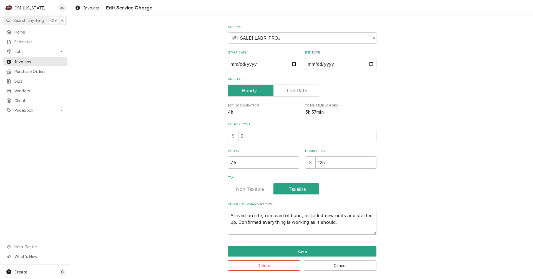
scroll to position [60, 0]
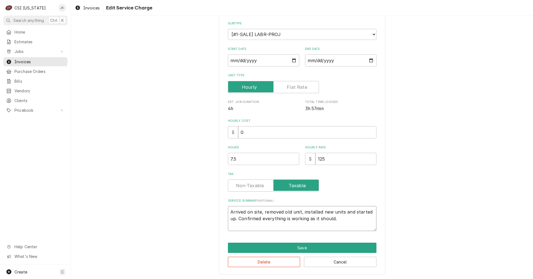
click at [229, 213] on textarea "Arrived on site, removed old unit, installed new units and started up. Confirme…" at bounding box center [302, 218] width 149 height 25
type textarea "x"
type textarea "UArrived on site, removed old unit, installed new units and started up. Confirm…"
type textarea "x"
type textarea "UnArrived on site, removed old unit, installed new units and started up. Confir…"
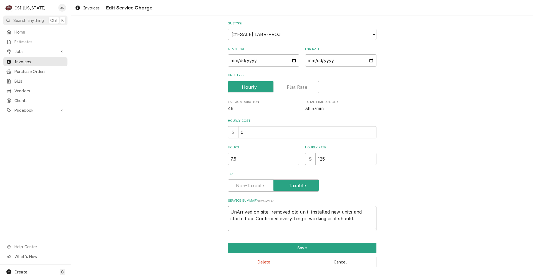
type textarea "x"
type textarea "UncArrived on site, removed old unit, installed new units and started up. Confi…"
type textarea "x"
type textarea "UncrArrived on site, removed old unit, installed new units and started up. Conf…"
type textarea "x"
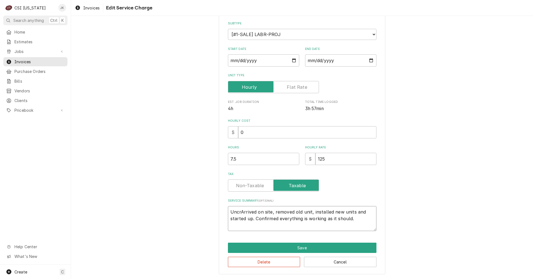
type textarea "UncraArrived on site, removed old unit, installed new units and started up. Con…"
type textarea "x"
type textarea "UncratArrived on site, removed old unit, installed new units and started up. Co…"
type textarea "x"
type textarea "UncrateArrived on site, removed old unit, installed new units and started up. C…"
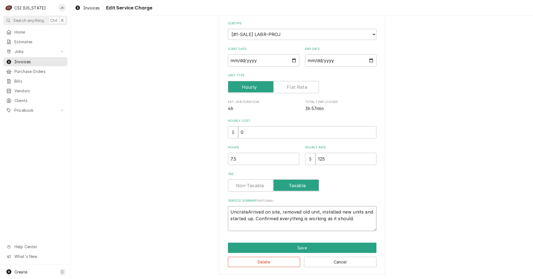
type textarea "x"
type textarea "UncratedArrived on site, removed old unit, installed new units and started up. …"
type textarea "x"
type textarea "Uncrated Arrived on site, removed old unit, installed new units and started up.…"
type textarea "x"
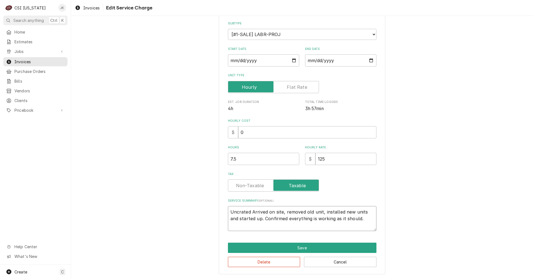
type textarea "Uncrated aArrived on site, removed old unit, installed new units and started up…"
type textarea "x"
type textarea "Uncrated anArrived on site, removed old unit, installed new units and started u…"
type textarea "x"
type textarea "Uncrated andArrived on site, removed old unit, installed new units and started …"
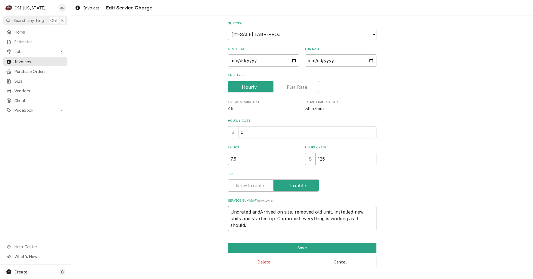
type textarea "x"
type textarea "Uncrated andArrived on site, removed old unit, installed new units and started …"
type textarea "x"
type textarea "Uncrated anArrived on site, removed old unit, installed new units and started u…"
type textarea "x"
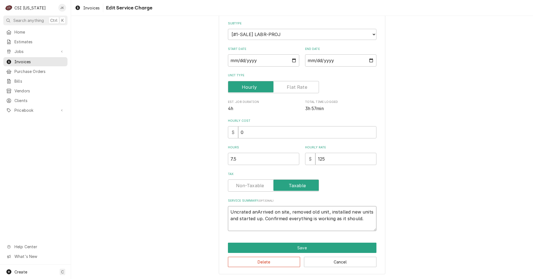
type textarea "Uncrated aArrived on site, removed old unit, installed new units and started up…"
type textarea "x"
type textarea "Uncrated Arrived on site, removed old unit, installed new units and started up.…"
type textarea "x"
type textarea "Uncrated uArrived on site, removed old unit, installed new units and started up…"
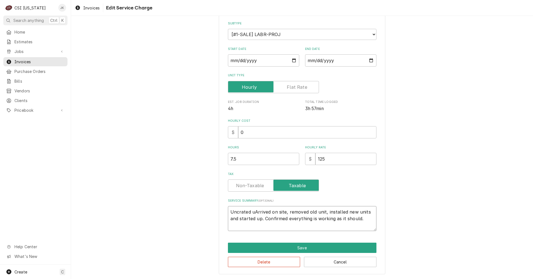
type textarea "x"
type textarea "Uncrated unArrived on site, removed old unit, installed new units and started u…"
type textarea "x"
type textarea "Uncrated uniArrived on site, removed old unit, installed new units and started …"
type textarea "x"
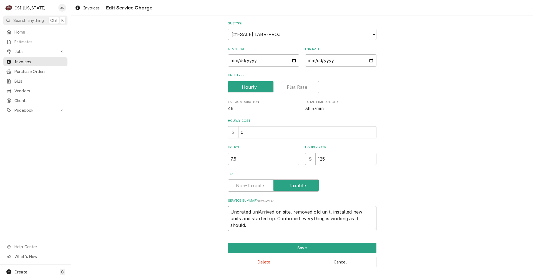
type textarea "Uncrated unitArrived on site, removed old unit, installed new units and started…"
type textarea "x"
type textarea "Uncrated unit Arrived on site, removed old unit, installed new units and starte…"
type textarea "x"
type textarea "Uncrated unit aArrived on site, removed old unit, installed new units and start…"
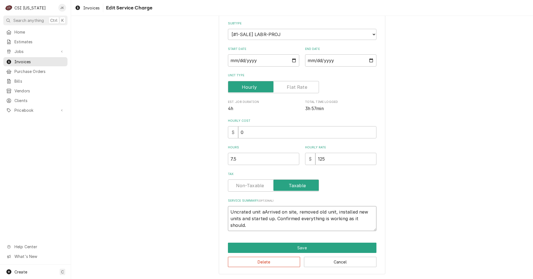
type textarea "x"
type textarea "Uncrated unit anArrived on site, removed old unit, installed new units and star…"
type textarea "x"
type textarea "Uncrated unit andArrived on site, removed old unit, installed new units and sta…"
drag, startPoint x: 265, startPoint y: 212, endPoint x: 220, endPoint y: 211, distance: 44.7
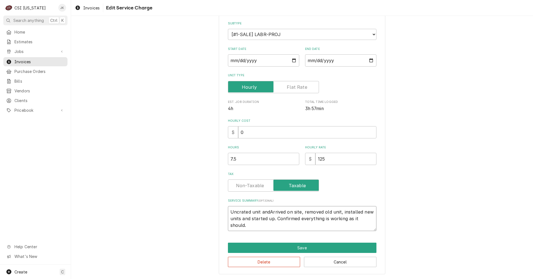
click at [220, 211] on div "Use the fields below to edit this service charge Short Description 4-Labor (Pro…" at bounding box center [302, 120] width 167 height 308
type textarea "x"
type textarea "LArrived on site, removed old unit, installed new units and started up. Confirm…"
type textarea "x"
type textarea "LoArrived on site, removed old unit, installed new units and started up. Confir…"
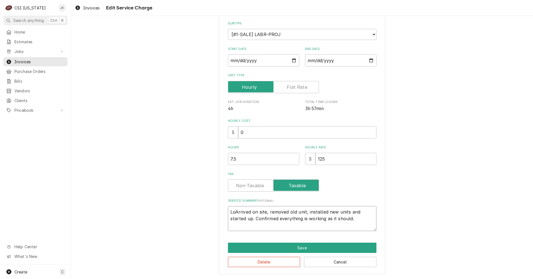
type textarea "x"
type textarea "LoaArrived on site, removed old unit, installed new units and started up. Confi…"
type textarea "x"
type textarea "LoadArrived on site, removed old unit, installed new units and started up. Conf…"
type textarea "x"
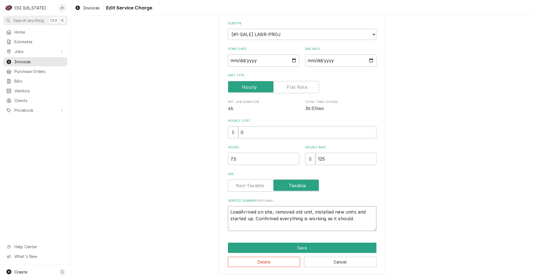
type textarea "LoadeArrived on site, removed old unit, installed new units and started up. Con…"
type textarea "x"
type textarea "LoadedArrived on site, removed old unit, installed new units and started up. Co…"
type textarea "x"
type textarea "Loaded Arrived on site, removed old unit, installed new units and started up. C…"
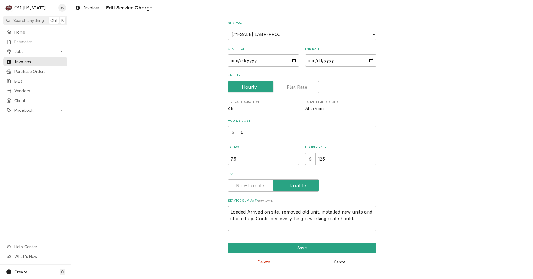
type textarea "x"
type textarea "Loaded uArrived on site, removed old unit, installed new units and started up. …"
type textarea "x"
type textarea "Loaded unArrived on site, removed old unit, installed new units and started up.…"
type textarea "x"
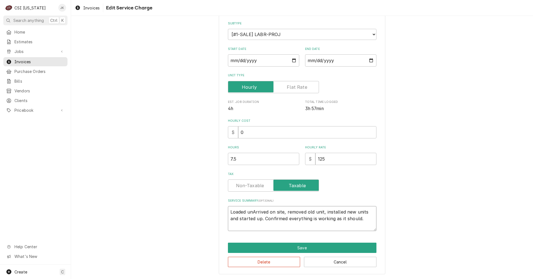
type textarea "Loaded uniArrived on site, removed old unit, installed new units and started up…"
type textarea "x"
type textarea "Loaded unitArrived on site, removed old unit, installed new units and started u…"
type textarea "x"
type textarea "Loaded unit Arrived on site, removed old unit, installed new units and started …"
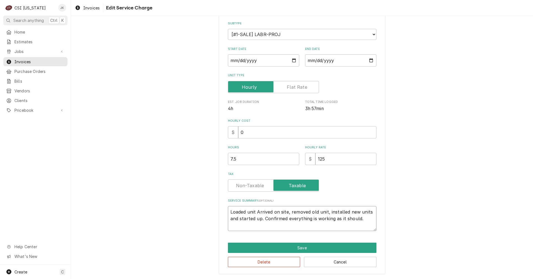
type textarea "x"
type textarea "Loaded unit oArrived on site, removed old unit, installed new units and started…"
type textarea "x"
type textarea "Loaded unit onArrived on site, removed old unit, installed new units and starte…"
type textarea "x"
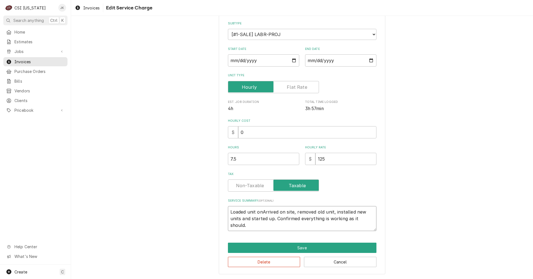
type textarea "Loaded unit on Arrived on site, removed old unit, installed new units and start…"
type textarea "x"
type textarea "Loaded unit on CArrived on site, removed old unit, installed new units and star…"
type textarea "x"
type textarea "Loaded unit on CSArrived on site, removed old unit, installed new units and sta…"
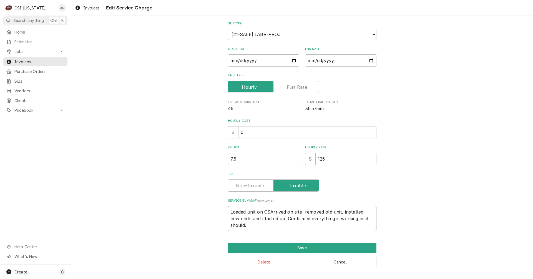
type textarea "x"
type textarea "Loaded unit on CSIArrived on site, removed old unit, installed new units and st…"
type textarea "x"
type textarea "Loaded unit on CSI Arrived on site, removed old unit, installed new units and s…"
type textarea "x"
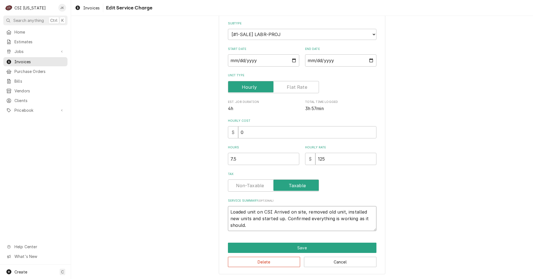
type textarea "Loaded unit on CSI bArrived on site, removed old unit, installed new units and …"
type textarea "x"
type textarea "Loaded unit on CSI boArrived on site, removed old unit, installed new units and…"
type textarea "x"
type textarea "Loaded unit on CSI boxArrived on site, removed old unit, installed new units an…"
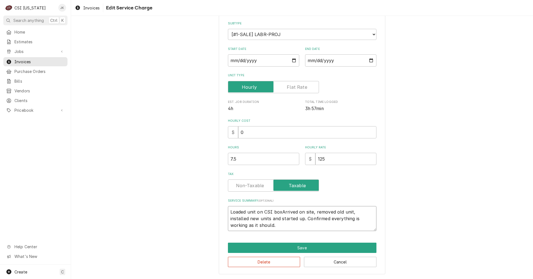
type textarea "x"
type textarea "Loaded unit on CSI box Arrived on site, removed old unit, installed new units a…"
type textarea "x"
type textarea "Loaded unit on CSI box tArrived on site, removed old unit, installed new units …"
type textarea "x"
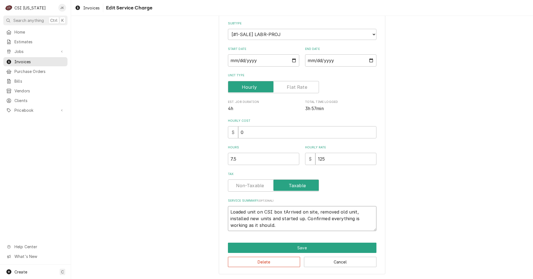
type textarea "Loaded unit on CSI box trArrived on site, removed old unit, installed new units…"
type textarea "x"
type textarea "Loaded unit on CSI box truArrived on site, removed old unit, installed new unit…"
type textarea "x"
type textarea "Loaded unit on CSI box trucArrived on site, removed old unit, installed new uni…"
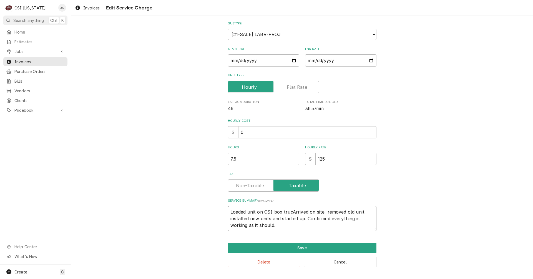
type textarea "x"
type textarea "Loaded unit on CSI box truckArrived on site, removed old unit, installed new un…"
type textarea "x"
type textarea "Loaded unit on CSI box truck Arrived on site, removed old unit, installed new u…"
type textarea "x"
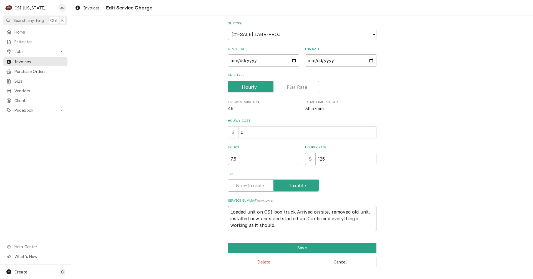
type textarea "Loaded unit on CSI box truck aArrived on site, removed old unit, installed new …"
type textarea "x"
type textarea "Loaded unit on CSI box truck anArrived on site, removed old unit, installed new…"
type textarea "x"
type textarea "Loaded unit on CSI box truck andArrived on site, removed old unit, installed ne…"
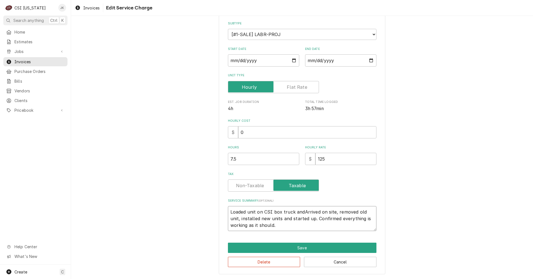
type textarea "x"
type textarea "Loaded unit on CSI box truck and Arrived on site, removed old unit, installed n…"
type textarea "x"
type textarea "Loaded unit on CSI box truck and dArrived on site, removed old unit, installed …"
type textarea "x"
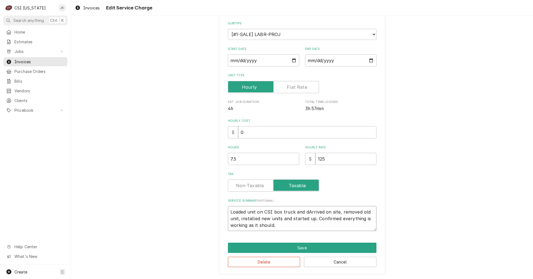
type textarea "Loaded unit on CSI box truck and drArrived on site, removed old unit, installed…"
type textarea "x"
type textarea "Loaded unit on CSI box truck and droArrived on site, removed old unit, installe…"
type textarea "x"
type textarea "Loaded unit on CSI box truck and drovArrived on site, removed old unit, install…"
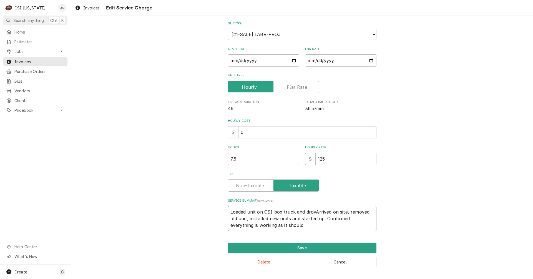
type textarea "x"
type textarea "Loaded unit on CSI box truck and droveArrived on site, removed old unit, instal…"
type textarea "x"
type textarea "Loaded unit on CSI box truck and drove Arrived on site, removed old unit, insta…"
type textarea "x"
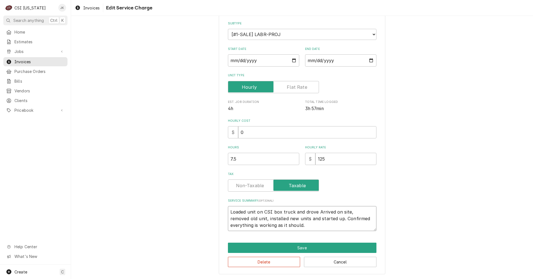
type textarea "Loaded unit on CSI box truck and drove tArrived on site, removed old unit, inst…"
type textarea "x"
type textarea "Loaded unit on CSI box truck and drove toArrived on site, removed old unit, ins…"
type textarea "x"
type textarea "Loaded unit on CSI box truck and drove to Arrived on site, removed old unit, in…"
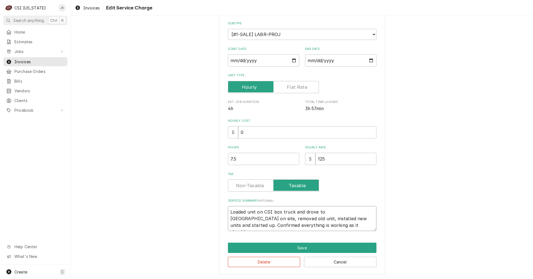
type textarea "x"
type textarea "Loaded unit on CSI box truck and drove to sArrived on site, removed old unit, i…"
type textarea "x"
type textarea "Loaded unit on CSI box truck and drove to siArrived on site, removed old unit, …"
type textarea "x"
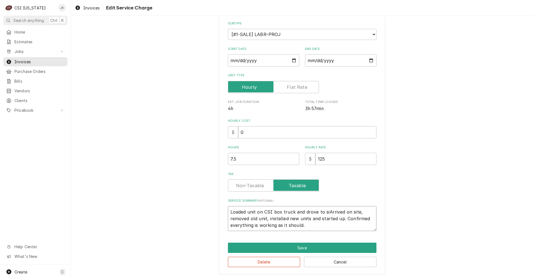
type textarea "Loaded unit on CSI box truck and drove to sitArrived on site, removed old unit,…"
type textarea "x"
type textarea "Loaded unit on CSI box truck and drove to siteArrived on site, removed old unit…"
type textarea "x"
type textarea "Loaded unit on CSI box truck and drove to site.Arrived on site, removed old uni…"
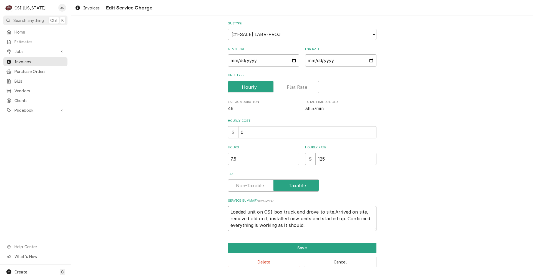
type textarea "x"
type textarea "Loaded unit on CSI box truck and drove to site. Arrived on site, removed old un…"
click at [265, 220] on textarea "Loaded unit on CSI box truck and drove to site. Arrived on site, removed old un…" at bounding box center [302, 218] width 149 height 25
type textarea "x"
type textarea "Loaded unit on CSI box truck and drove to site. Arrived on site, removed old un…"
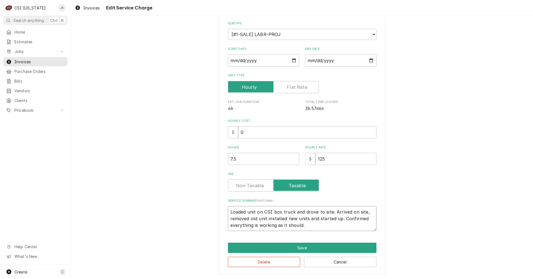
type textarea "x"
type textarea "Loaded unit on CSI box truck and drove to site. Arrived on site, removed old un…"
type textarea "x"
type textarea "Loaded unit on CSI box truck and drove to site. Arrived on site, removed old un…"
type textarea "x"
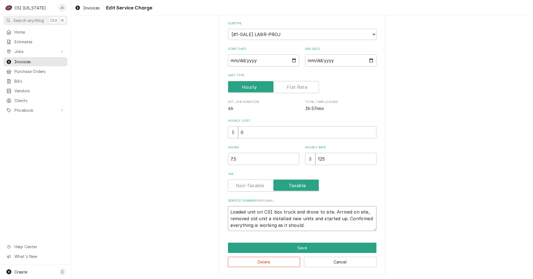
type textarea "Loaded unit on CSI box truck and drove to site. Arrived on site, removed old un…"
type textarea "x"
type textarea "Loaded unit on CSI box truck and drove to site. Arrived on site, removed old un…"
type textarea "x"
type textarea "Loaded unit on CSI box truck and drove to site. Arrived on site, removed old un…"
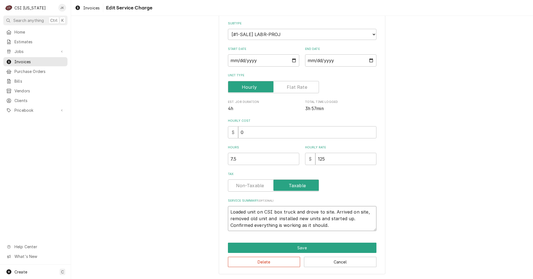
type textarea "x"
type textarea "Loaded unit on CSI box truck and drove to site. Arrived on site, removed old un…"
type textarea "x"
type textarea "Loaded unit on CSI box truck and drove to site. Arrived on site, removed old un…"
type textarea "x"
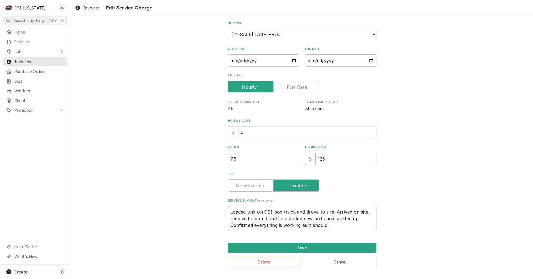
type textarea "Loaded unit on CSI box truck and drove to site. Arrived on site, removed old un…"
type textarea "x"
type textarea "Loaded unit on CSI box truck and drove to site. Arrived on site, removed old un…"
type textarea "x"
type textarea "Loaded unit on CSI box truck and drove to site. Arrived on site, removed old un…"
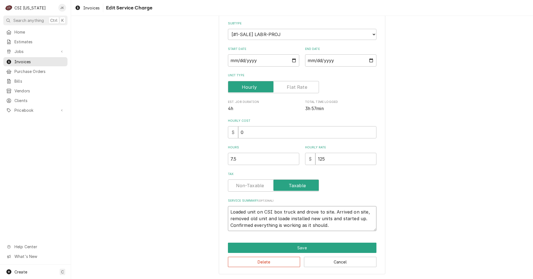
type textarea "x"
type textarea "Loaded unit on CSI box truck and drove to site. Arrived on site, removed old un…"
type textarea "x"
type textarea "Loaded unit on CSI box truck and drove to site. Arrived on site, removed old un…"
type textarea "x"
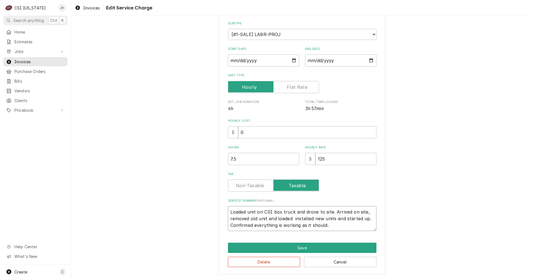
type textarea "Loaded unit on CSI box truck and drove to site. Arrived on site, removed old un…"
type textarea "x"
type textarea "Loaded unit on CSI box truck and drove to site. Arrived on site, removed old un…"
type textarea "x"
type textarea "Loaded unit on CSI box truck and drove to site. Arrived on site, removed old un…"
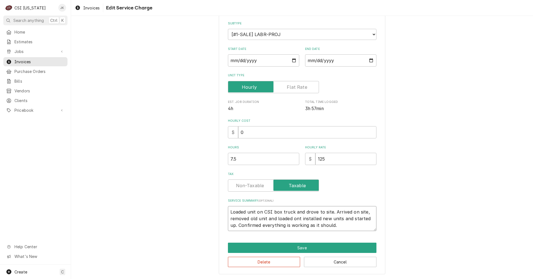
type textarea "x"
type textarea "Loaded unit on CSI box truck and drove to site. Arrived on site, removed old un…"
type textarea "x"
type textarea "Loaded unit on CSI box truck and drove to site. Arrived on site, removed old un…"
type textarea "x"
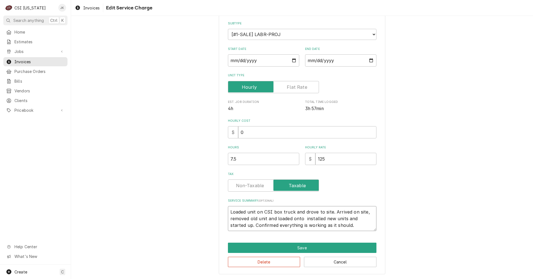
type textarea "Loaded unit on CSI box truck and drove to site. Arrived on site, removed old un…"
type textarea "x"
type textarea "Loaded unit on CSI box truck and drove to site. Arrived on site, removed old un…"
type textarea "x"
type textarea "Loaded unit on CSI box truck and drove to site. Arrived on site, removed old un…"
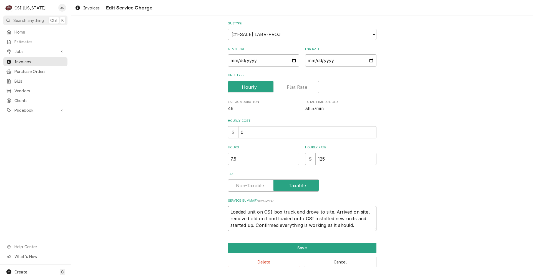
type textarea "x"
type textarea "Loaded unit on CSI box truck and drove to site. Arrived on site, removed old un…"
type textarea "x"
type textarea "Loaded unit on CSI box truck and drove to site. Arrived on site, removed old un…"
type textarea "x"
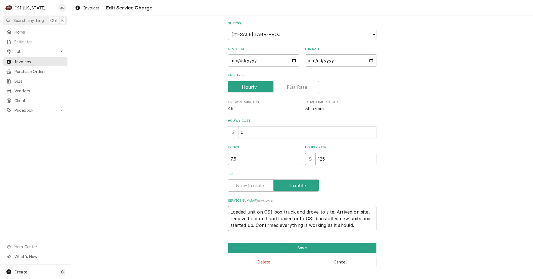
type textarea "Loaded unit on CSI box truck and drove to site. Arrived on site, removed old un…"
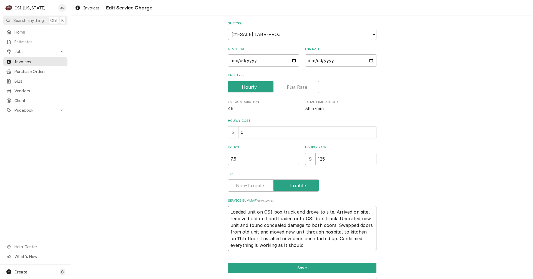
click at [250, 238] on textarea "Loaded unit on CSI box truck and drove to site. Arrived on site, removed old un…" at bounding box center [302, 228] width 149 height 45
click at [348, 248] on textarea "Loaded unit on CSI box truck and drove to site. Arrived on site, removed old un…" at bounding box center [302, 228] width 149 height 45
click at [297, 240] on textarea "Loaded unit on CSI box truck and drove to site. Arrived on site, removed old un…" at bounding box center [302, 228] width 149 height 45
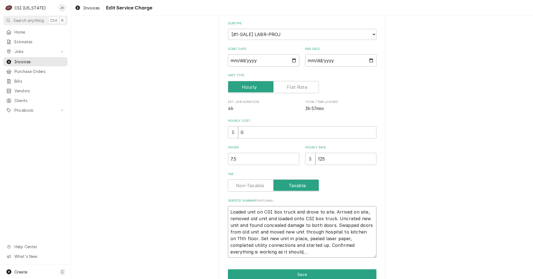
click at [283, 253] on textarea "Loaded unit on CSI box truck and drove to site. Arrived on site, removed old un…" at bounding box center [302, 232] width 149 height 52
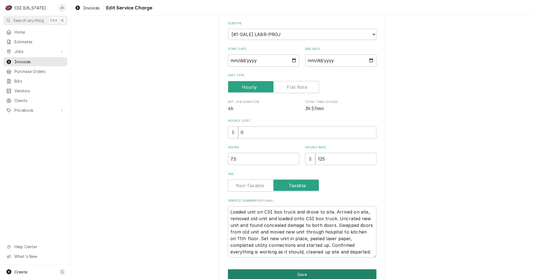
click at [302, 273] on button "Save" at bounding box center [302, 275] width 149 height 10
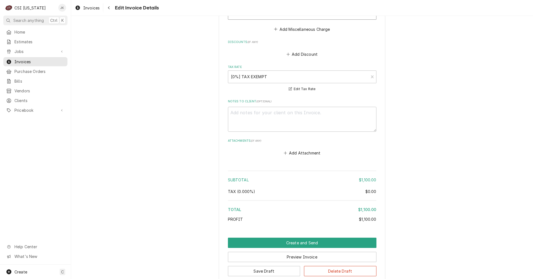
scroll to position [875, 0]
click at [244, 111] on textarea "Notes to Client ( optional )" at bounding box center [302, 118] width 149 height 25
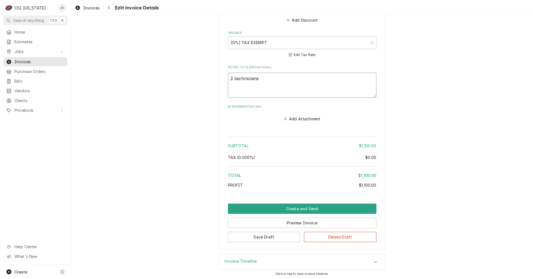
scroll to position [909, 0]
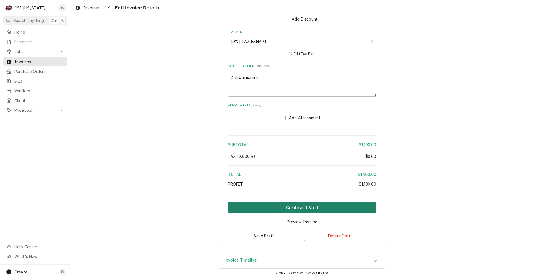
click at [315, 208] on button "Create and Send" at bounding box center [302, 208] width 149 height 10
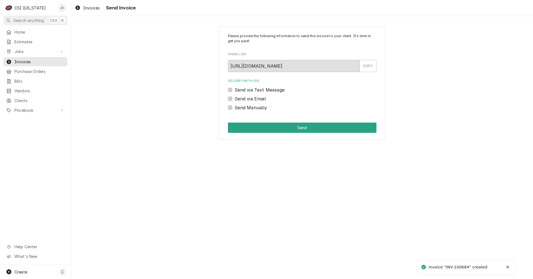
click at [248, 99] on label "Send via Email" at bounding box center [250, 99] width 31 height 7
click at [248, 99] on input "Send via Email" at bounding box center [309, 102] width 149 height 12
checkbox input "true"
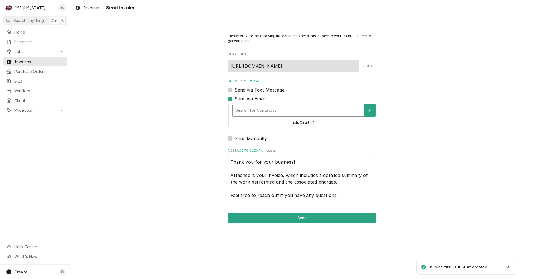
click at [262, 113] on div "Delivery Methods" at bounding box center [297, 111] width 125 height 10
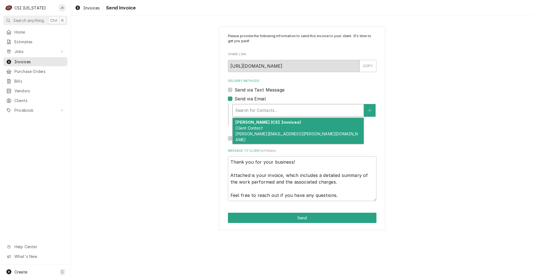
click at [262, 131] on div "Jessica Rentfro (CSI Invoices) Client Contact Jessica.Rentfro@csi1.com" at bounding box center [298, 131] width 131 height 26
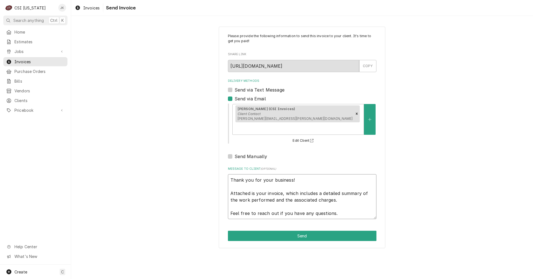
drag, startPoint x: 317, startPoint y: 201, endPoint x: 219, endPoint y: 168, distance: 103.5
click at [219, 168] on div "Please provide the following information to send this invoice to your client. I…" at bounding box center [302, 138] width 167 height 222
type textarea "x"
type textarea "A"
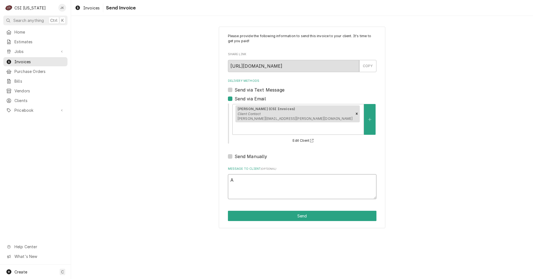
type textarea "x"
type textarea "Ad"
type textarea "x"
type textarea "Add"
type textarea "x"
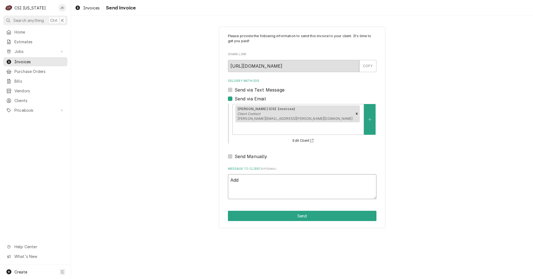
type textarea "Adde"
type textarea "x"
type textarea "Added"
type textarea "x"
type textarea "Added"
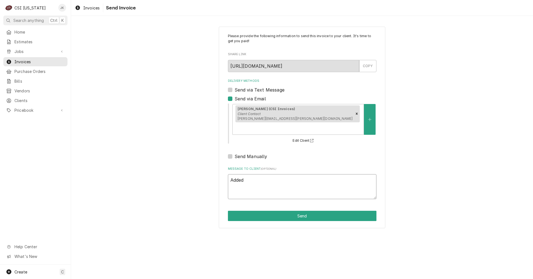
type textarea "x"
type textarea "Added m"
type textarea "x"
type textarea "Added mo"
type textarea "x"
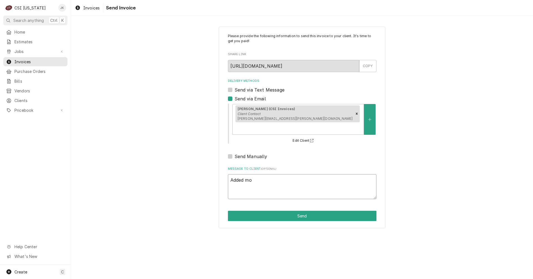
type textarea "Added mor"
type textarea "x"
type textarea "Added more"
type textarea "x"
type textarea "Added more"
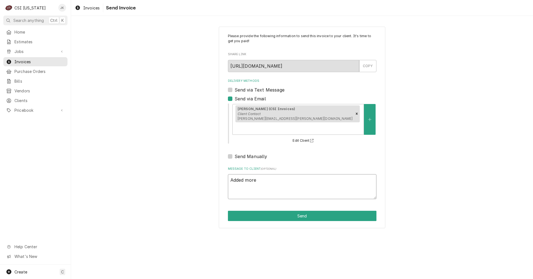
type textarea "x"
type textarea "Added more i"
type textarea "x"
type textarea "Added more in"
type textarea "x"
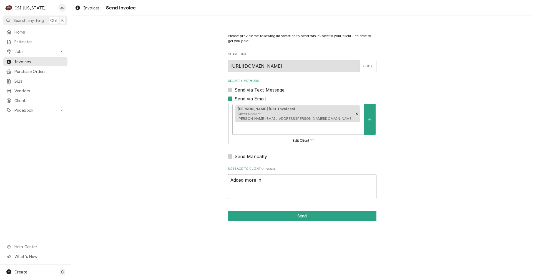
type textarea "Added more inf"
type textarea "x"
type textarea "Added more info"
type textarea "x"
type textarea "Added more info"
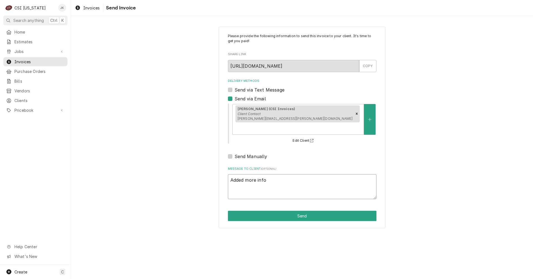
type textarea "x"
type textarea "Added more info t"
type textarea "x"
type textarea "Added more info to"
type textarea "x"
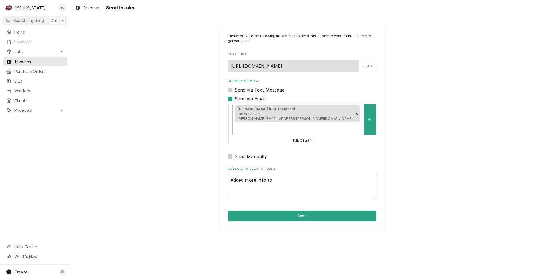
type textarea "Added more info to"
type textarea "x"
type textarea "Added more info to n"
type textarea "x"
type textarea "Added more info to no"
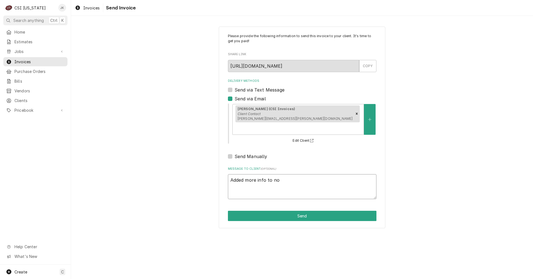
type textarea "x"
type textarea "Added more info to not"
type textarea "x"
type textarea "Added more info to note"
type textarea "x"
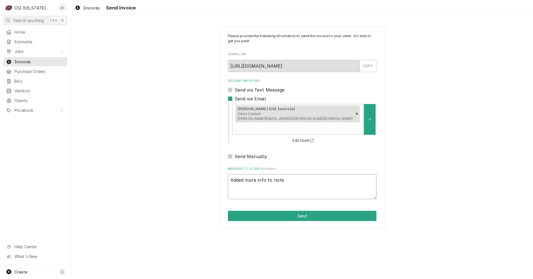
type textarea "Added more info to notes"
type textarea "x"
type textarea "Added more info to notes"
type textarea "x"
type textarea "Added more info to notes a"
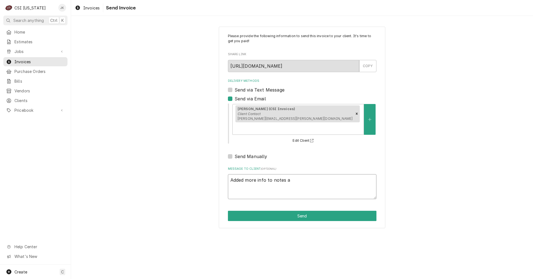
type textarea "x"
type textarea "Added more info to notes an"
type textarea "x"
type textarea "Added more info to notes and"
type textarea "x"
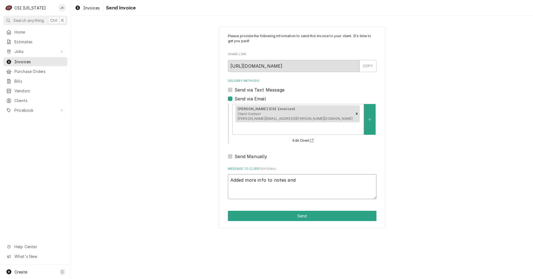
type textarea "Added more info to notes and"
type textarea "x"
type textarea "Added more info to notes and a"
type textarea "x"
type textarea "Added more info to notes and ac"
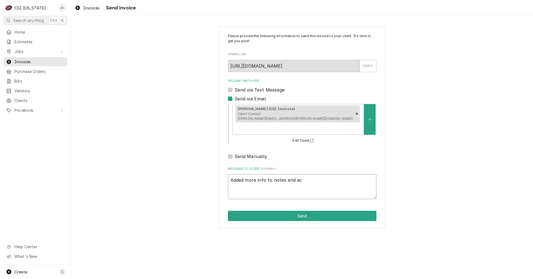
type textarea "x"
type textarea "Added more info to notes and acc"
type textarea "x"
type textarea "Added more info to notes and acco"
type textarea "x"
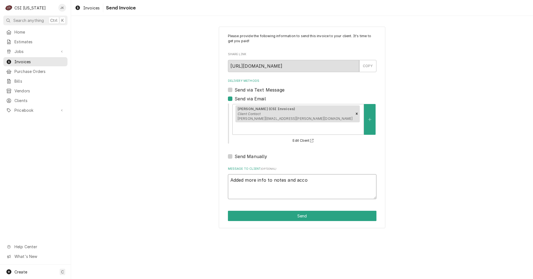
type textarea "Added more info to notes and accou"
type textarea "x"
type textarea "Added more info to notes and accoun"
type textarea "x"
type textarea "Added more info to notes and account"
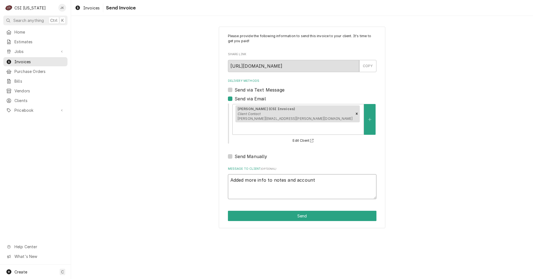
type textarea "x"
type textarea "Added more info to notes and accounte"
type textarea "x"
type textarea "Added more info to notes and accounted"
type textarea "x"
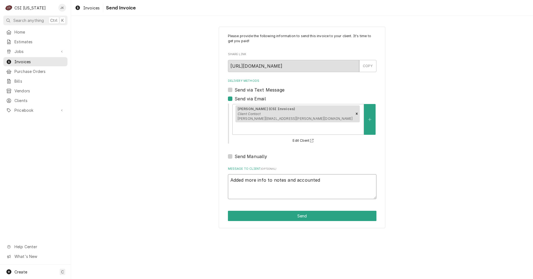
type textarea "Added more info to notes and accounted"
type textarea "x"
type textarea "Added more info to notes and accounted f"
type textarea "x"
type textarea "Added more info to notes and accounted fo"
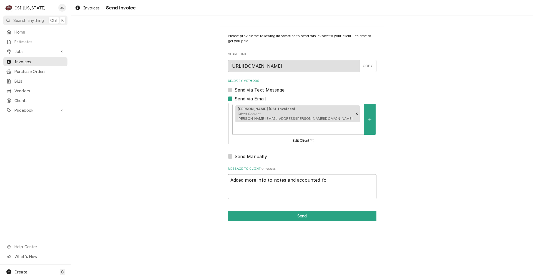
type textarea "x"
type textarea "Added more info to notes and accounted for"
type textarea "x"
type textarea "Added more info to notes and accounted for"
type textarea "x"
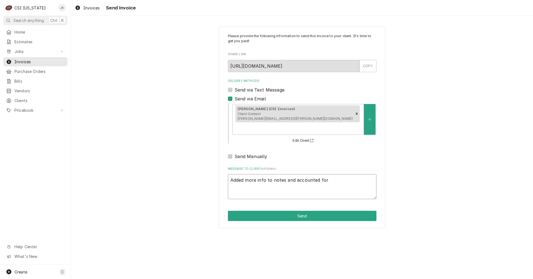
type textarea "Added more info to notes and accounted for m"
type textarea "x"
type textarea "Added more info to notes and accounted for my"
type textarea "x"
type textarea "Added more info to notes and accounted for my"
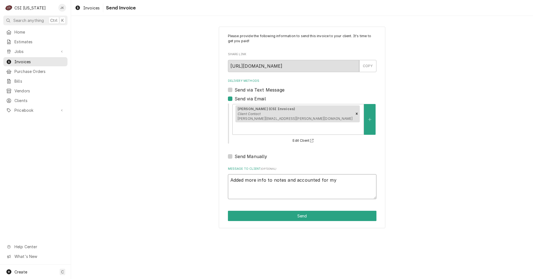
type textarea "x"
type textarea "Added more info to notes and accounted for my t"
type textarea "x"
type textarea "Added more info to notes and accounted for my ti"
type textarea "x"
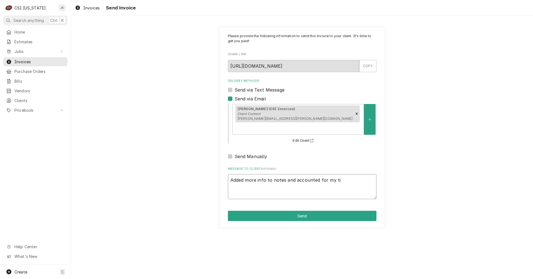
type textarea "Added more info to notes and accounted for my tim"
type textarea "x"
type textarea "Added more info to notes and accounted for my time"
type textarea "x"
type textarea "Added more info to notes and accounted for my time"
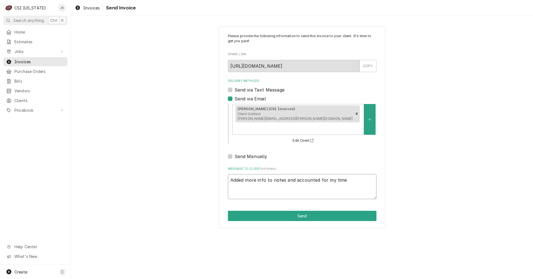
type textarea "x"
type textarea "Added more info to notes and accounted for my time o"
type textarea "x"
type textarea "Added more info to notes and accounted for my time on"
type textarea "x"
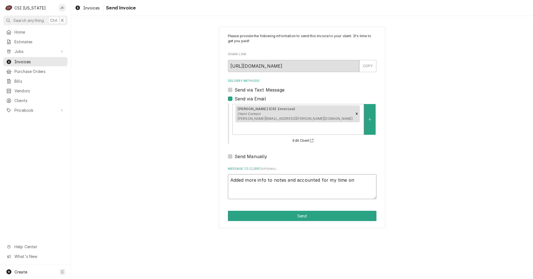
type textarea "Added more info to notes and accounted for my time on"
type textarea "x"
type textarea "Added more info to notes and accounted for my time on t"
type textarea "x"
type textarea "Added more info to notes and accounted for my time on th"
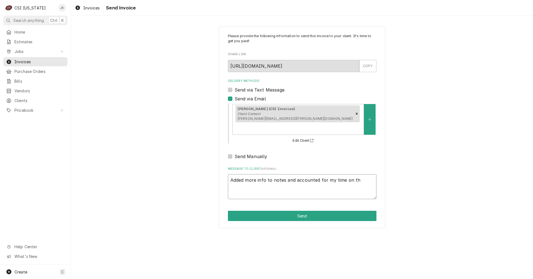
type textarea "x"
type textarea "Added more info to notes and accounted for my time on thi"
type textarea "x"
type textarea "Added more info to notes and accounted for my time on this"
type textarea "x"
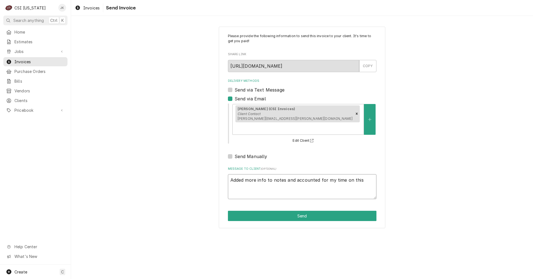
type textarea "Added more info to notes and accounted for my time on this"
type textarea "x"
type textarea "Added more info to notes and accounted for my time on this i"
type textarea "x"
type textarea "Added more info to notes and accounted for my time on this is"
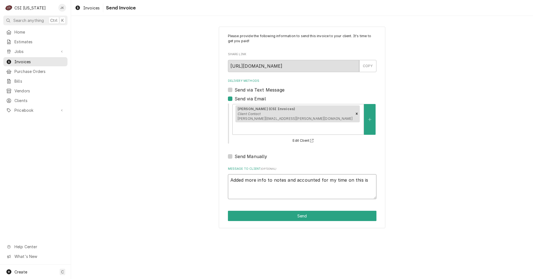
type textarea "x"
type textarea "Added more info to notes and accounted for my time on this isn"
type textarea "x"
type textarea "Added more info to notes and accounted for my time on this is"
type textarea "x"
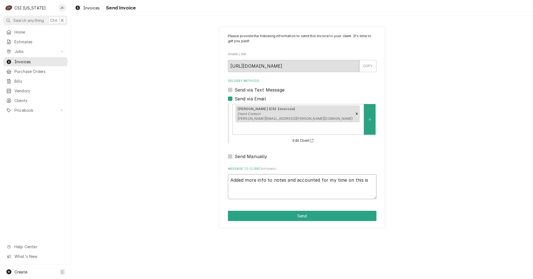
type textarea "Added more info to notes and accounted for my time on this i"
type textarea "x"
type textarea "Added more info to notes and accounted for my time on this in"
type textarea "x"
type textarea "Added more info to notes and accounted for my time on this ins"
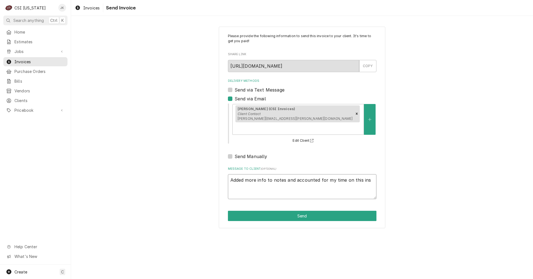
type textarea "x"
type textarea "Added more info to notes and accounted for my time on this inst"
type textarea "x"
type textarea "Added more info to notes and accounted for my time on this insta"
type textarea "x"
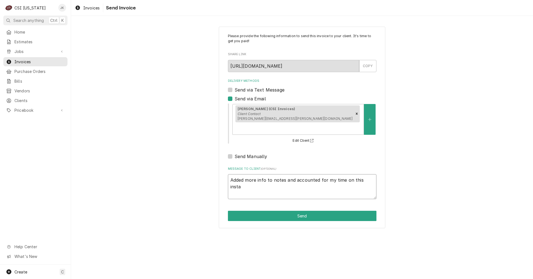
type textarea "Added more info to notes and accounted for my time on this instal"
type textarea "x"
type textarea "Added more info to notes and accounted for my time on this instal"
type textarea "x"
type textarea "Added more info to notes and accounted for my time on this instal a"
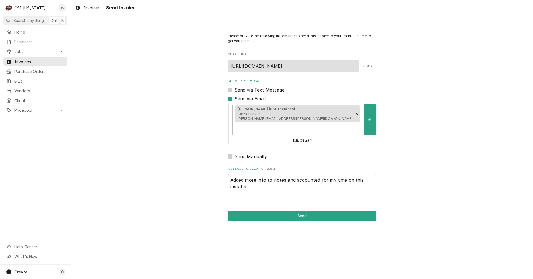
type textarea "x"
type textarea "Added more info to notes and accounted for my time on this instal as"
type textarea "x"
type textarea "Added more info to notes and accounted for my time on this instal as"
type textarea "x"
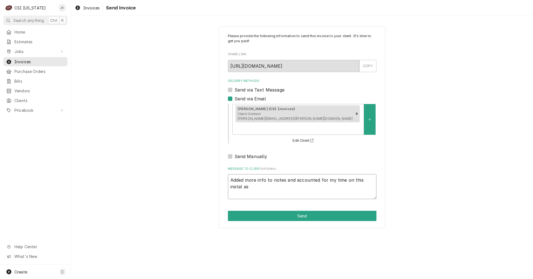
type textarea "Added more info to notes and accounted for my time on this instal as w"
type textarea "x"
type textarea "Added more info to notes and accounted for my time on this instal as we"
type textarea "x"
type textarea "Added more info to notes and accounted for my time on this instal as wel"
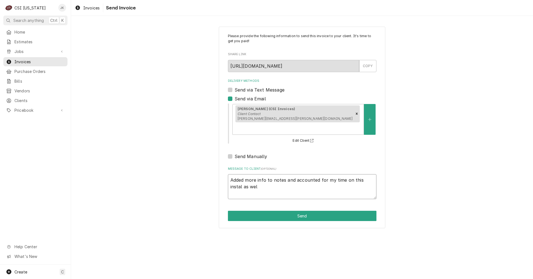
type textarea "x"
type textarea "Added more info to notes and accounted for my time on this instal as well"
type textarea "x"
type textarea "Added more info to notes and accounted for my time on this instal as well."
type textarea "x"
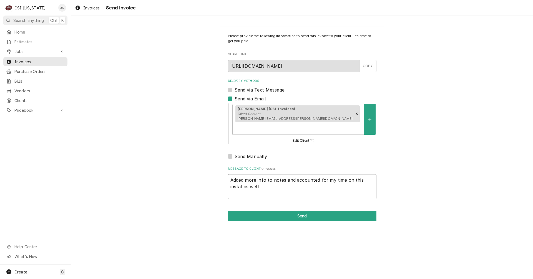
type textarea "Added more info to notes and accounted for my time on this instal as well."
type textarea "x"
type textarea "Added more info to notes and accounted for my time on this instal as well. S"
type textarea "x"
type textarea "Added more info to notes and accounted for my time on this instal as well. Sh"
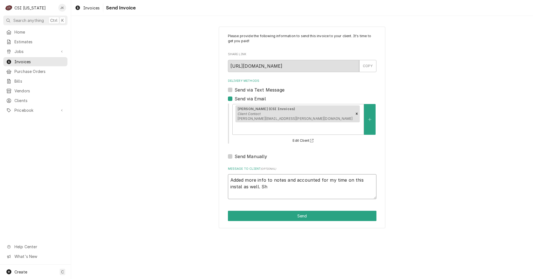
type textarea "x"
type textarea "Added more info to notes and accounted for my time on this instal as well. Sho"
type textarea "x"
type textarea "Added more info to notes and accounted for my time on this instal as well. Shou"
type textarea "x"
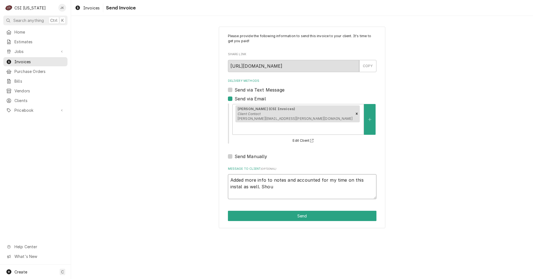
type textarea "Added more info to notes and accounted for my time on this instal as well. Shoul"
type textarea "x"
type textarea "Added more info to notes and accounted for my time on this instal as well. Shou…"
type textarea "x"
type textarea "Added more info to notes and accounted for my time on this instal as well. Shou…"
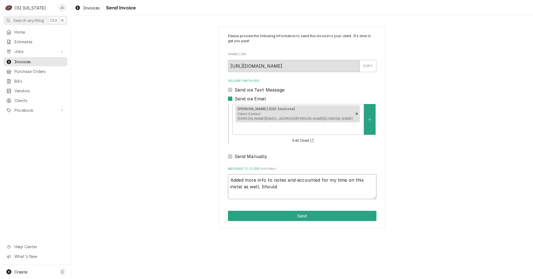
type textarea "x"
type textarea "Added more info to notes and accounted for my time on this instal as well. Shou…"
type textarea "x"
type textarea "Added more info to notes and accounted for my time on this instal as well. Shou…"
type textarea "x"
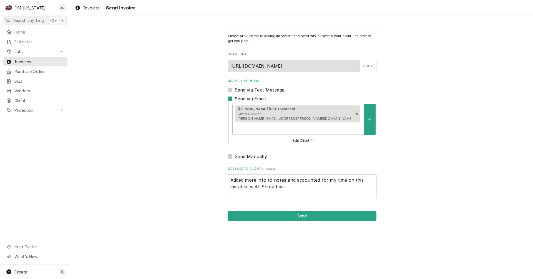
type textarea "Added more info to notes and accounted for my time on this instal as well. Shou…"
type textarea "x"
type textarea "Added more info to notes and accounted for my time on this instal as well. Shou…"
type textarea "x"
type textarea "Added more info to notes and accounted for my time on this instal as well. Shou…"
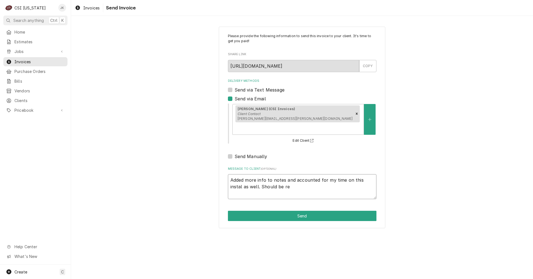
type textarea "x"
type textarea "Added more info to notes and accounted for my time on this instal as well. Shou…"
type textarea "x"
type textarea "Added more info to notes and accounted for my time on this instal as well. Shou…"
type textarea "x"
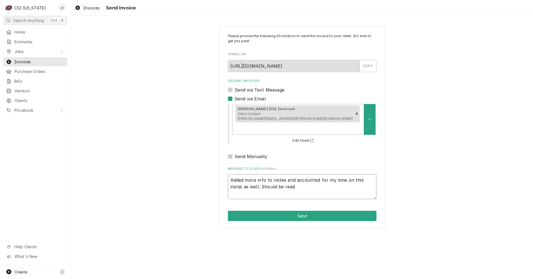
type textarea "Added more info to notes and accounted for my time on this instal as well. Shou…"
type textarea "x"
type textarea "Added more info to notes and accounted for my time on this instal as well. Shou…"
type textarea "x"
type textarea "Added more info to notes and accounted for my time on this instal as well. Shou…"
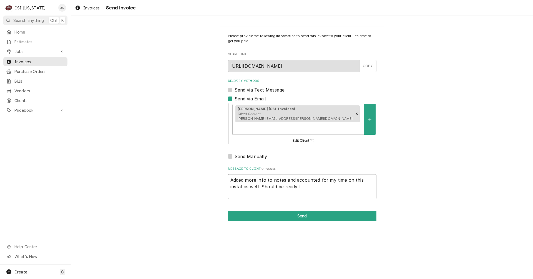
type textarea "x"
type textarea "Added more info to notes and accounted for my time on this instal as well. Shou…"
type textarea "x"
type textarea "Added more info to notes and accounted for my time on this instal as well. Shou…"
type textarea "x"
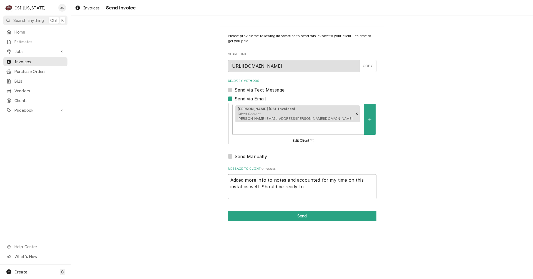
type textarea "Added more info to notes and accounted for my time on this instal as well. Shou…"
type textarea "x"
click at [298, 211] on button "Send" at bounding box center [302, 216] width 149 height 10
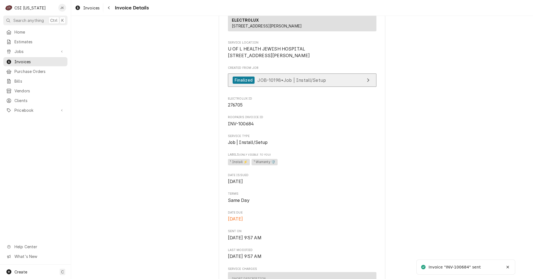
scroll to position [111, 0]
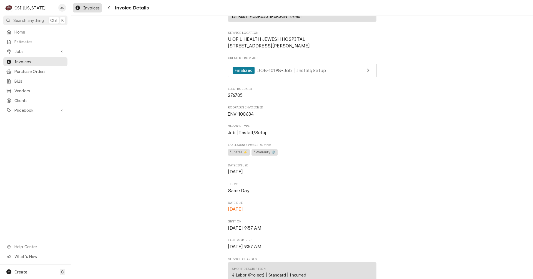
click at [93, 8] on span "Invoices" at bounding box center [91, 8] width 16 height 6
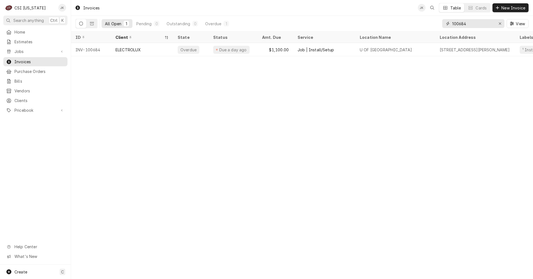
drag, startPoint x: 464, startPoint y: 23, endPoint x: 466, endPoint y: 23, distance: 2.8
click at [466, 23] on input "100684" at bounding box center [473, 23] width 42 height 9
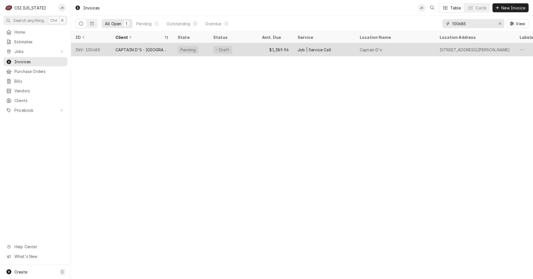
type input "100685"
click at [147, 47] on div "CAPTAIN D'S - [GEOGRAPHIC_DATA]" at bounding box center [141, 50] width 53 height 6
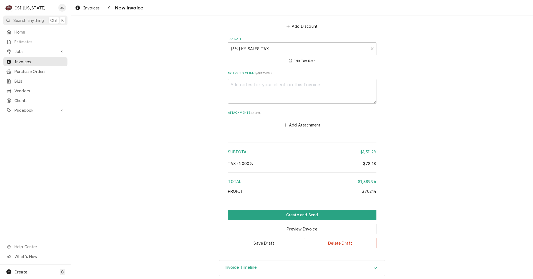
scroll to position [1556, 0]
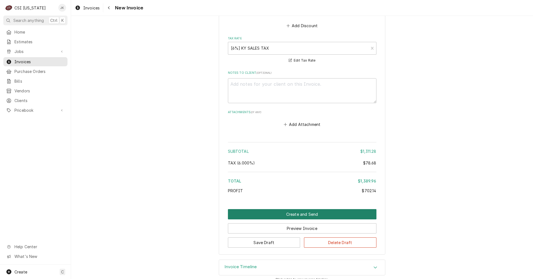
click at [298, 210] on button "Create and Send" at bounding box center [302, 214] width 149 height 10
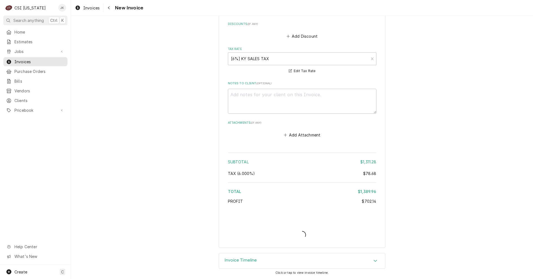
scroll to position [1538, 0]
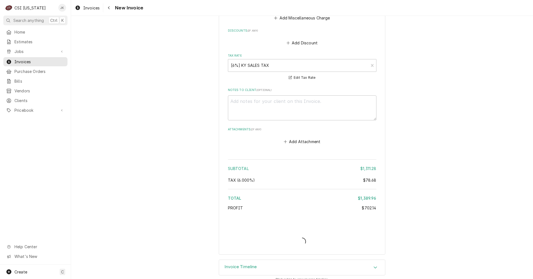
type textarea "x"
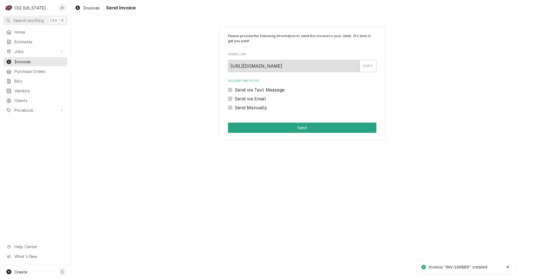
click at [266, 99] on div "Send via Email" at bounding box center [302, 99] width 149 height 7
click at [235, 99] on label "Send via Email" at bounding box center [250, 99] width 31 height 7
click at [235, 99] on input "Send via Email" at bounding box center [309, 102] width 149 height 12
checkbox input "true"
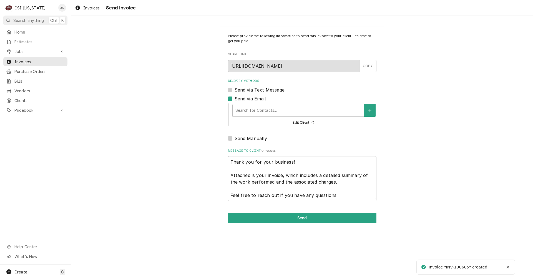
click at [254, 118] on div "Search for Contacts... Edit Client" at bounding box center [304, 114] width 145 height 23
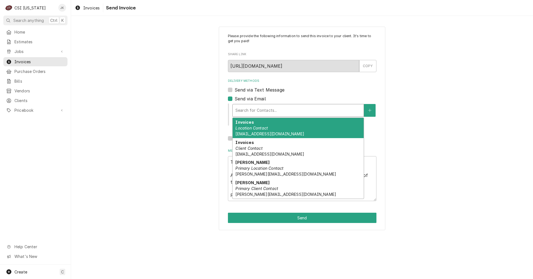
click at [255, 114] on div "Delivery Methods" at bounding box center [297, 111] width 125 height 10
click at [257, 131] on div "Invoices Location Contact [EMAIL_ADDRESS][DOMAIN_NAME]" at bounding box center [298, 128] width 131 height 20
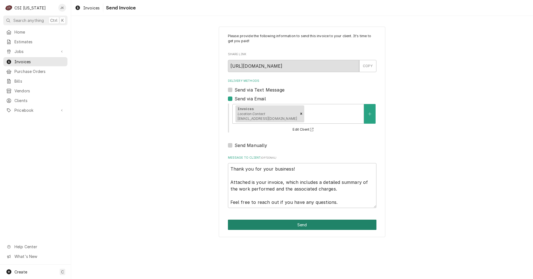
click at [296, 223] on button "Send" at bounding box center [302, 225] width 149 height 10
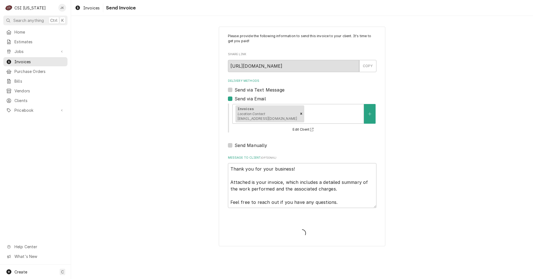
type textarea "x"
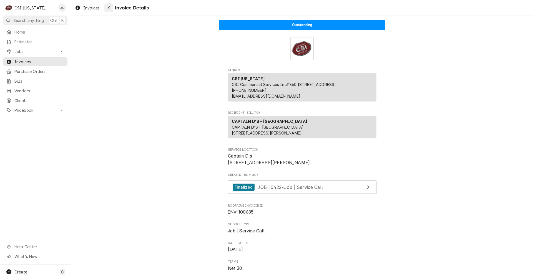
drag, startPoint x: 82, startPoint y: 8, endPoint x: 108, endPoint y: 8, distance: 26.4
click at [82, 8] on div "Invoices" at bounding box center [87, 7] width 27 height 7
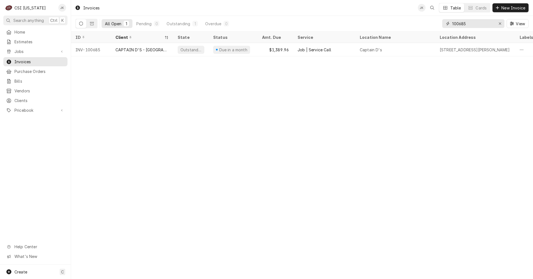
drag, startPoint x: 463, startPoint y: 23, endPoint x: 469, endPoint y: 23, distance: 6.7
click at [469, 23] on input "100685" at bounding box center [473, 23] width 42 height 9
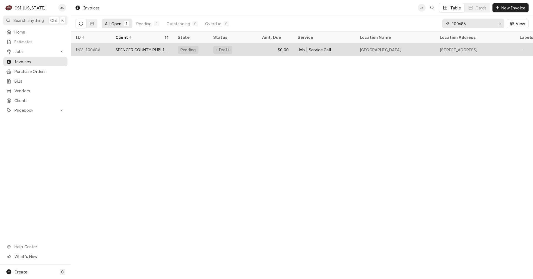
type input "100686"
click at [144, 48] on div "SPENCER COUNTY PUBLIC SCHOOLS" at bounding box center [141, 50] width 53 height 6
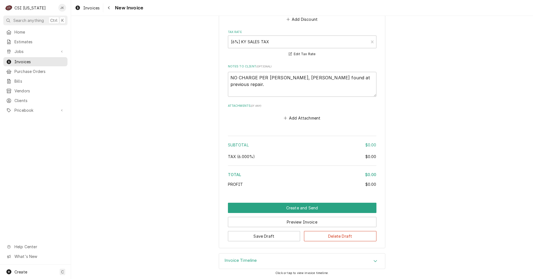
scroll to position [668, 0]
click at [287, 207] on button "Create and Send" at bounding box center [302, 208] width 149 height 10
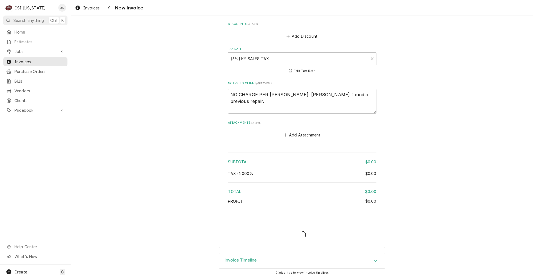
type textarea "x"
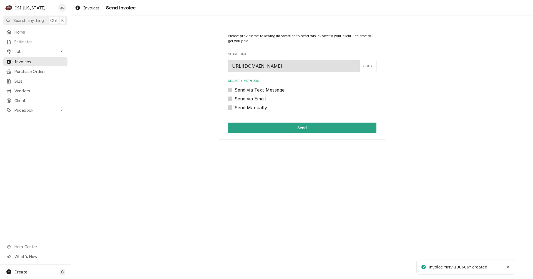
click at [256, 106] on label "Send Manually" at bounding box center [251, 107] width 33 height 7
click at [256, 106] on input "Send Manually" at bounding box center [309, 110] width 149 height 12
checkbox input "true"
click at [261, 132] on button "Send" at bounding box center [302, 128] width 149 height 10
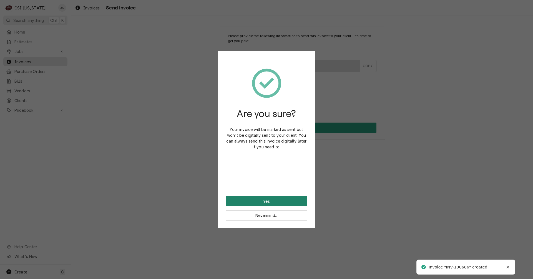
click at [267, 200] on button "Yes" at bounding box center [267, 201] width 82 height 10
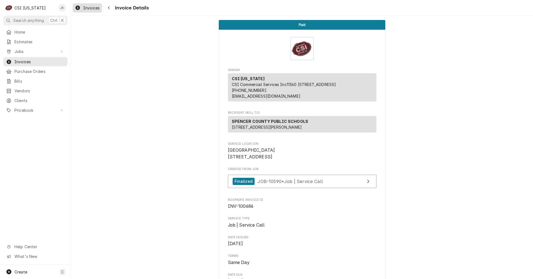
click at [92, 9] on span "Invoices" at bounding box center [91, 8] width 16 height 6
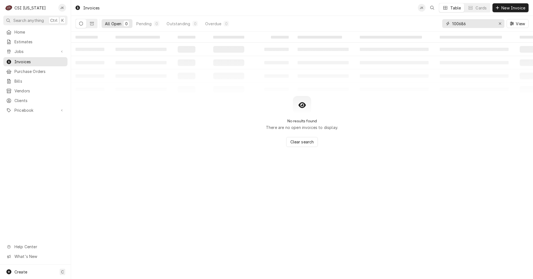
drag, startPoint x: 464, startPoint y: 23, endPoint x: 471, endPoint y: 22, distance: 7.1
click at [471, 22] on input "100686" at bounding box center [473, 23] width 42 height 9
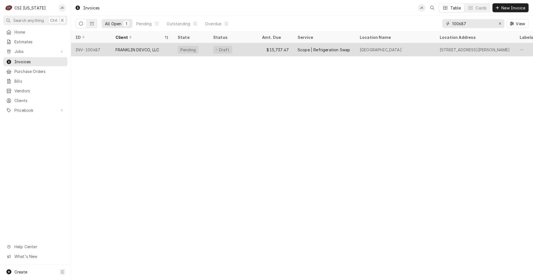
type input "100687"
click at [141, 50] on div "FRANKLIN DEVCO, LLC" at bounding box center [137, 50] width 44 height 6
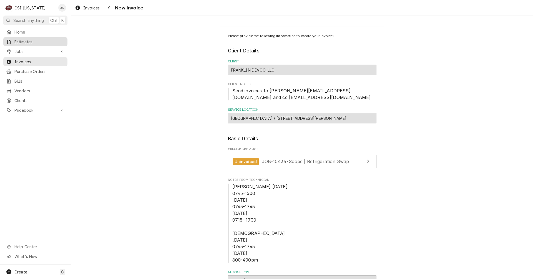
click at [27, 39] on span "Estimates" at bounding box center [39, 42] width 50 height 6
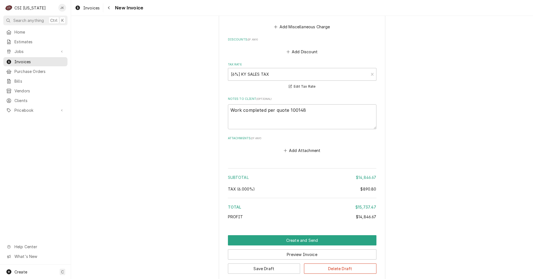
scroll to position [1083, 0]
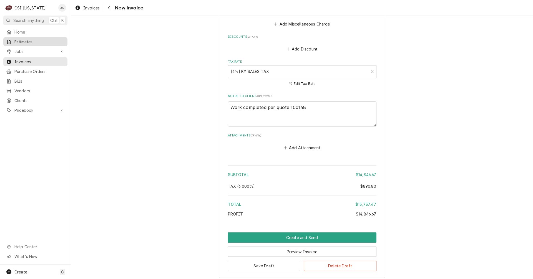
click at [28, 42] on span "Estimates" at bounding box center [39, 42] width 50 height 6
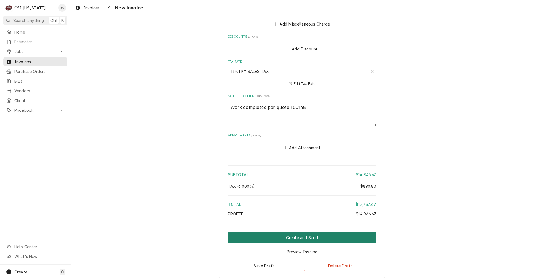
click at [280, 233] on button "Create and Send" at bounding box center [302, 238] width 149 height 10
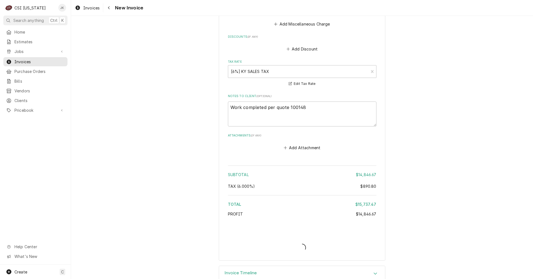
type textarea "x"
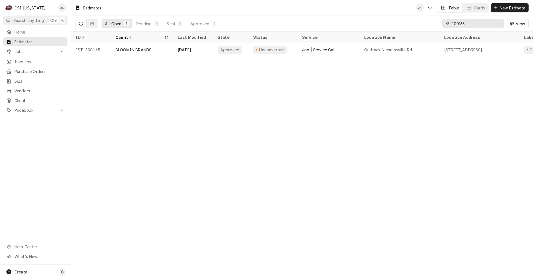
drag, startPoint x: 458, startPoint y: 25, endPoint x: 476, endPoint y: 25, distance: 18.0
click at [475, 25] on input "100165" at bounding box center [473, 23] width 42 height 9
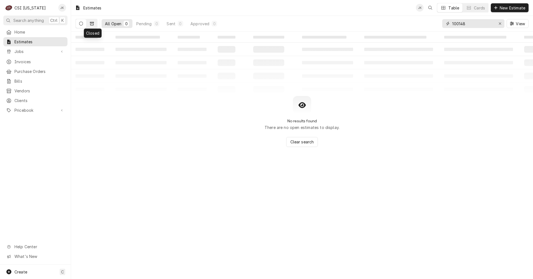
type input "100148"
click at [95, 25] on button "Dynamic Content Wrapper" at bounding box center [92, 23] width 11 height 9
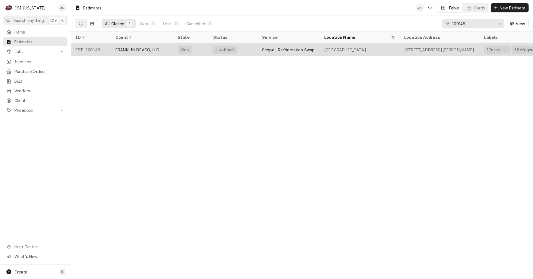
click at [145, 47] on div "FRANKLIN DEVCO, LLC" at bounding box center [137, 50] width 44 height 6
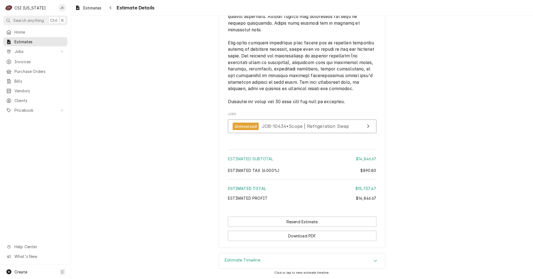
scroll to position [1050, 0]
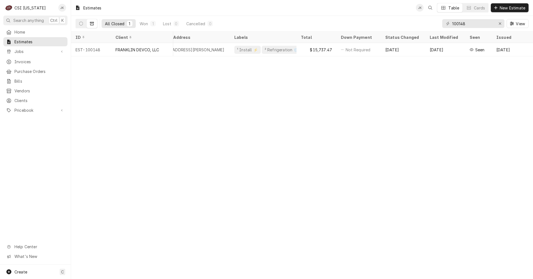
scroll to position [0, 289]
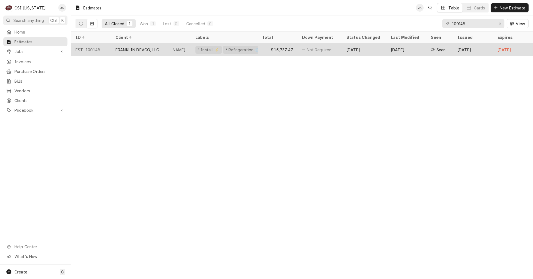
click at [132, 50] on div "FRANKLIN DEVCO, LLC" at bounding box center [137, 50] width 44 height 6
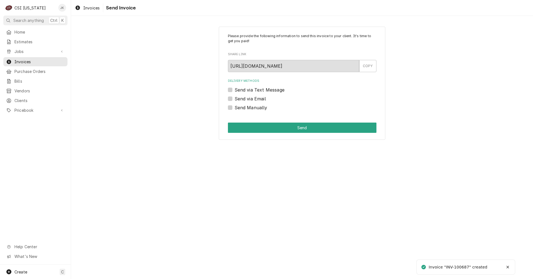
click at [252, 98] on label "Send via Email" at bounding box center [250, 99] width 31 height 7
click at [252, 98] on input "Send via Email" at bounding box center [309, 102] width 149 height 12
checkbox input "true"
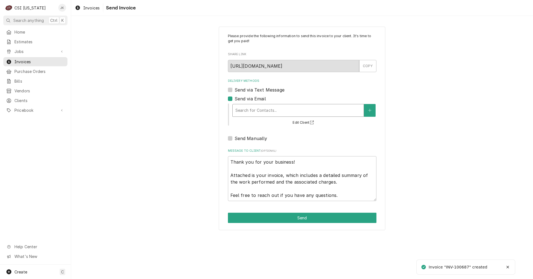
click at [262, 114] on div "Delivery Methods" at bounding box center [297, 111] width 125 height 10
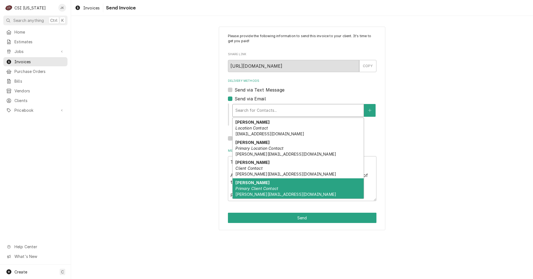
click at [170, 207] on div "Please provide the following information to send this invoice to your client. I…" at bounding box center [302, 128] width 462 height 213
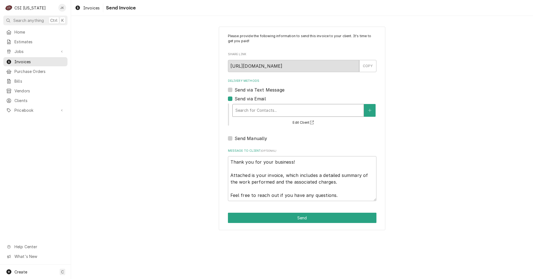
click at [262, 109] on div "Delivery Methods" at bounding box center [297, 111] width 125 height 10
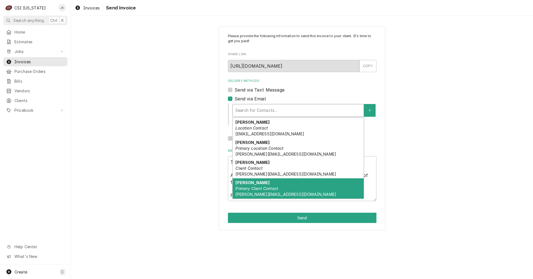
click at [260, 196] on span "[PERSON_NAME][EMAIL_ADDRESS][DOMAIN_NAME]" at bounding box center [285, 194] width 101 height 5
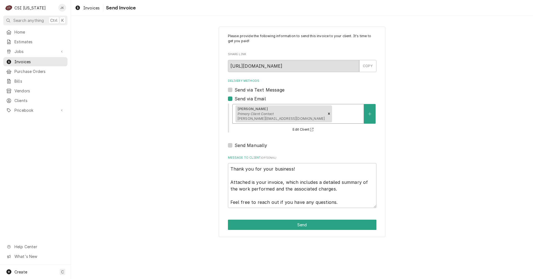
click at [333, 113] on div "Delivery Methods" at bounding box center [347, 114] width 28 height 10
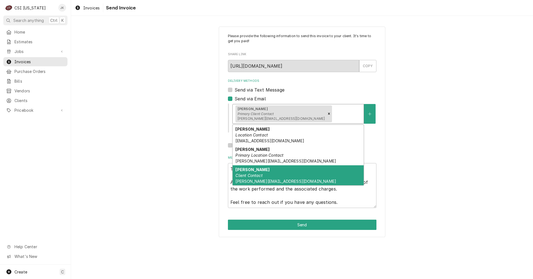
click at [258, 174] on em "Client Contact" at bounding box center [248, 175] width 27 height 5
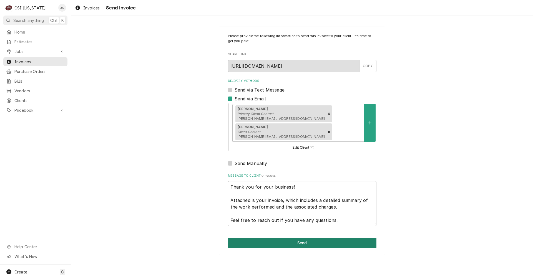
click at [284, 238] on button "Send" at bounding box center [302, 243] width 149 height 10
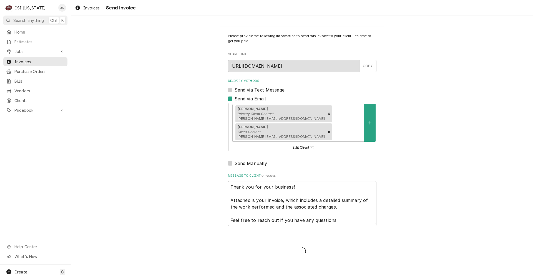
type textarea "x"
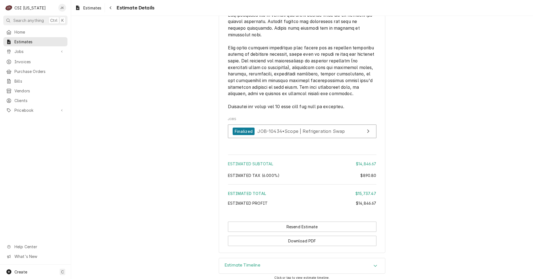
scroll to position [1050, 0]
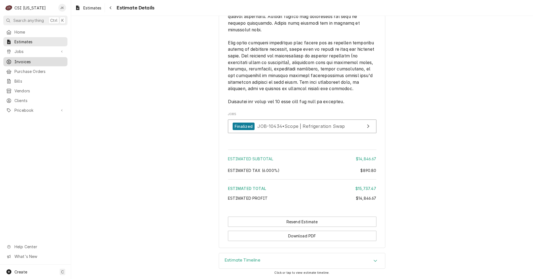
click at [19, 59] on span "Invoices" at bounding box center [39, 62] width 50 height 6
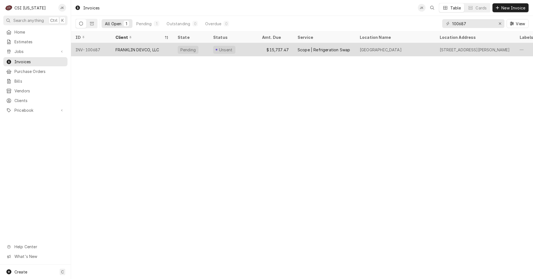
click at [319, 51] on div "Scope | Refrigeration Swap" at bounding box center [324, 50] width 52 height 6
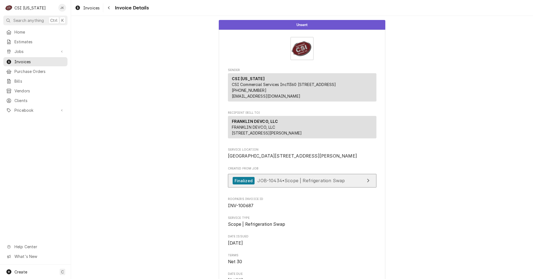
click at [308, 184] on span "JOB-10434 • Scope | Refrigeration Swap" at bounding box center [300, 181] width 87 height 6
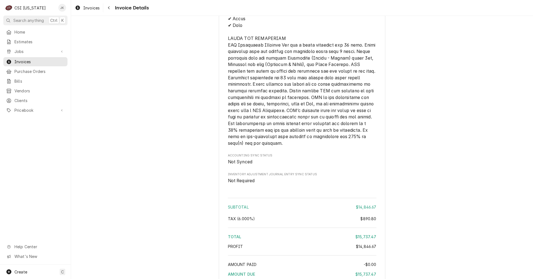
scroll to position [1045, 0]
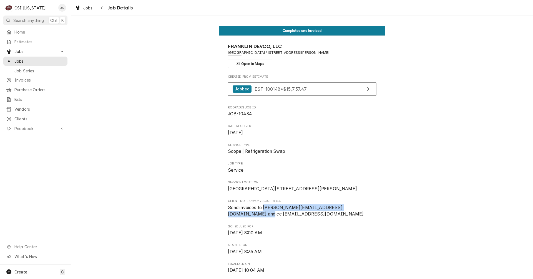
drag, startPoint x: 262, startPoint y: 221, endPoint x: 368, endPoint y: 219, distance: 105.5
click at [368, 218] on span "Send invoices to [PERSON_NAME][EMAIL_ADDRESS][DOMAIN_NAME] and cc [EMAIL_ADDRES…" at bounding box center [302, 211] width 149 height 13
copy span "[PERSON_NAME][EMAIL_ADDRESS][DOMAIN_NAME] and cc [EMAIL_ADDRESS][DOMAIN_NAME]"
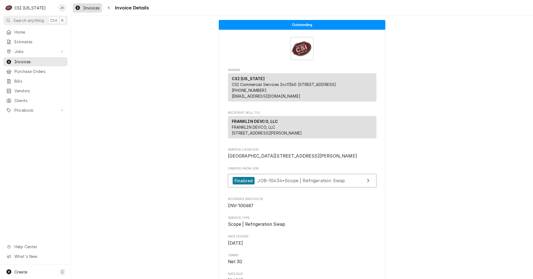
click at [87, 9] on span "Invoices" at bounding box center [91, 8] width 16 height 6
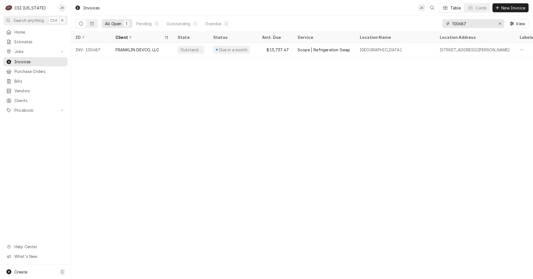
click at [466, 24] on input "100687" at bounding box center [473, 23] width 42 height 9
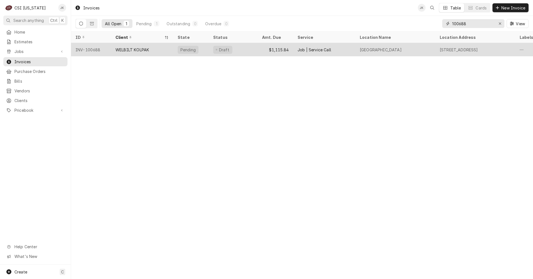
type input "100688"
click at [131, 49] on div "WELBILT KOLPAK" at bounding box center [132, 50] width 34 height 6
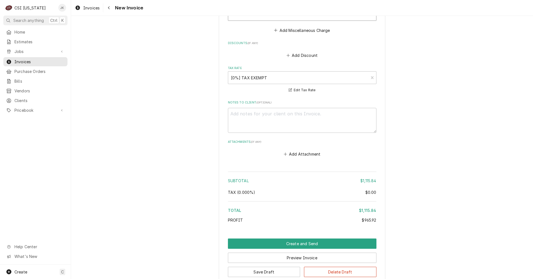
scroll to position [913, 0]
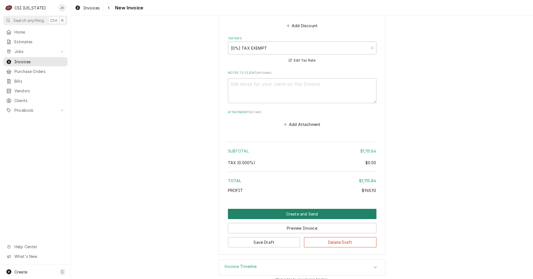
click at [297, 209] on button "Create and Send" at bounding box center [302, 214] width 149 height 10
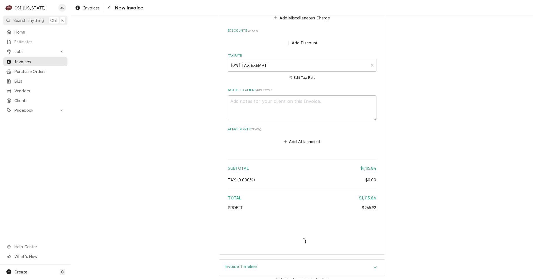
type textarea "x"
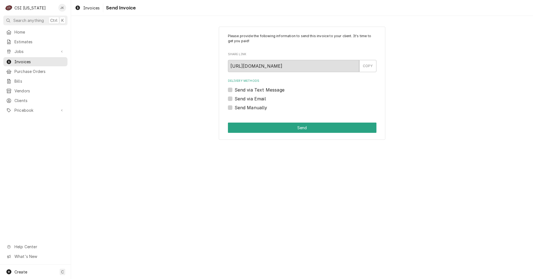
click at [247, 101] on label "Send via Email" at bounding box center [250, 99] width 31 height 7
click at [247, 101] on input "Send via Email" at bounding box center [309, 102] width 149 height 12
checkbox input "true"
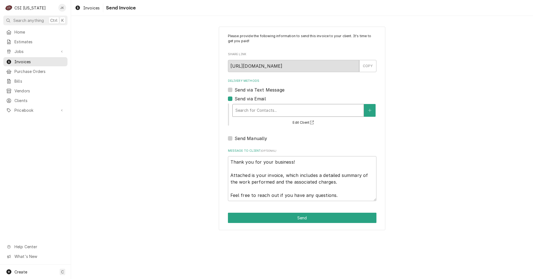
click at [249, 116] on div "Search for Contacts..." at bounding box center [298, 110] width 131 height 12
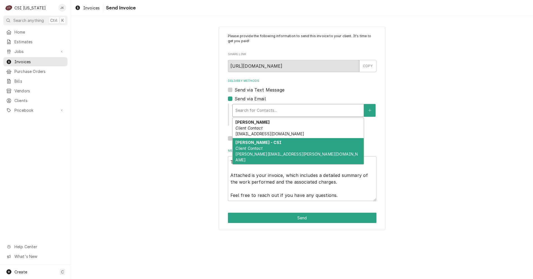
click at [266, 149] on div "[PERSON_NAME] - CSI Client Contact [PERSON_NAME][EMAIL_ADDRESS][PERSON_NAME][DO…" at bounding box center [298, 151] width 131 height 26
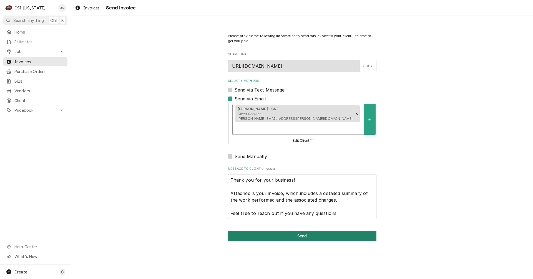
click at [310, 231] on button "Send" at bounding box center [302, 236] width 149 height 10
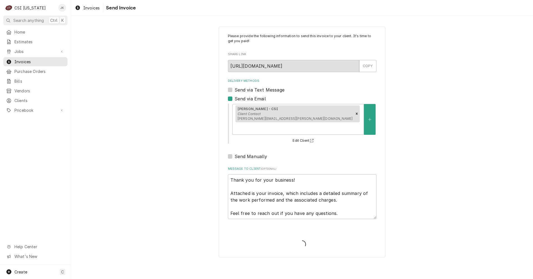
type textarea "x"
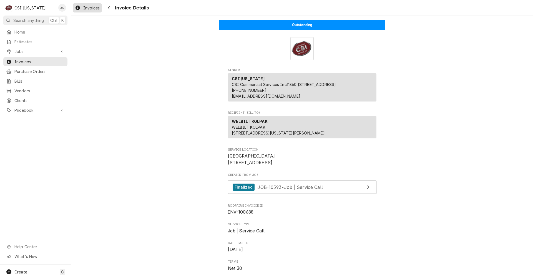
click at [94, 8] on span "Invoices" at bounding box center [91, 8] width 16 height 6
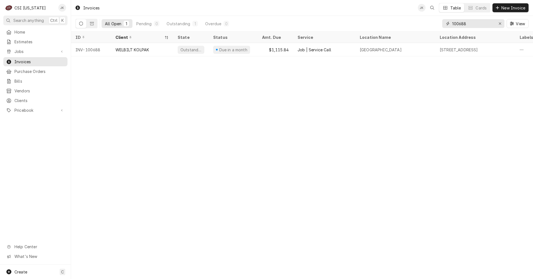
click at [465, 24] on input "100688" at bounding box center [473, 23] width 42 height 9
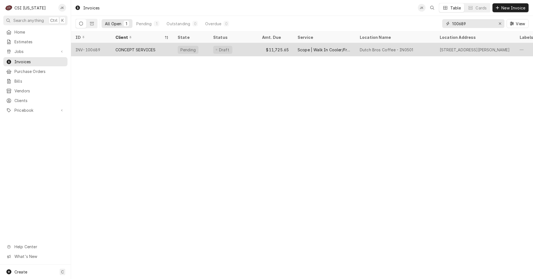
type input "100689"
click at [145, 48] on div "CONCEPT SERVICES" at bounding box center [135, 50] width 40 height 6
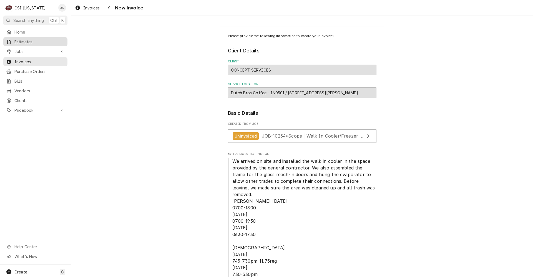
click at [27, 41] on span "Estimates" at bounding box center [39, 42] width 50 height 6
click at [21, 49] on span "Jobs" at bounding box center [35, 52] width 42 height 6
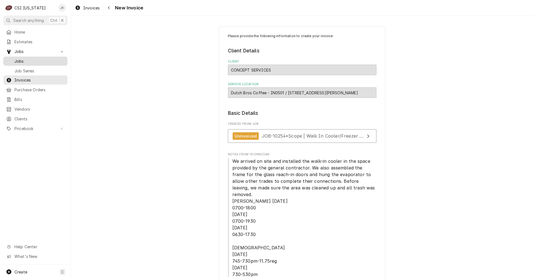
click at [21, 58] on div "Jobs" at bounding box center [35, 61] width 62 height 7
click at [254, 227] on span "We arrived on site and installed the walk-in cooler in the space provided by th…" at bounding box center [302, 218] width 149 height 120
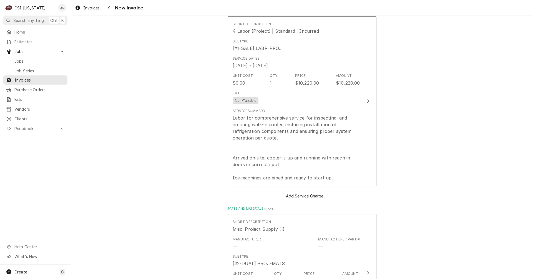
scroll to position [583, 0]
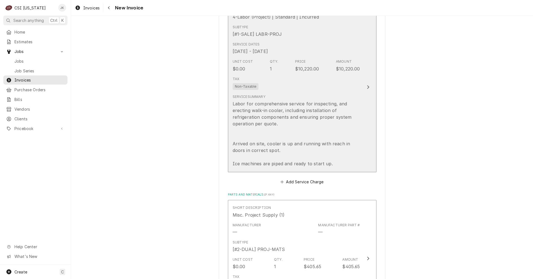
click at [303, 81] on div "Tax Non-Taxable" at bounding box center [296, 83] width 127 height 18
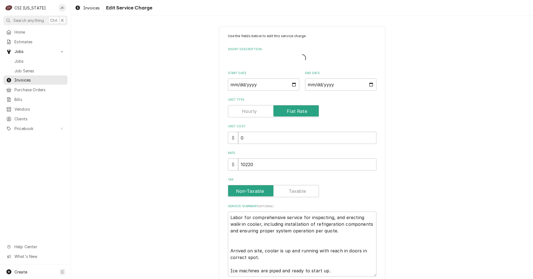
type textarea "x"
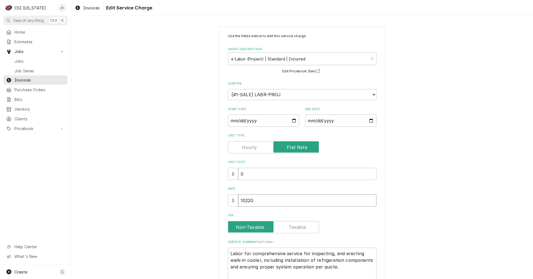
click at [213, 201] on div "Use the fields below to edit this service charge Short Description 4-Labor (Pro…" at bounding box center [302, 191] width 462 height 339
type input "7"
type textarea "x"
type input "71"
type textarea "x"
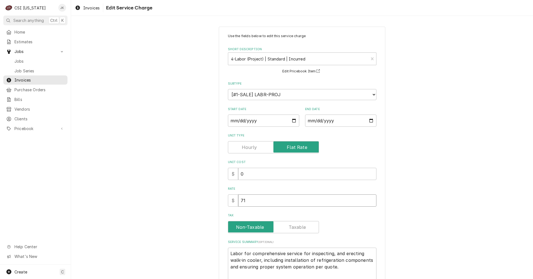
type input "714"
type textarea "x"
type input "7140"
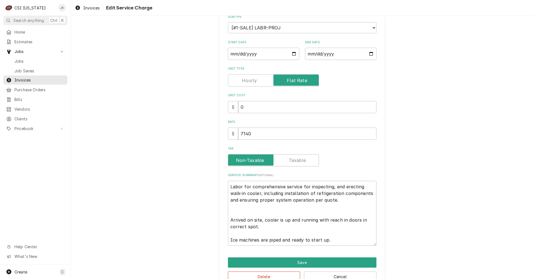
scroll to position [82, 0]
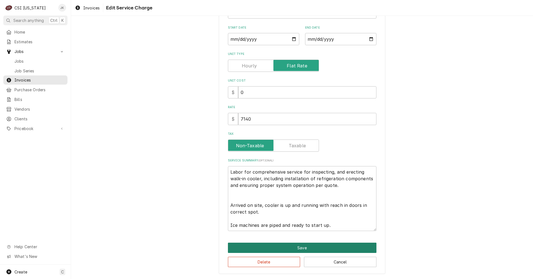
click at [295, 248] on button "Save" at bounding box center [302, 248] width 149 height 10
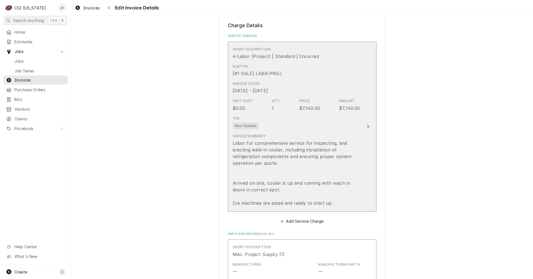
scroll to position [549, 0]
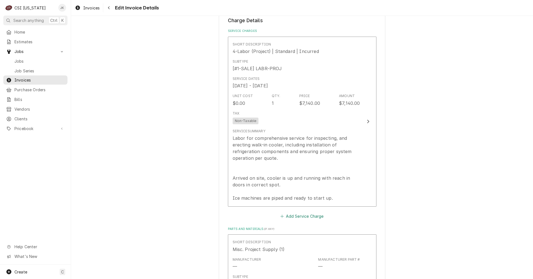
click at [310, 212] on button "Add Service Charge" at bounding box center [302, 216] width 45 height 8
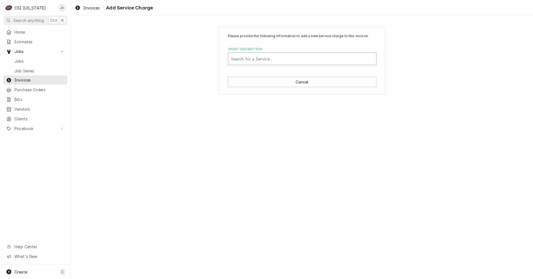
click at [276, 60] on div "Short Description" at bounding box center [302, 59] width 142 height 10
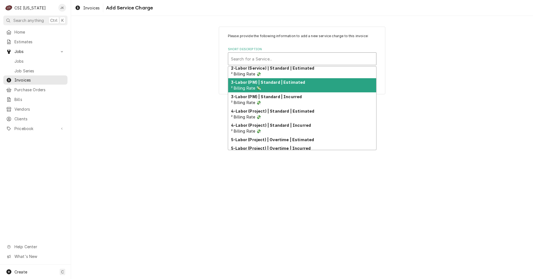
scroll to position [88, 0]
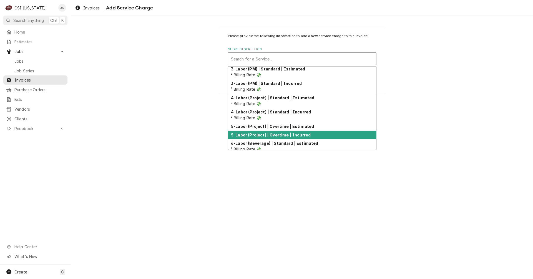
click at [250, 136] on strong "5-Labor (Project) | Overtime | Incurred" at bounding box center [271, 135] width 80 height 5
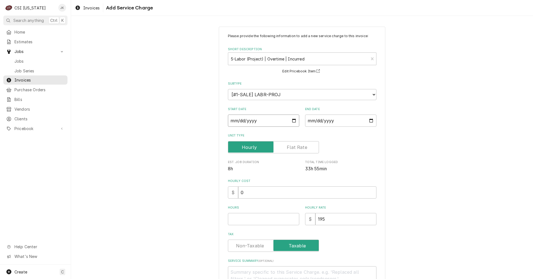
click at [266, 121] on input "Start Date" at bounding box center [263, 121] width 71 height 12
click at [292, 122] on input "Start Date" at bounding box center [263, 121] width 71 height 12
type textarea "x"
type input "[DATE]"
type textarea "x"
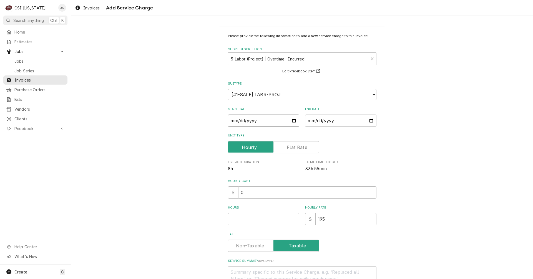
type input "[DATE]"
click at [370, 120] on input "End Date" at bounding box center [340, 121] width 71 height 12
type textarea "x"
type input "[DATE]"
type textarea "x"
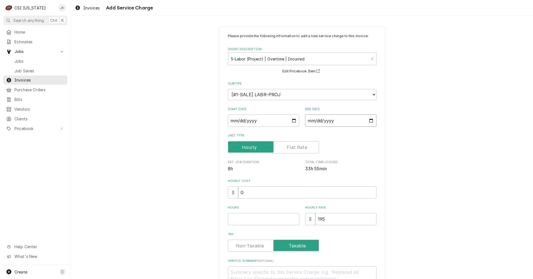
type input "[DATE]"
click at [298, 146] on label "Unit Type" at bounding box center [273, 147] width 91 height 12
click at [298, 146] on input "Unit Type" at bounding box center [273, 147] width 86 height 12
checkbox input "true"
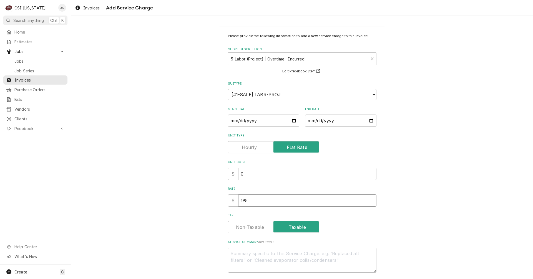
drag, startPoint x: 257, startPoint y: 201, endPoint x: 211, endPoint y: 197, distance: 45.7
click at [212, 197] on div "Please provide the following information to add a new service charge to this in…" at bounding box center [302, 164] width 462 height 285
type textarea "x"
type input "16"
type textarea "x"
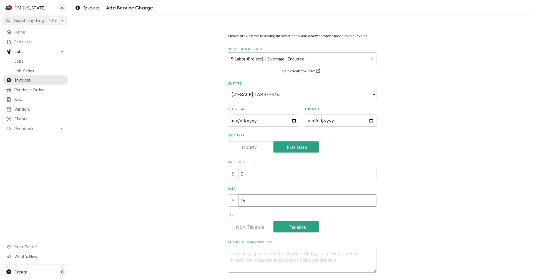
type input "162"
type textarea "x"
type input "1620"
click at [240, 200] on input "1620" at bounding box center [307, 201] width 138 height 12
type textarea "x"
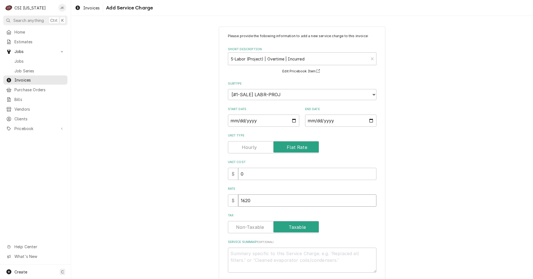
type input "620"
type textarea "x"
type input "4620"
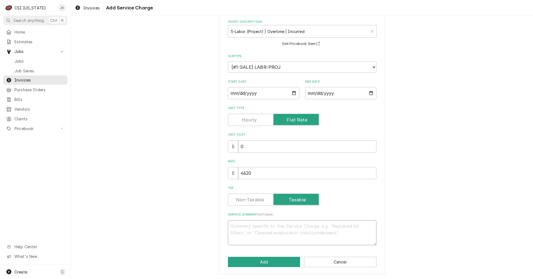
click at [257, 226] on textarea "Service Summary ( optional )" at bounding box center [302, 232] width 149 height 25
type textarea "x"
type textarea "O"
type textarea "x"
type textarea "OT"
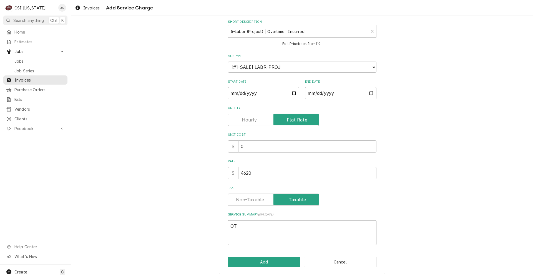
type textarea "x"
type textarea "OT"
type textarea "x"
type textarea "OT h"
type textarea "x"
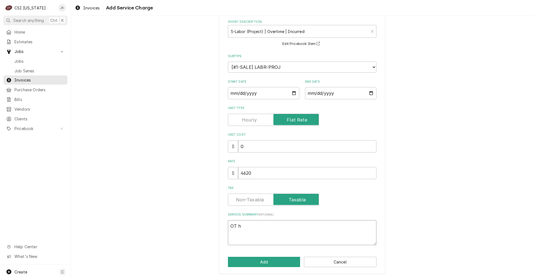
type textarea "OT ho"
type textarea "x"
type textarea "OT hou"
type textarea "x"
type textarea "OT hour"
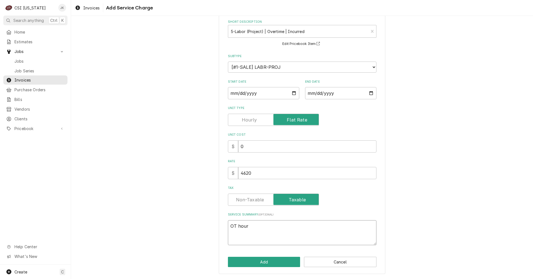
type textarea "x"
type textarea "OT hours"
type textarea "x"
type textarea "OT hours"
type textarea "x"
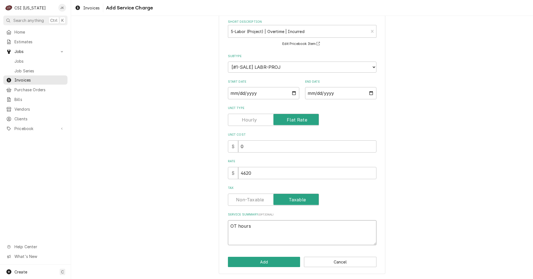
type textarea "OT hours a"
type textarea "x"
type textarea "OT hours ap"
type textarea "x"
type textarea "OT hours app"
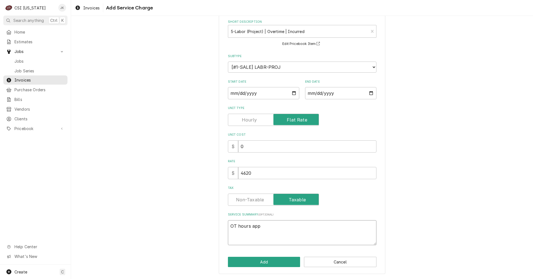
type textarea "x"
type textarea "OT hours appr"
type textarea "x"
type textarea "OT hours appro"
type textarea "x"
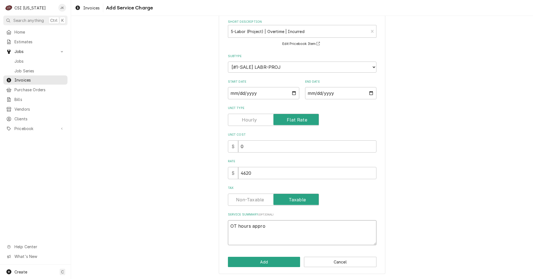
type textarea "OT hours approv"
type textarea "x"
type textarea "OT hours approve"
type textarea "x"
type textarea "OT hours approved"
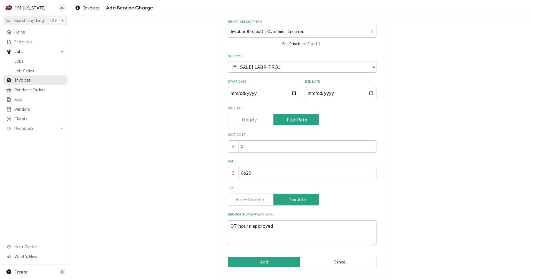
type textarea "x"
type textarea "OT hours approved"
type textarea "x"
type textarea "OT hours approved t"
type textarea "x"
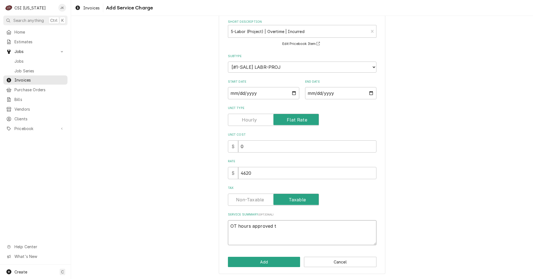
type textarea "OT hours approved to"
type textarea "x"
type textarea "OT hours approved to"
paste textarea "The on-site GC was responsible for mounting the condensers, cutting the roof pe…"
type textarea "x"
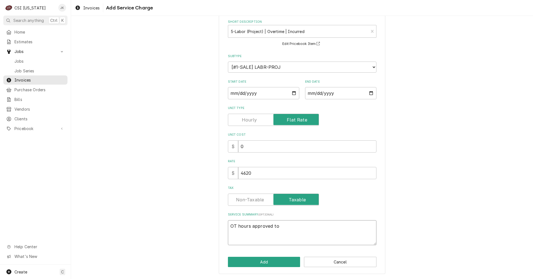
type textarea "OT hours approved to The on-site GC was responsible for mounting the condensers…"
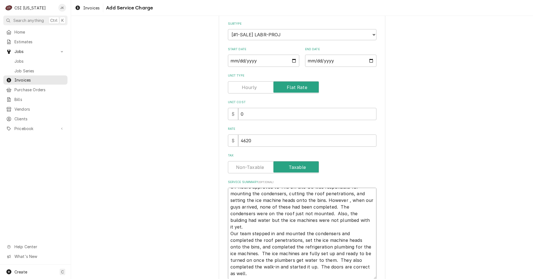
scroll to position [0, 0]
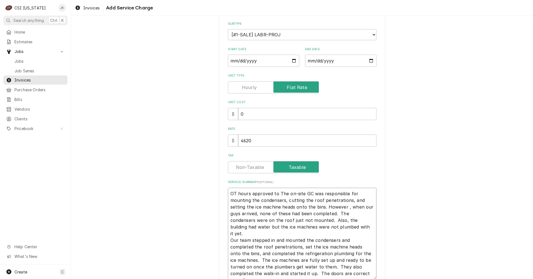
drag, startPoint x: 277, startPoint y: 194, endPoint x: 367, endPoint y: 233, distance: 98.2
click at [367, 233] on textarea "OT hours approved to The on-site GC was responsible for mounting the condensers…" at bounding box center [302, 234] width 149 height 92
type textarea "x"
type textarea "OT hours approved to Our team stepped in and mounted the condensers and complet…"
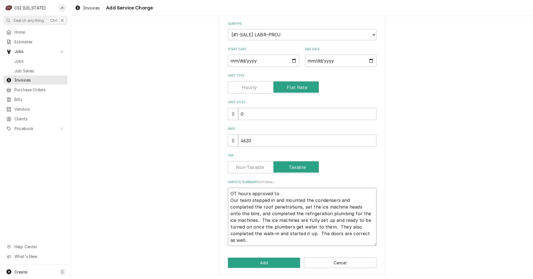
type textarea "x"
type textarea "OT hours approved to Our team stepped in and mounted the condensers and complet…"
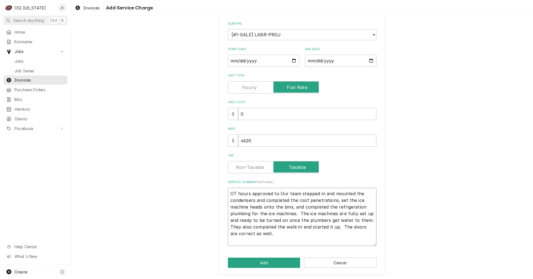
type textarea "x"
type textarea "OT hours approved fto Our team stepped in and mounted the condensers and comple…"
type textarea "x"
type textarea "OT hours approved foto Our team stepped in and mounted the condensers and compl…"
type textarea "x"
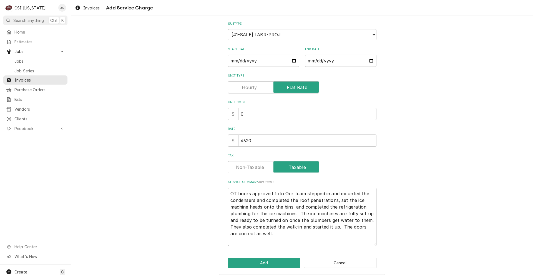
type textarea "OT hours approved forto Our team stepped in and mounted the condensers and comp…"
type textarea "x"
type textarea "OT hours approved for to Our team stepped in and mounted the condensers and com…"
type textarea "x"
type textarea "OT hours approved for o Our team stepped in and mounted the condensers and comp…"
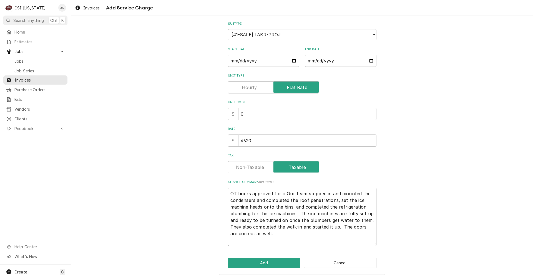
type textarea "x"
type textarea "OT hours approved for Our team stepped in and mounted the condensers and comple…"
type textarea "x"
type textarea "OT hours approved for Our team stepped in and mounted the condensers and comple…"
type textarea "x"
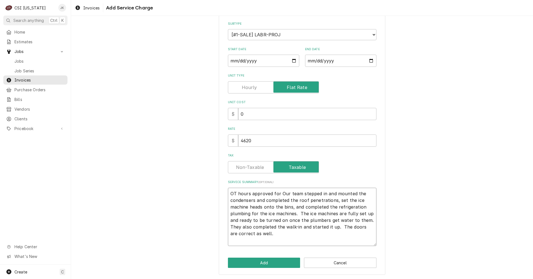
type textarea "OT hours approved for ur team stepped in and mounted the condensers and complet…"
type textarea "x"
type textarea "OT hours approved for our team stepped in and mounted the condensers and comple…"
type textarea "x"
type textarea "OT hours approved for our team tepped in and mounted the condensers and complet…"
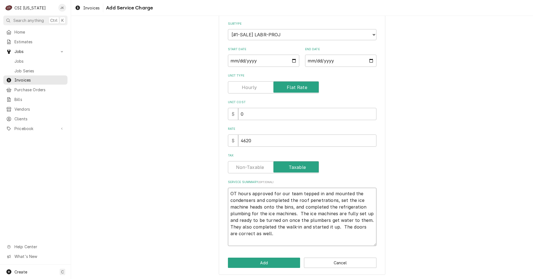
type textarea "x"
type textarea "OT hours approved for our team epped in and mounted the condensers and complete…"
type textarea "x"
type textarea "OT hours approved for our team pped in and mounted the condensers and completed…"
type textarea "x"
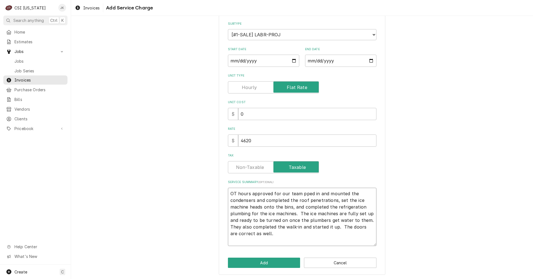
type textarea "OT hours approved for our team ped in and mounted the condensers and completed …"
type textarea "x"
type textarea "OT hours approved for our team ed in and mounted the condensers and completed t…"
type textarea "x"
type textarea "OT hours approved for our team d in and mounted the condensers and completed th…"
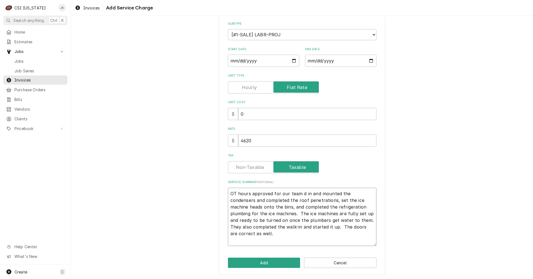
type textarea "x"
type textarea "OT hours approved for our team in and mounted the condensers and completed the …"
type textarea "x"
type textarea "OT hours approved for our team in and mounted the condensers and completed the …"
type textarea "x"
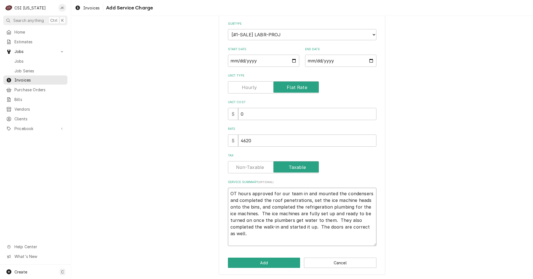
type textarea "OT hours approved for our team n and mounted the condensers and completed the r…"
type textarea "x"
type textarea "OT hours approved for our team and mounted the condensers and completed the roo…"
type textarea "x"
type textarea "OT hours approved for our team and mounted the condensers and completed the roo…"
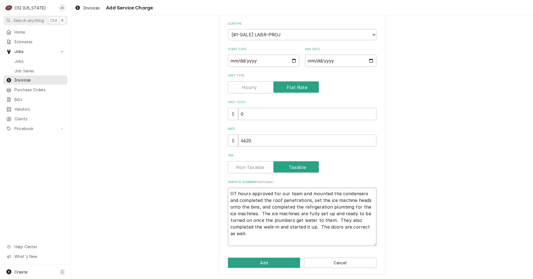
type textarea "x"
type textarea "OT hours approved for our team nd mounted the condensers and completed the roof…"
type textarea "x"
type textarea "OT hours approved for our team d mounted the condensers and completed the roof …"
type textarea "x"
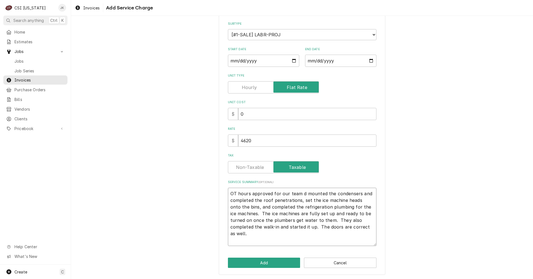
type textarea "OT hours approved for our team mounted the condensers and completed the roof pe…"
type textarea "x"
type textarea "OT hours approved for our team t mounted the condensers and completed the roof …"
type textarea "x"
type textarea "OT hours approved for our team to mounted the condensers and completed the roof…"
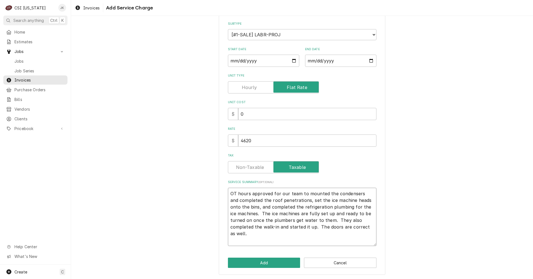
type textarea "x"
type textarea "OT hours approved for our team to mountd the condensers and completed the roof …"
type textarea "x"
type textarea "OT hours approved for our team to mount the condensers and completed the roof p…"
click at [279, 208] on textarea "OT hours approved for our team to mount the condensers and completed the roof p…" at bounding box center [302, 217] width 149 height 58
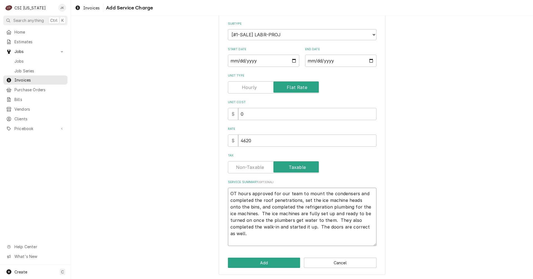
type textarea "x"
type textarea "OT hours approved for our team to mount the condensers and completed the roof p…"
drag, startPoint x: 253, startPoint y: 214, endPoint x: 260, endPoint y: 235, distance: 22.4
click at [260, 235] on textarea "OT hours approved for our team to mount the condensers and completed the roof p…" at bounding box center [302, 217] width 149 height 58
paste textarea "on-site GC was responsible for mounting the condensers, cutting the roof penetr…"
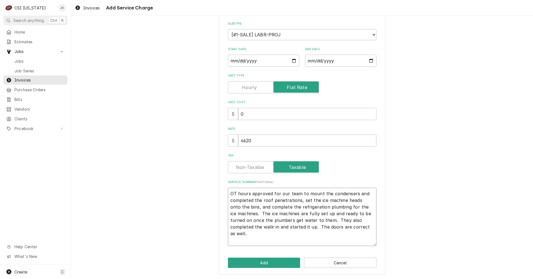
type textarea "x"
type textarea "OT hours approved for our team to mount the condensers and completed the roof p…"
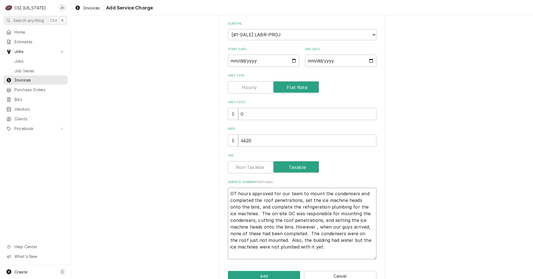
click at [248, 199] on textarea "OT hours approved for our team to mount the condensers and completed the roof p…" at bounding box center [302, 224] width 149 height 72
type textarea "x"
type textarea "OT hours approved for our team to mount the condensers and complete the roof pe…"
drag, startPoint x: 312, startPoint y: 227, endPoint x: 311, endPoint y: 203, distance: 24.5
click at [312, 227] on textarea "OT hours approved for our team to mount the condensers and complete the roof pe…" at bounding box center [302, 224] width 149 height 72
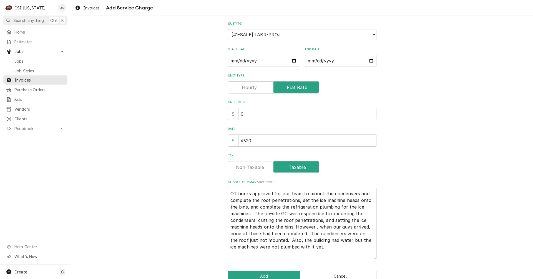
type textarea "x"
type textarea "OT hours approved for our team to mount the condensers and complete the roof pe…"
drag, startPoint x: 293, startPoint y: 228, endPoint x: 316, endPoint y: 225, distance: 22.7
click at [316, 225] on textarea "OT hours approved for our team to mount the condensers and complete the roof pe…" at bounding box center [302, 224] width 149 height 72
type textarea "x"
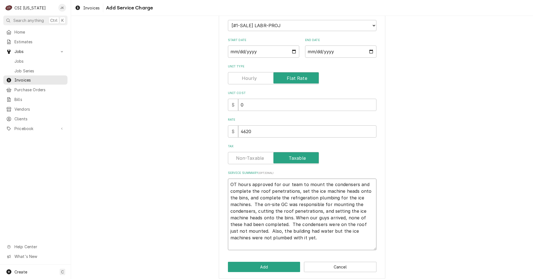
scroll to position [74, 0]
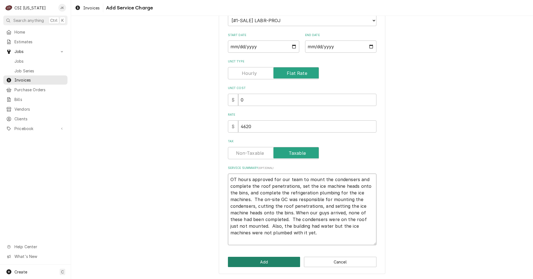
type textarea "OT hours approved for our team to mount the condensers and complete the roof pe…"
click at [275, 259] on button "Add" at bounding box center [264, 262] width 72 height 10
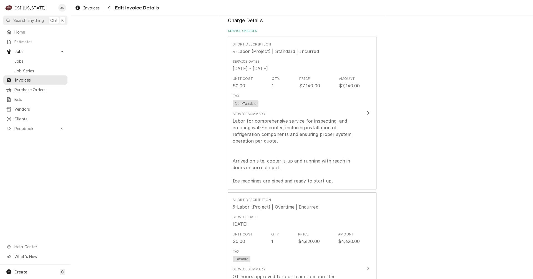
scroll to position [542, 0]
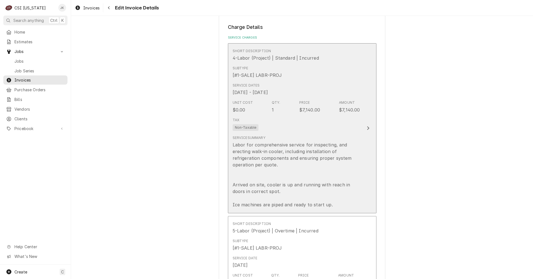
click at [312, 177] on div "Labor for comprehensive service for inspecting, and erecting walk-in cooler, in…" at bounding box center [296, 175] width 127 height 67
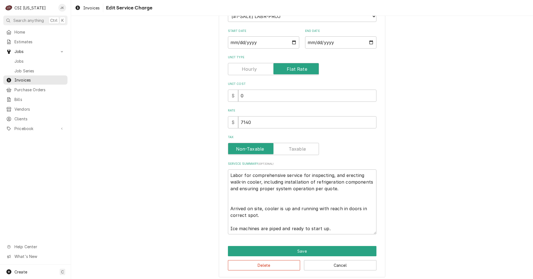
scroll to position [82, 0]
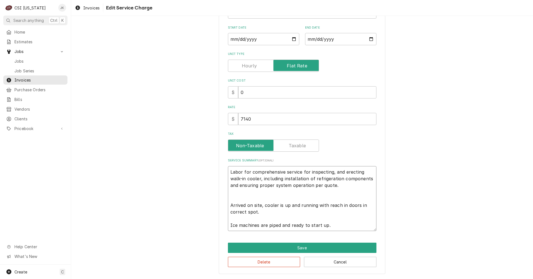
drag, startPoint x: 318, startPoint y: 225, endPoint x: 228, endPoint y: 206, distance: 92.7
click at [228, 206] on textarea "Labor for comprehensive service for inspecting, and erecting walk-in cooler, in…" at bounding box center [302, 198] width 149 height 65
type textarea "x"
type textarea "Labor for comprehensive service for inspecting, and erecting walk-in cooler, in…"
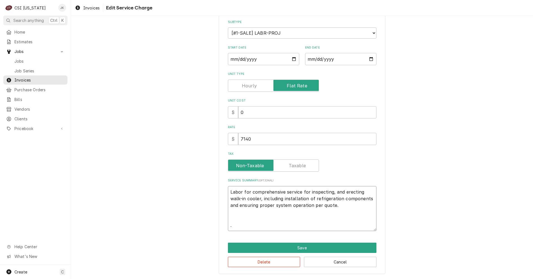
scroll to position [62, 0]
type textarea "x"
type textarea "Labor for comprehensive service for inspecting, and erecting walk-in cooler, in…"
type textarea "x"
type textarea "Labor for comprehensive service for inspecting, and erecting walk-in cooler, in…"
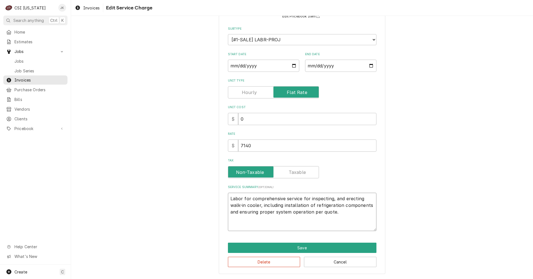
type textarea "x"
type textarea "Labor for comprehensive service for inspecting, and erecting walk-in cooler, in…"
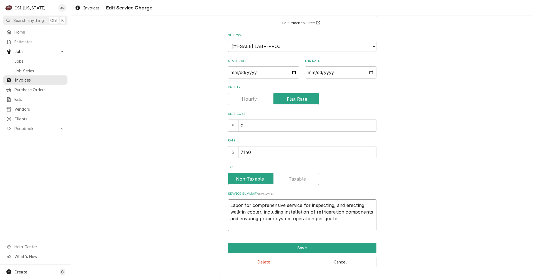
type textarea "x"
type textarea "Labor for comprehensive service for inspecting, and erecting walk-in cooler, in…"
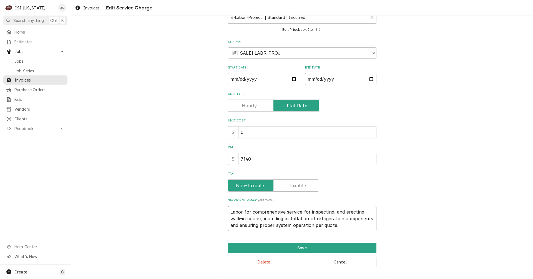
click at [368, 219] on textarea "Labor for comprehensive service for inspecting, and erecting walk-in cooler, in…" at bounding box center [302, 218] width 149 height 25
type textarea "x"
type textarea "Labor for comprehensive service for inspecting, and erecting walk-in cooler, in…"
type textarea "x"
type textarea "Labor for comprehensive service for inspecting, and erecting walk-in cooler, in…"
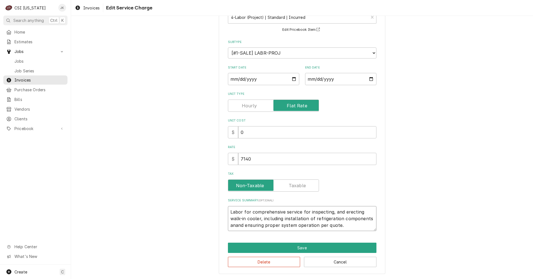
type textarea "x"
type textarea "Labor for comprehensive service for inspecting, and erecting walk-in cooler, in…"
type textarea "x"
type textarea "Labor for comprehensive service for inspecting, and erecting walk-in cooler, in…"
type textarea "x"
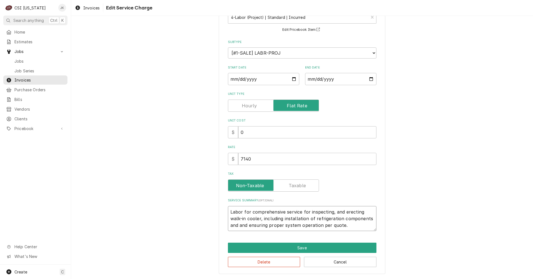
type textarea "Labor for comprehensive service for inspecting, and erecting walk-in cooler, in…"
type textarea "x"
type textarea "Labor for comprehensive service for inspecting, and erecting walk-in cooler, in…"
type textarea "x"
type textarea "Labor for comprehensive service for inspecting, and erecting walk-in cooler, in…"
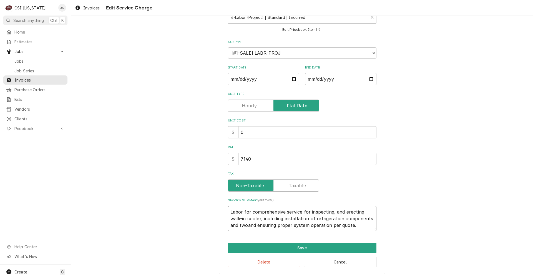
type textarea "x"
type textarea "Labor for comprehensive service for inspecting, and erecting walk-in cooler, in…"
type textarea "x"
type textarea "Labor for comprehensive service for inspecting, and erecting walk-in cooler, in…"
type textarea "x"
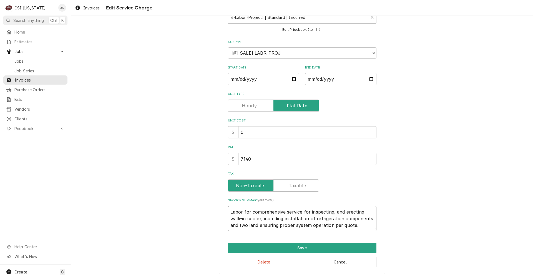
type textarea "Labor for comprehensive service for inspecting, and erecting walk-in cooler, in…"
type textarea "x"
type textarea "Labor for comprehensive service for inspecting, and erecting walk-in cooler, in…"
type textarea "x"
type textarea "Labor for comprehensive service for inspecting, and erecting walk-in cooler, in…"
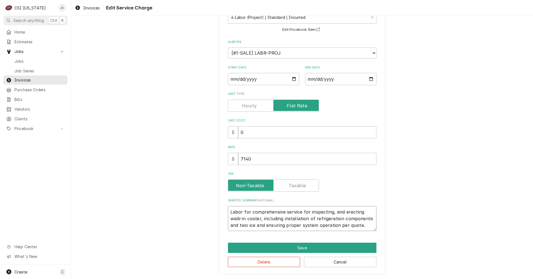
type textarea "x"
type textarea "Labor for comprehensive service for inspecting, and erecting walk-in cooler, in…"
type textarea "x"
type textarea "Labor for comprehensive service for inspecting, and erecting walk-in cooler, in…"
type textarea "x"
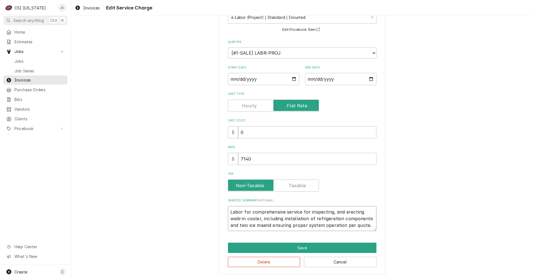
type textarea "Labor for comprehensive service for inspecting, and erecting walk-in cooler, in…"
type textarea "x"
type textarea "Labor for comprehensive service for inspecting, and erecting walk-in cooler, in…"
type textarea "x"
type textarea "Labor for comprehensive service for inspecting, and erecting walk-in cooler, in…"
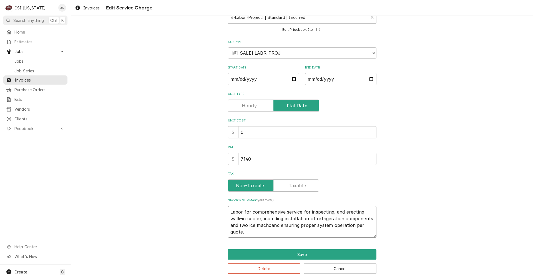
scroll to position [48, 0]
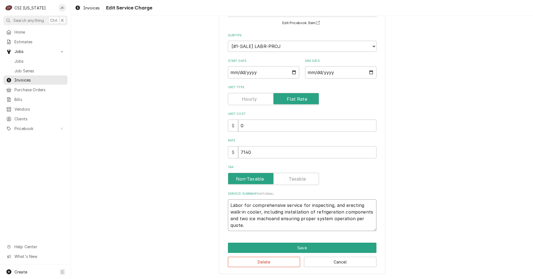
type textarea "x"
type textarea "Labor for comprehensive service for inspecting, and erecting walk-in cooler, in…"
type textarea "x"
type textarea "Labor for comprehensive service for inspecting, and erecting walk-in cooler, in…"
type textarea "x"
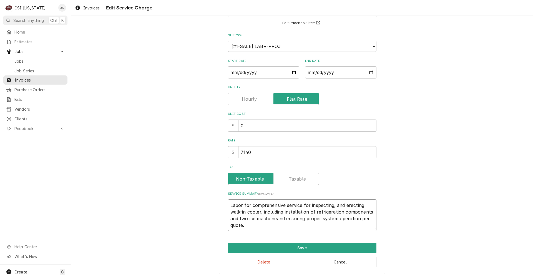
type textarea "Labor for comprehensive service for inspecting, and erecting walk-in cooler, in…"
type textarea "x"
type textarea "Labor for comprehensive service for inspecting, and erecting walk-in cooler, in…"
type textarea "x"
type textarea "Labor for comprehensive service for inspecting, and erecting walk-in cooler, in…"
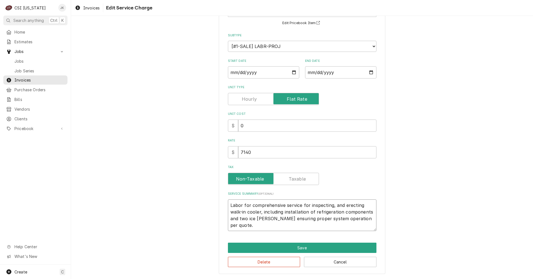
scroll to position [42, 0]
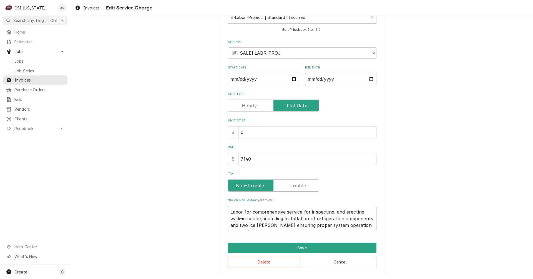
type textarea "x"
type textarea "Labor for comprehensive service for inspecting, and erecting walk-in cooler, in…"
type textarea "x"
type textarea "Labor for comprehensive service for inspecting, and erecting walk-in cooler, in…"
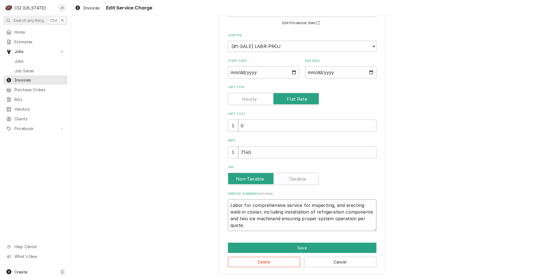
type textarea "x"
type textarea "Labor for comprehensive service for inspecting, and erecting walk-in cooler, in…"
type textarea "x"
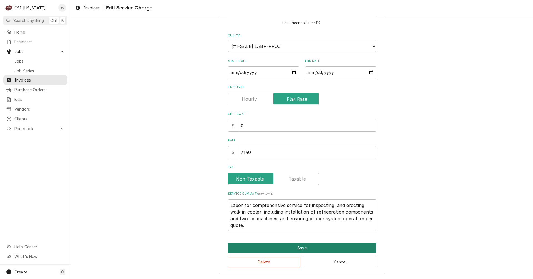
click at [299, 247] on button "Save" at bounding box center [302, 248] width 149 height 10
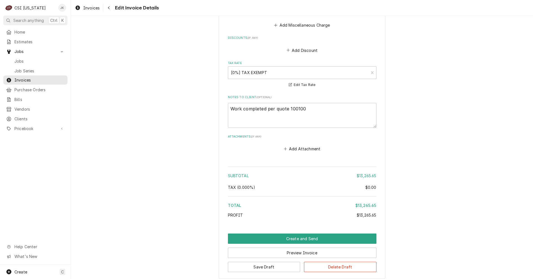
scroll to position [1174, 0]
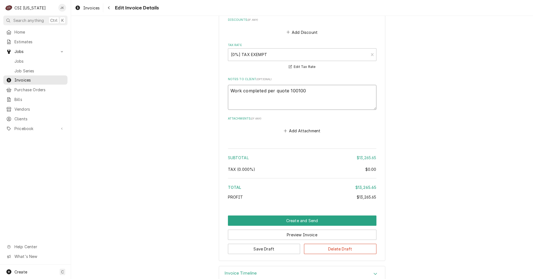
click at [309, 86] on textarea "Work completed per quote 100100" at bounding box center [302, 97] width 149 height 25
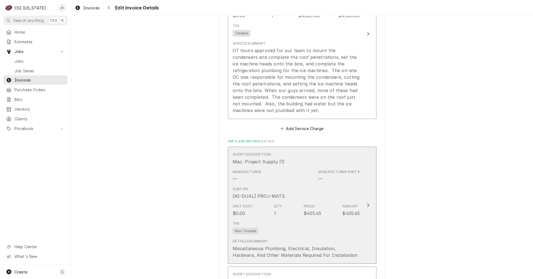
scroll to position [730, 0]
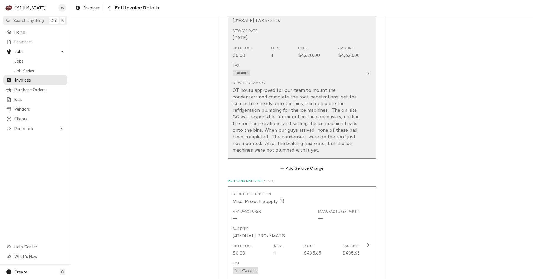
click at [268, 95] on div "OT hours approved for our team to mount the condensers and complete the roof pe…" at bounding box center [296, 120] width 127 height 67
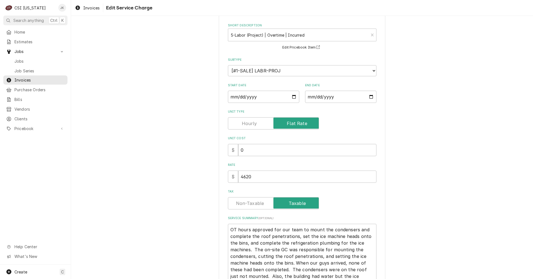
scroll to position [83, 0]
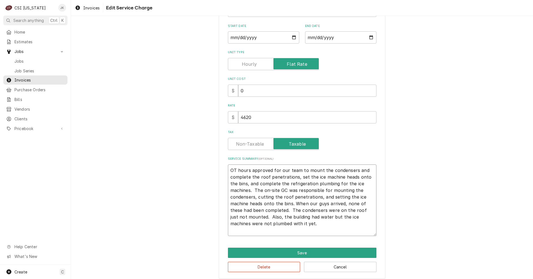
click at [271, 171] on textarea "OT hours approved for our team to mount the condensers and complete the roof pe…" at bounding box center [302, 201] width 149 height 72
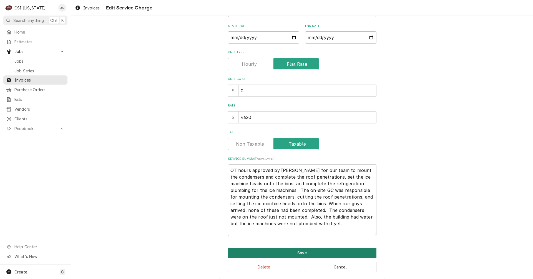
click at [303, 252] on button "Save" at bounding box center [302, 253] width 149 height 10
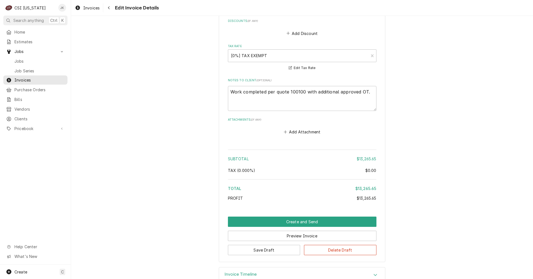
scroll to position [1180, 0]
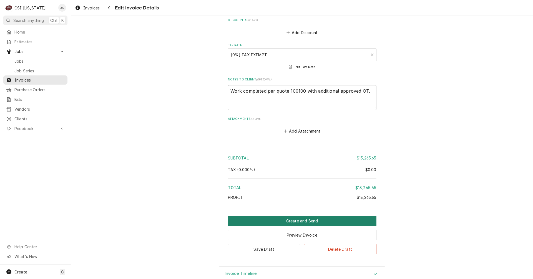
click at [289, 216] on button "Create and Send" at bounding box center [302, 221] width 149 height 10
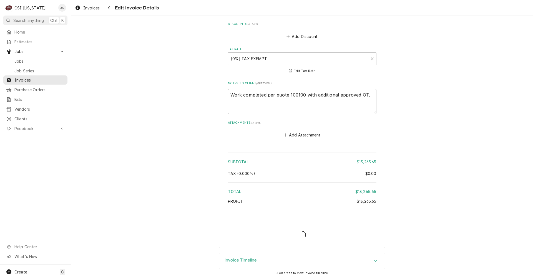
scroll to position [1163, 0]
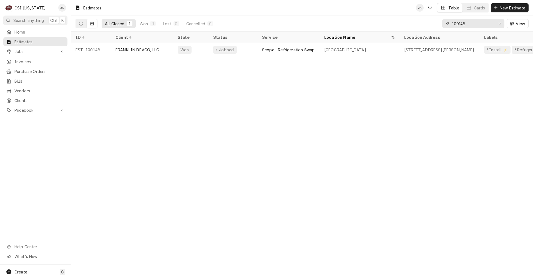
drag, startPoint x: 468, startPoint y: 23, endPoint x: 422, endPoint y: 19, distance: 45.8
click at [421, 21] on div "All Closed 1 Won 1 Lost 0 Cancelled 0 100148 View" at bounding box center [302, 24] width 453 height 16
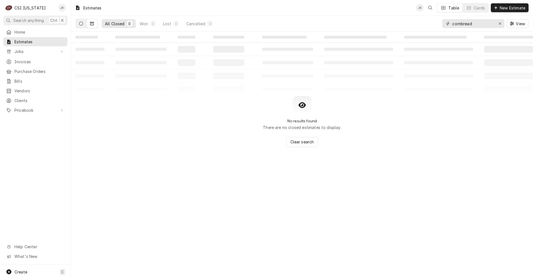
type input "cornbread"
click at [82, 23] on icon "Dynamic Content Wrapper" at bounding box center [81, 24] width 4 height 4
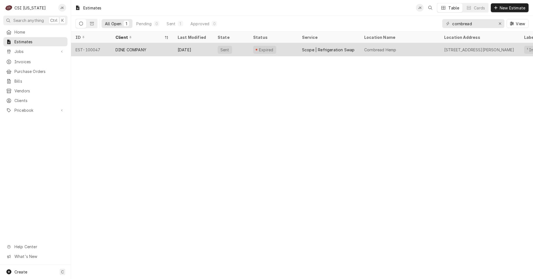
click at [337, 48] on div "Scope | Refrigeration Swap" at bounding box center [328, 50] width 52 height 6
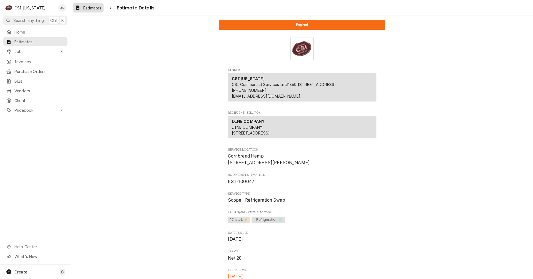
click at [92, 5] on span "Estimates" at bounding box center [92, 8] width 18 height 6
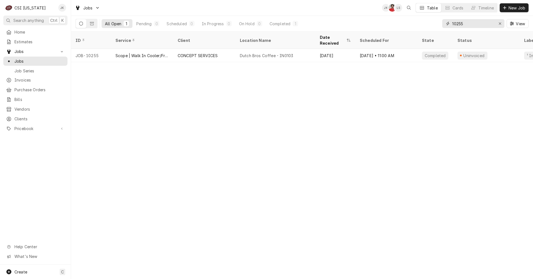
drag, startPoint x: 467, startPoint y: 24, endPoint x: 396, endPoint y: 19, distance: 70.8
click at [396, 19] on div "All Open 1 Pending 0 Scheduled 0 In Progress 0 On Hold 0 Completed 1 10255 View" at bounding box center [302, 24] width 453 height 16
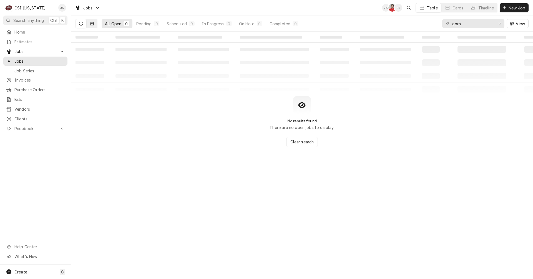
click at [91, 25] on icon "Dynamic Content Wrapper" at bounding box center [92, 24] width 4 height 4
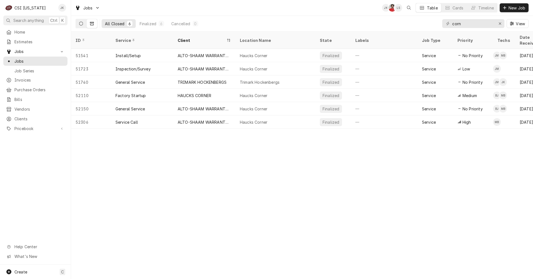
click at [83, 21] on button "Dynamic Content Wrapper" at bounding box center [81, 23] width 11 height 9
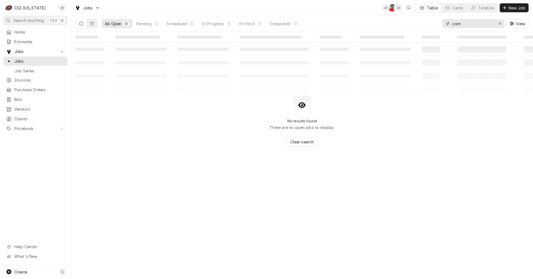
click at [463, 25] on input "corn" at bounding box center [473, 23] width 42 height 9
type input "cornbread"
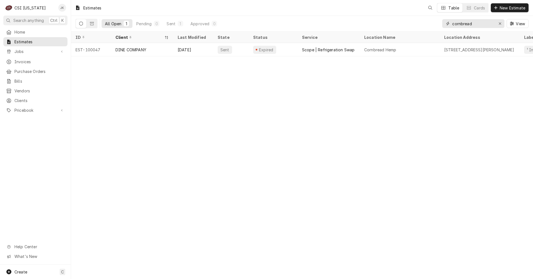
drag, startPoint x: 480, startPoint y: 22, endPoint x: 451, endPoint y: 21, distance: 29.2
click at [452, 21] on div "cornbread" at bounding box center [473, 23] width 62 height 9
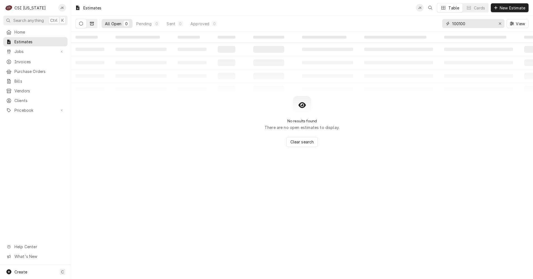
type input "100100"
click at [95, 24] on button "Dynamic Content Wrapper" at bounding box center [92, 23] width 11 height 9
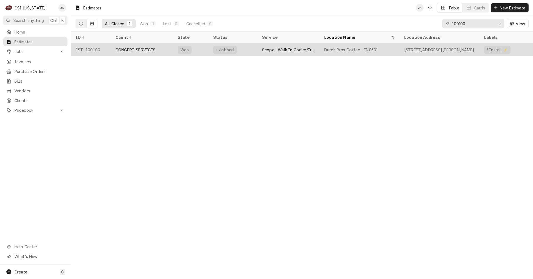
click at [127, 49] on div "CONCEPT SERVICES" at bounding box center [135, 50] width 40 height 6
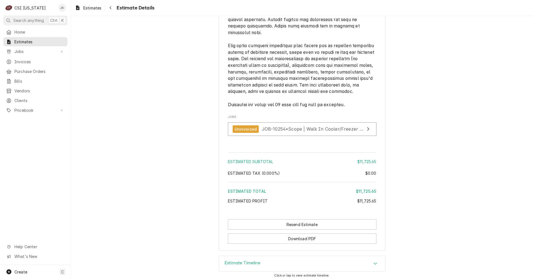
scroll to position [1270, 0]
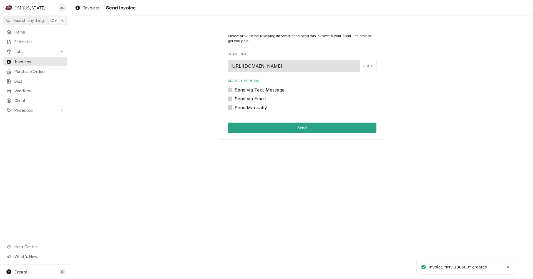
click at [248, 99] on label "Send via Email" at bounding box center [250, 99] width 31 height 7
click at [248, 99] on input "Send via Email" at bounding box center [309, 102] width 149 height 12
checkbox input "true"
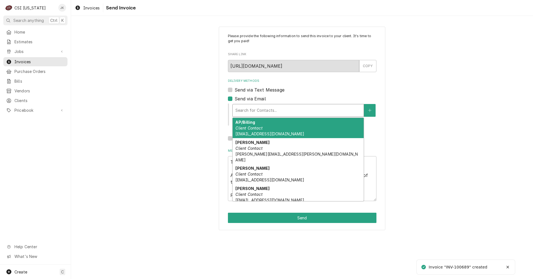
click at [260, 108] on div "Delivery Methods" at bounding box center [297, 111] width 125 height 10
click at [264, 130] on div "AP/Billing Client Contact [EMAIL_ADDRESS][DOMAIN_NAME]" at bounding box center [298, 128] width 131 height 20
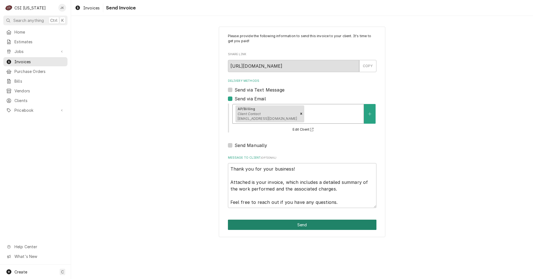
click at [306, 223] on button "Send" at bounding box center [302, 225] width 149 height 10
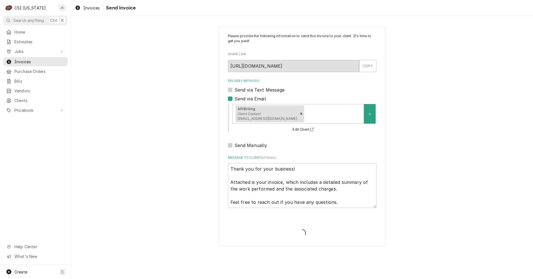
type textarea "x"
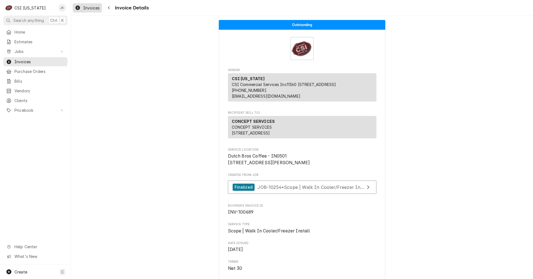
click at [89, 6] on span "Invoices" at bounding box center [91, 8] width 16 height 6
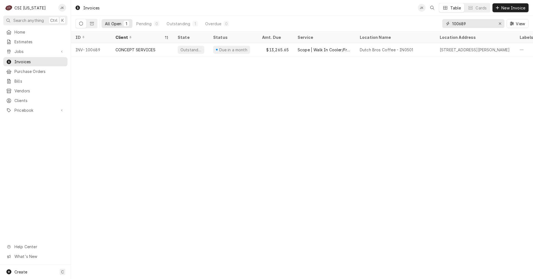
drag, startPoint x: 461, startPoint y: 24, endPoint x: 466, endPoint y: 24, distance: 5.3
click at [466, 24] on input "100689" at bounding box center [473, 23] width 42 height 9
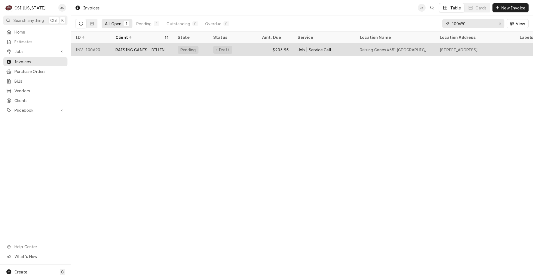
type input "100690"
click at [164, 48] on div "RAISING CANES - BILLING ACCOUNT" at bounding box center [141, 50] width 53 height 6
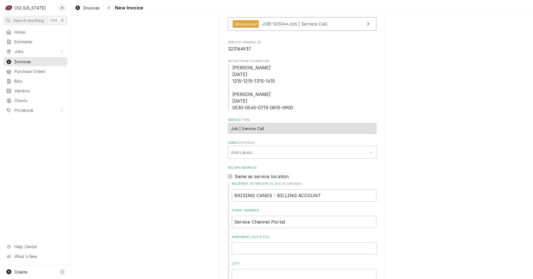
scroll to position [191, 0]
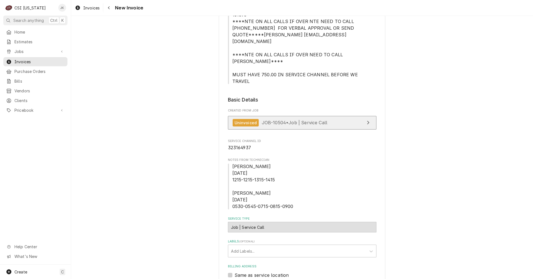
click at [270, 120] on span "JOB-10504 • Job | Service Call" at bounding box center [295, 123] width 66 height 6
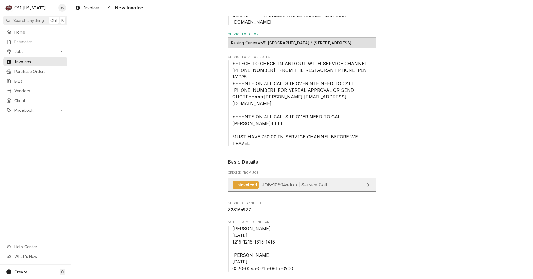
scroll to position [135, 0]
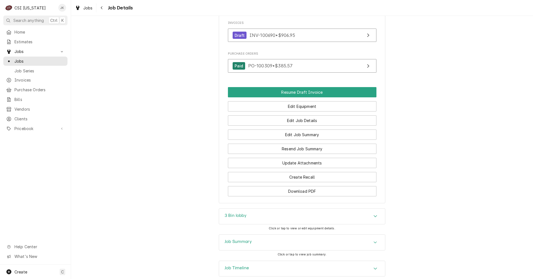
scroll to position [709, 0]
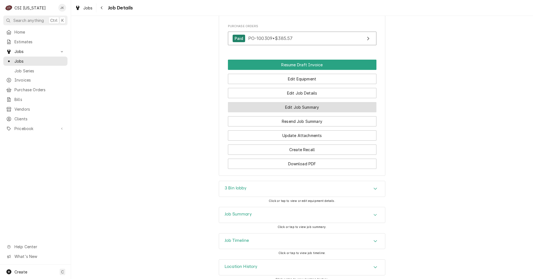
click at [297, 102] on button "Edit Job Summary" at bounding box center [302, 107] width 149 height 10
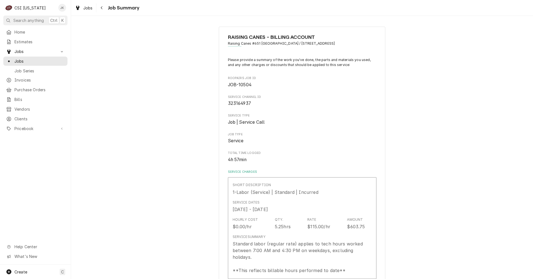
type textarea "x"
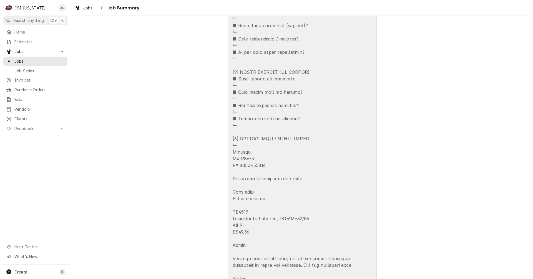
scroll to position [639, 0]
